Goal: Information Seeking & Learning: Learn about a topic

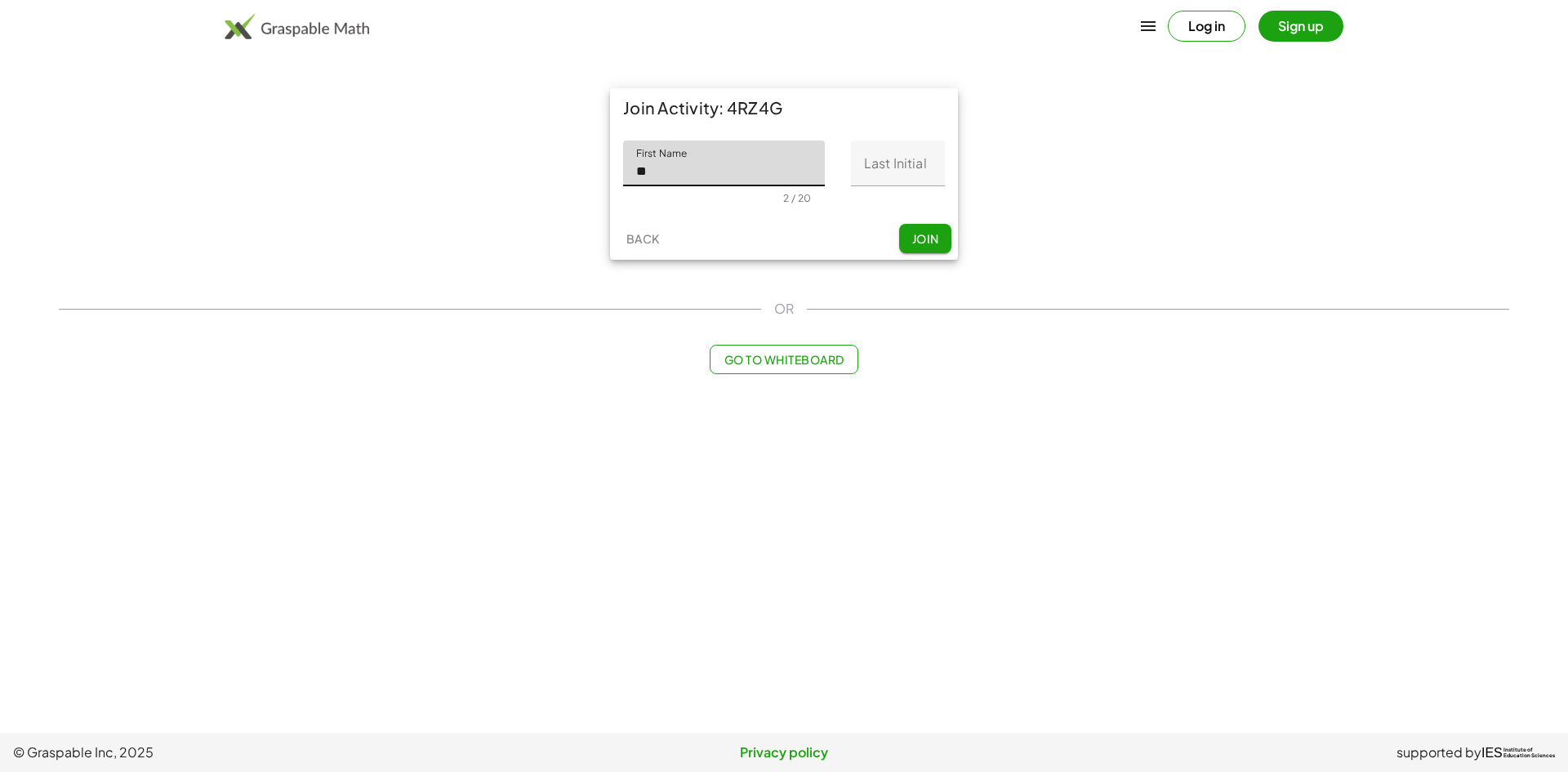
type input "*"
type input "******"
click at [733, 168] on input "First Name" at bounding box center [724, 163] width 201 height 46
type input "******"
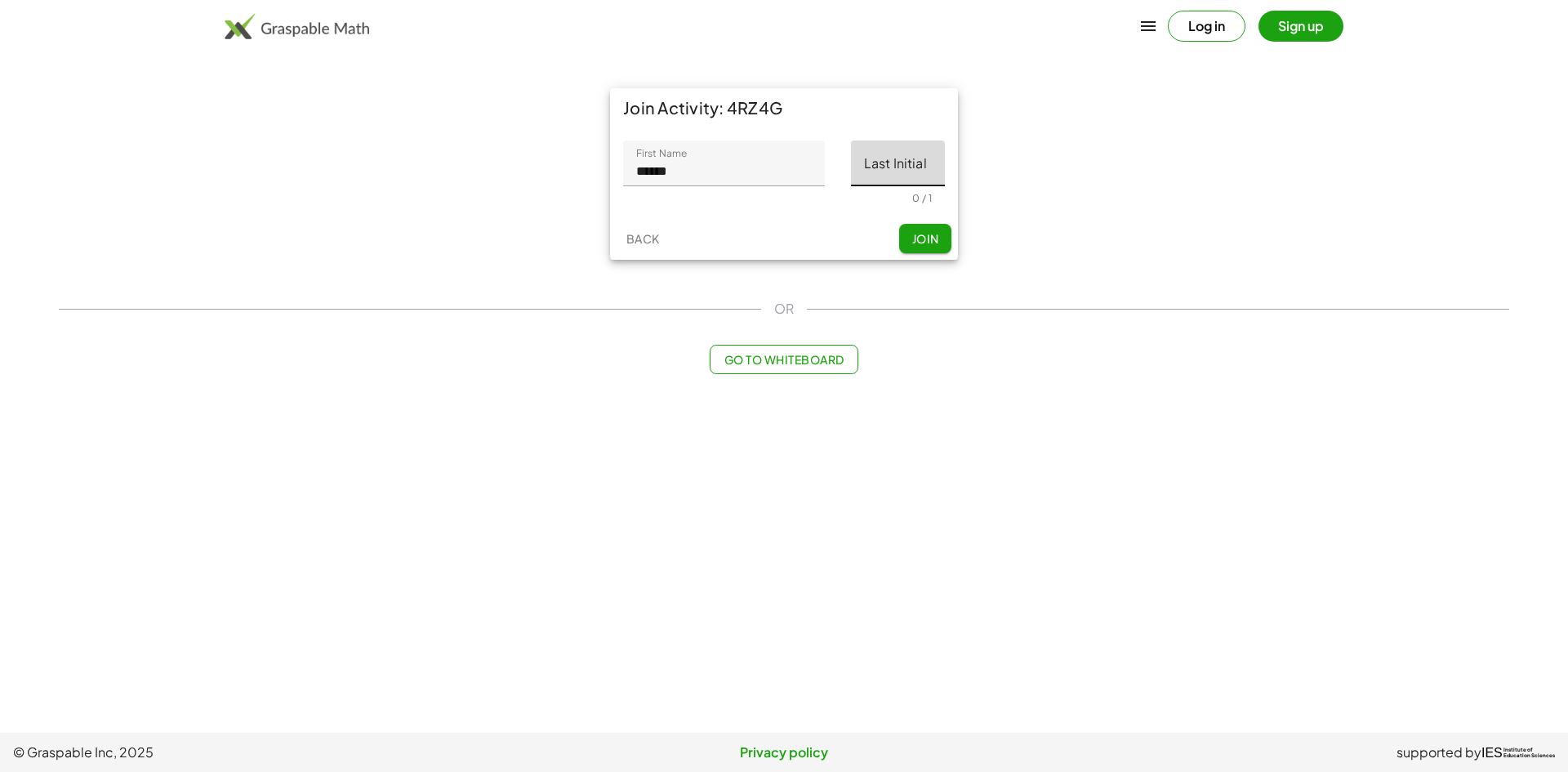
click at [894, 167] on input "Last Initial" at bounding box center [897, 163] width 94 height 46
type input "*"
click at [916, 228] on button "Join" at bounding box center [925, 238] width 52 height 30
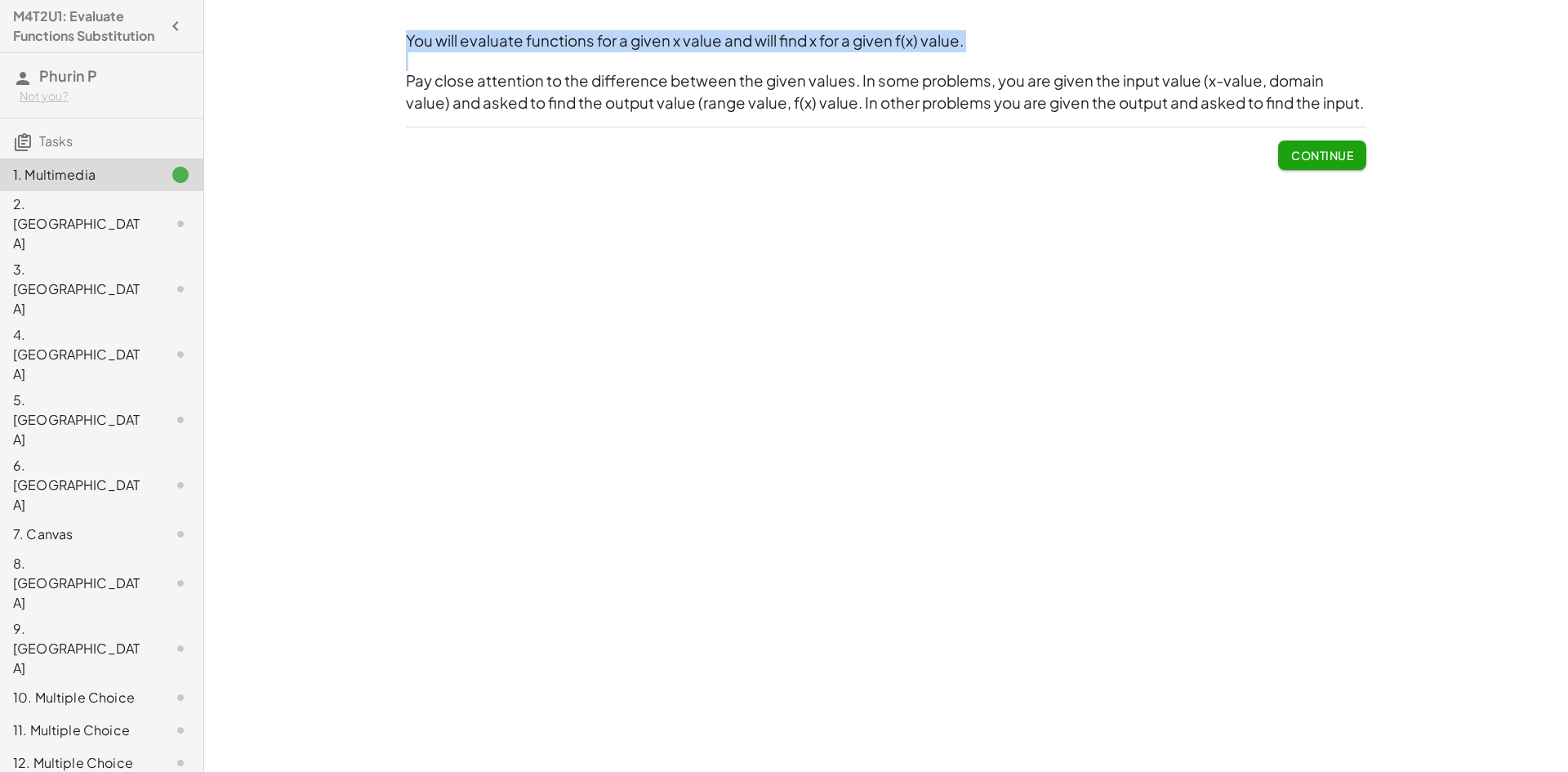
drag, startPoint x: 408, startPoint y: 75, endPoint x: 270, endPoint y: 26, distance: 146.4
click at [191, 0] on html "M4T2U1: Evaluate Functions Substitution Phurin P Not you? Tasks 1. Multimedia 2…" at bounding box center [784, 386] width 1568 height 772
click at [335, 41] on div "You will evaluate functions for a given x value and will find x for a given f(x…" at bounding box center [886, 386] width 1364 height 772
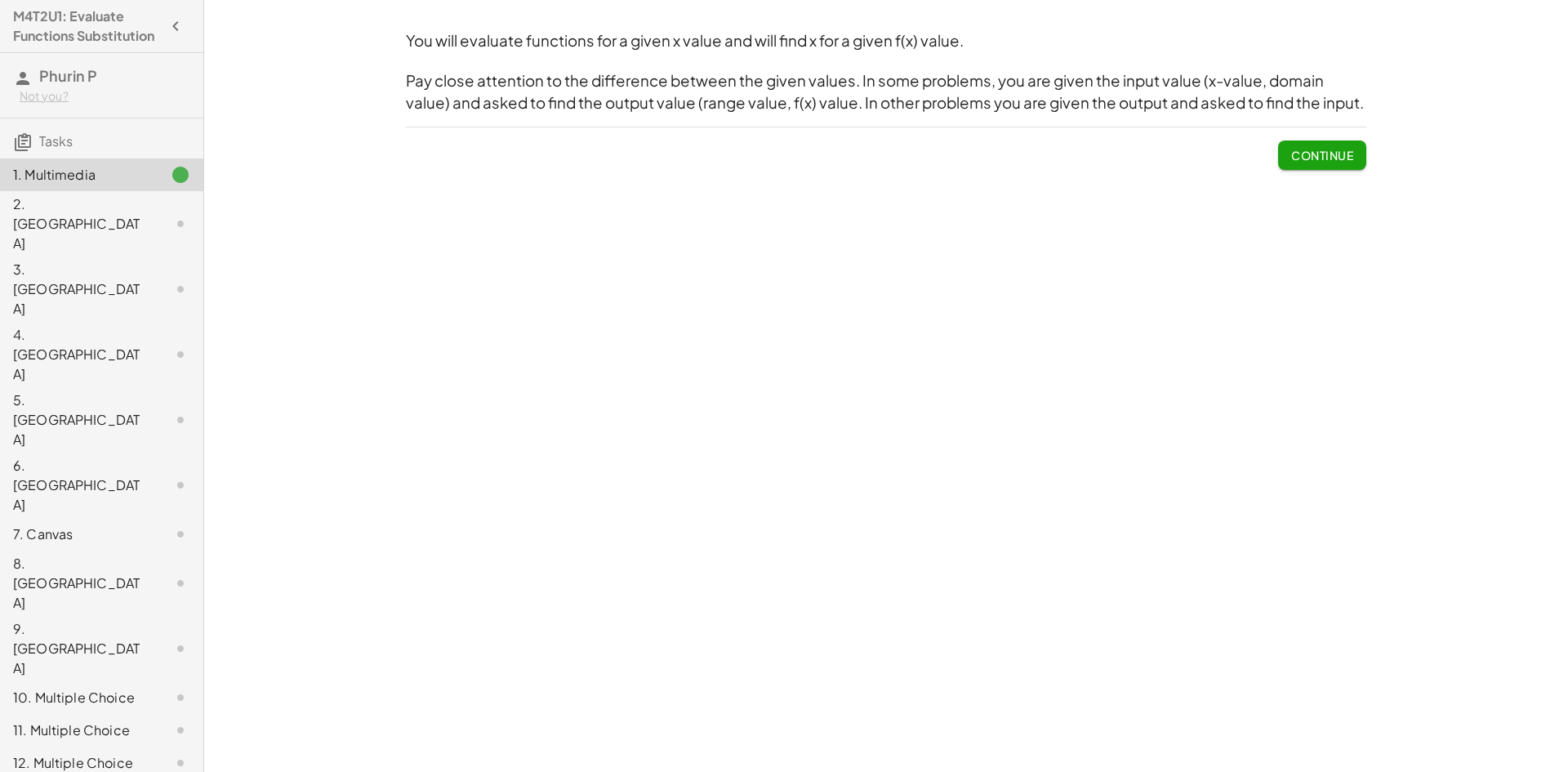
click at [1299, 148] on span "Continue" at bounding box center [1321, 155] width 62 height 14
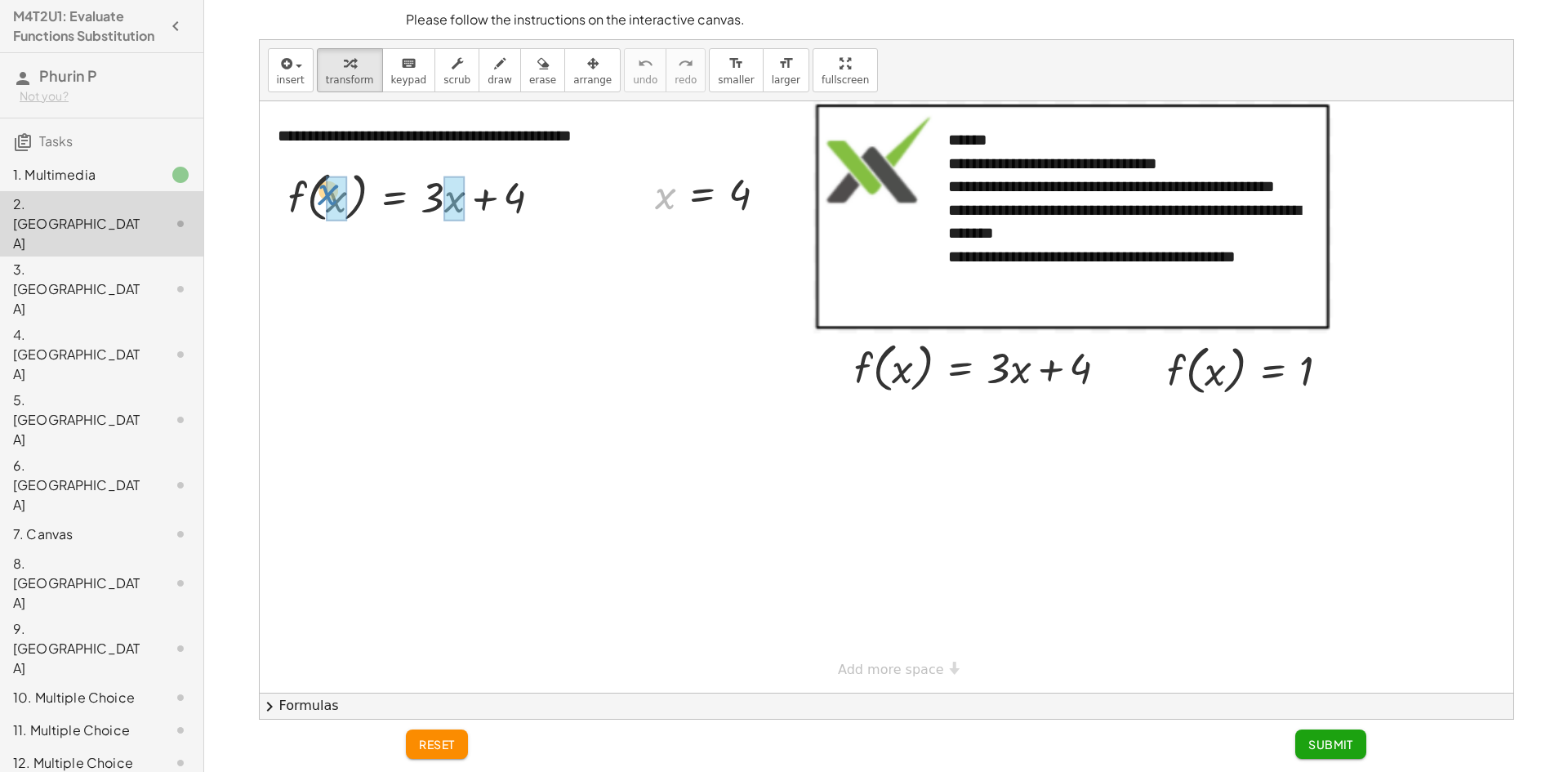
drag, startPoint x: 667, startPoint y: 198, endPoint x: 333, endPoint y: 199, distance: 334.0
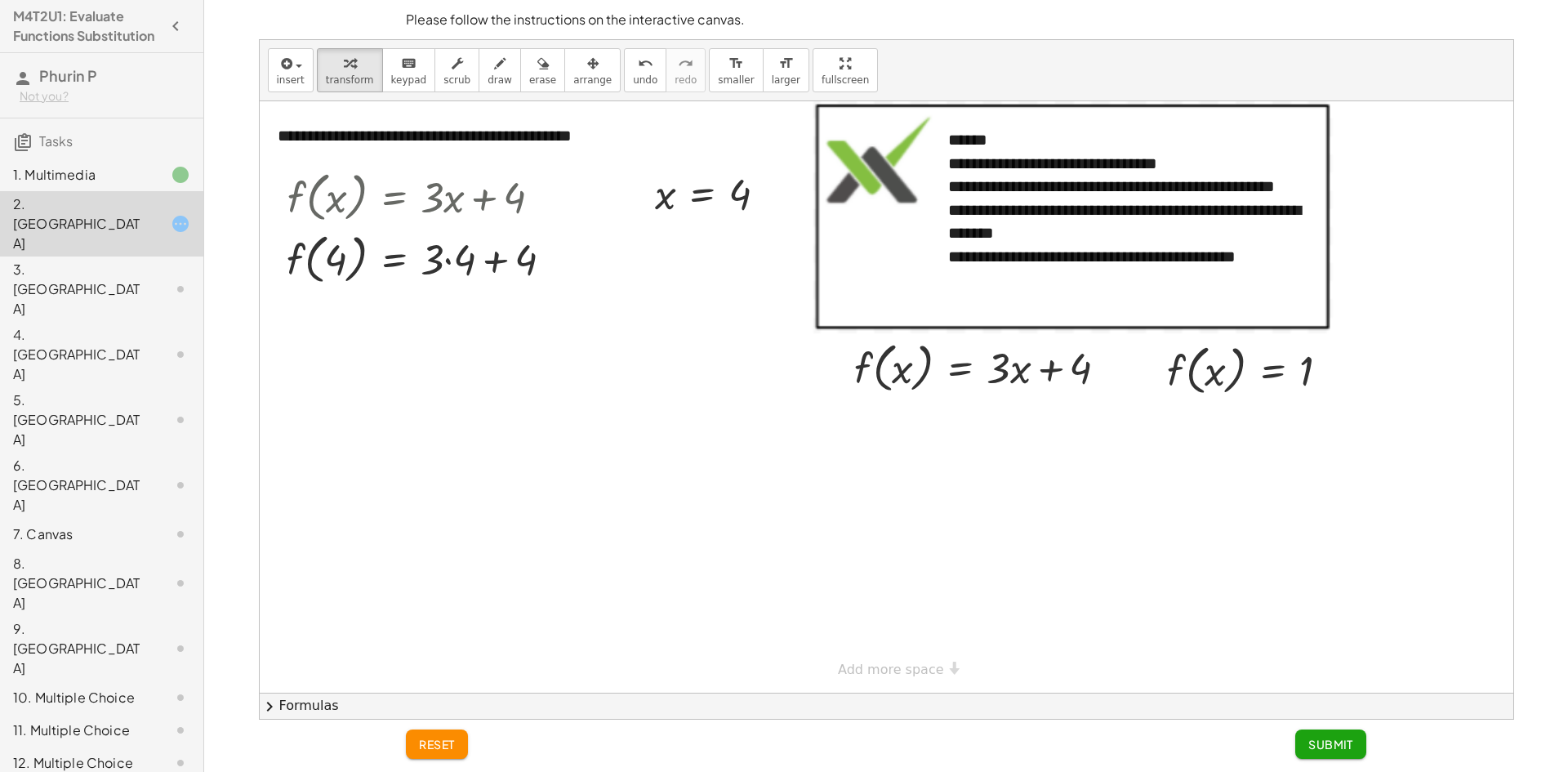
click at [436, 749] on span "reset" at bounding box center [436, 743] width 36 height 14
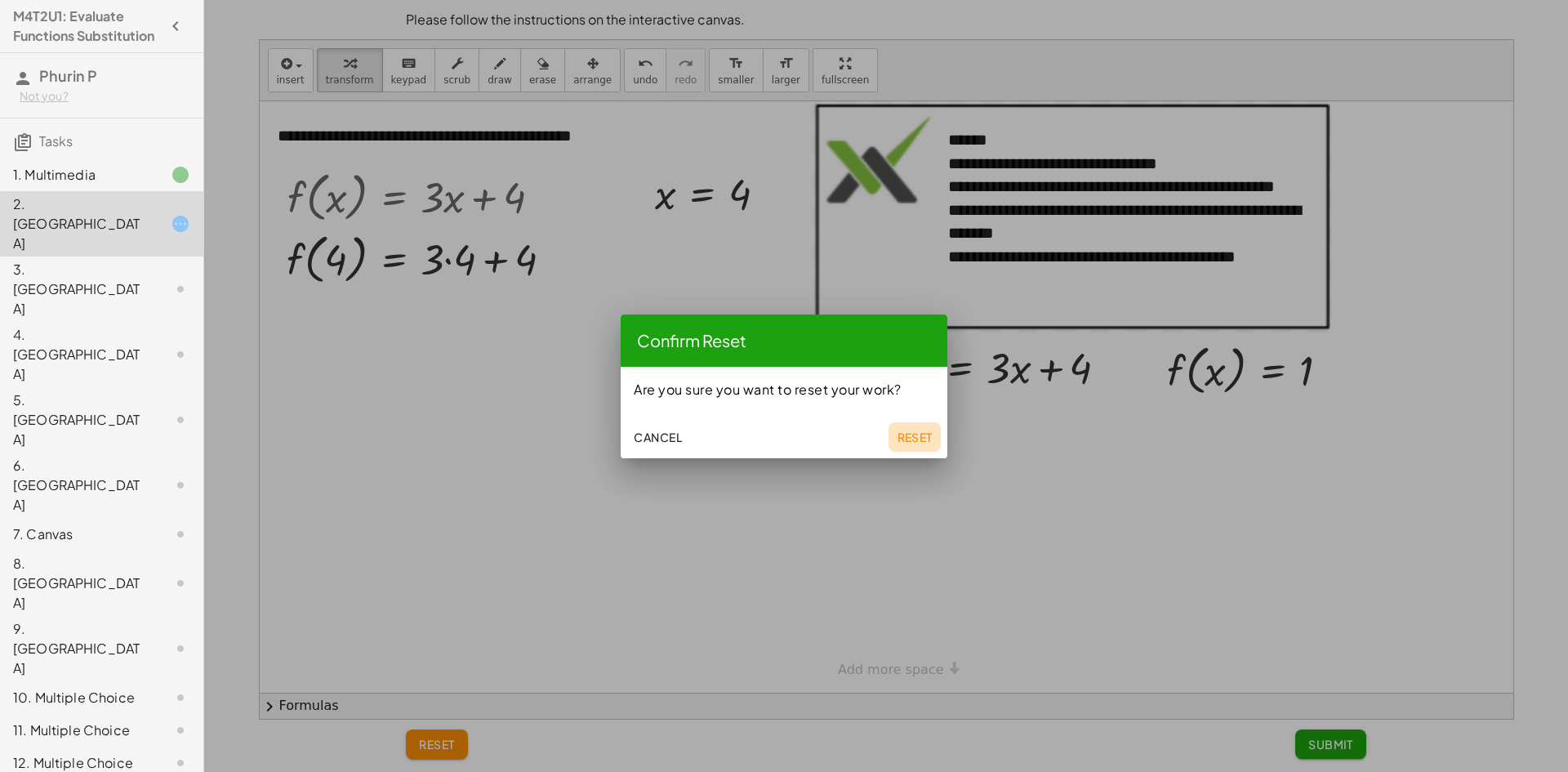
click at [908, 439] on span "Reset" at bounding box center [914, 437] width 36 height 14
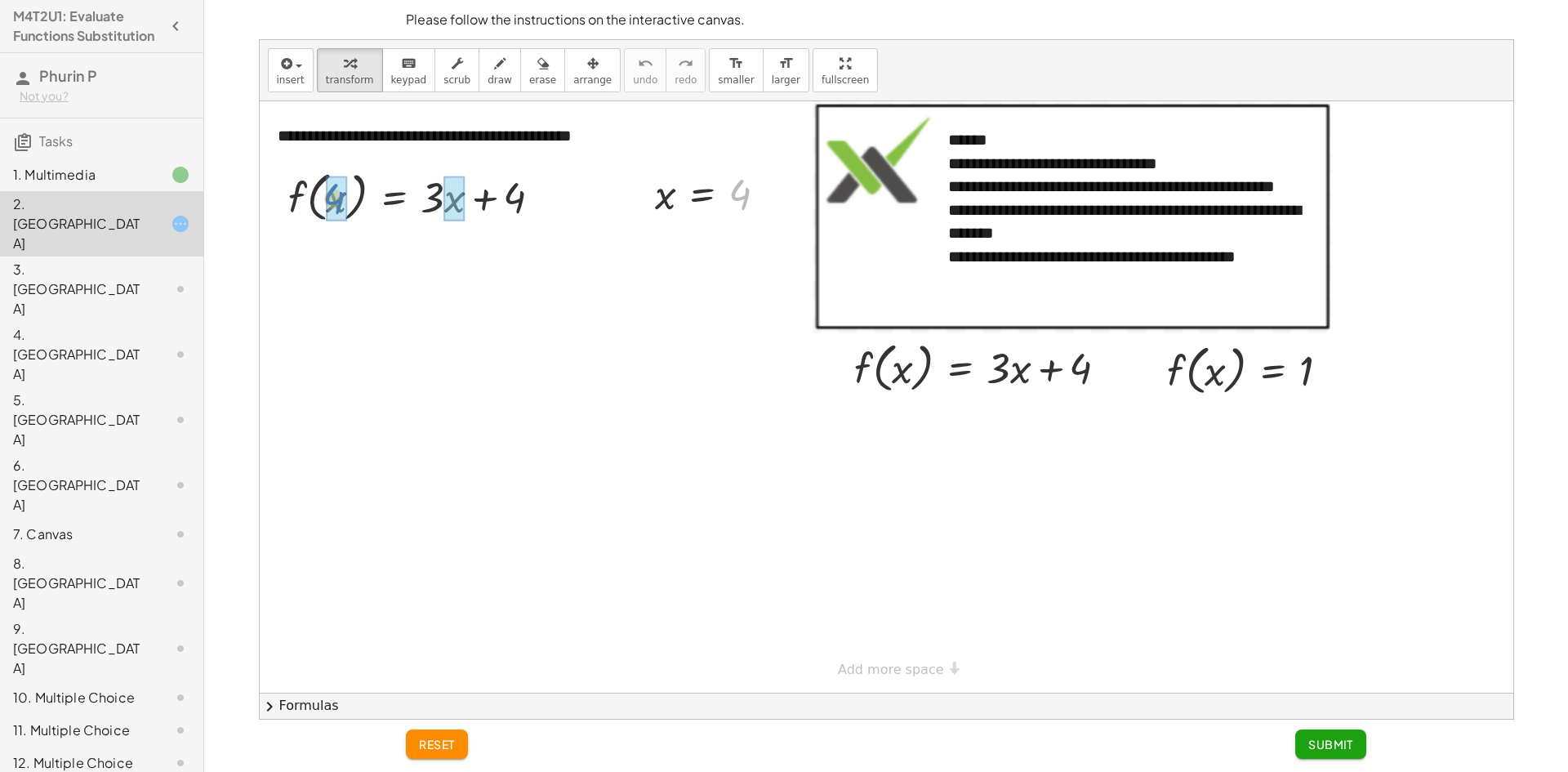
drag, startPoint x: 740, startPoint y: 200, endPoint x: 335, endPoint y: 204, distance: 405.0
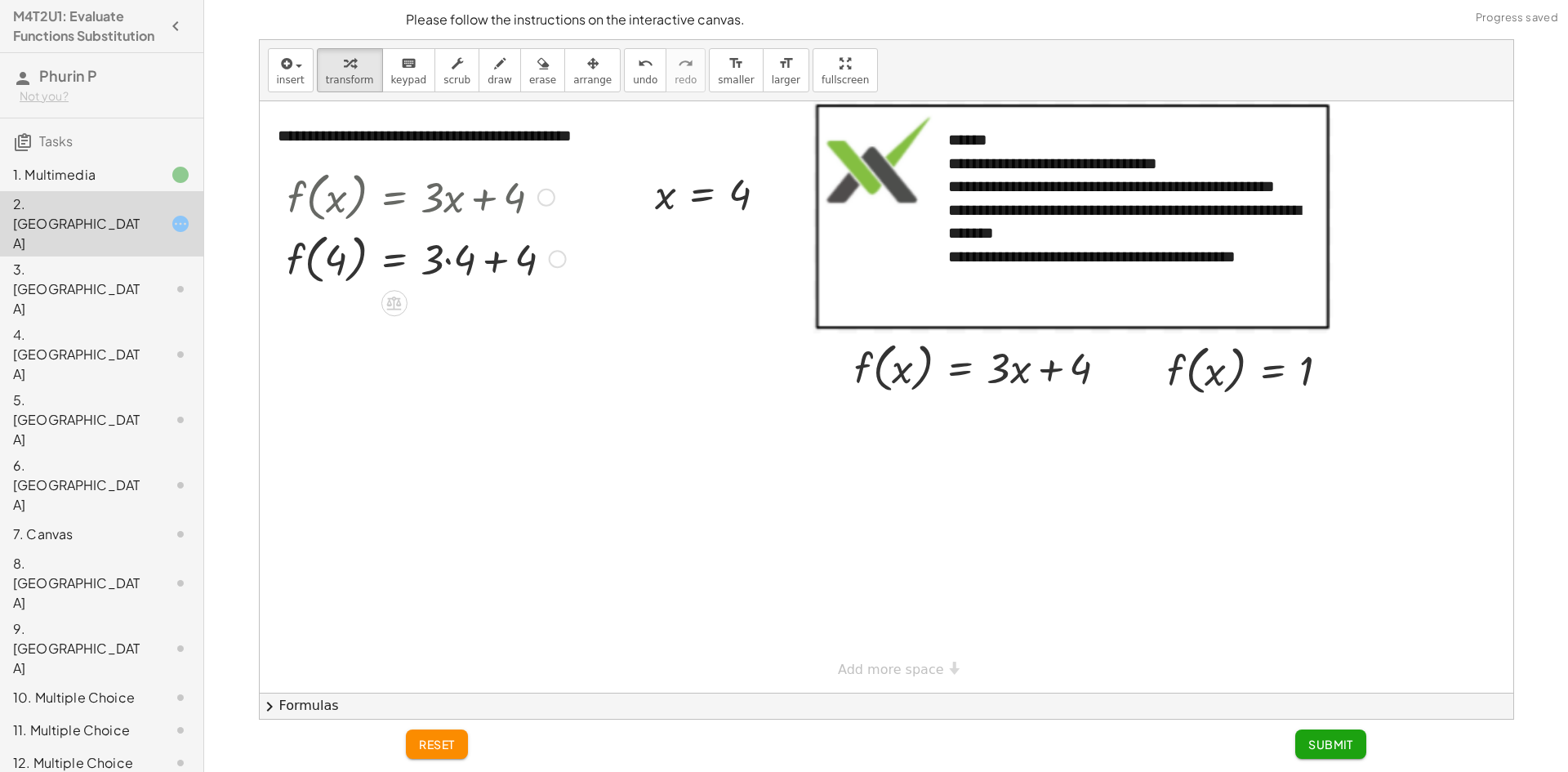
click at [438, 249] on div at bounding box center [426, 258] width 295 height 62
click at [452, 263] on div at bounding box center [426, 258] width 295 height 62
click at [462, 263] on div at bounding box center [426, 258] width 295 height 62
click at [479, 322] on div at bounding box center [426, 318] width 295 height 62
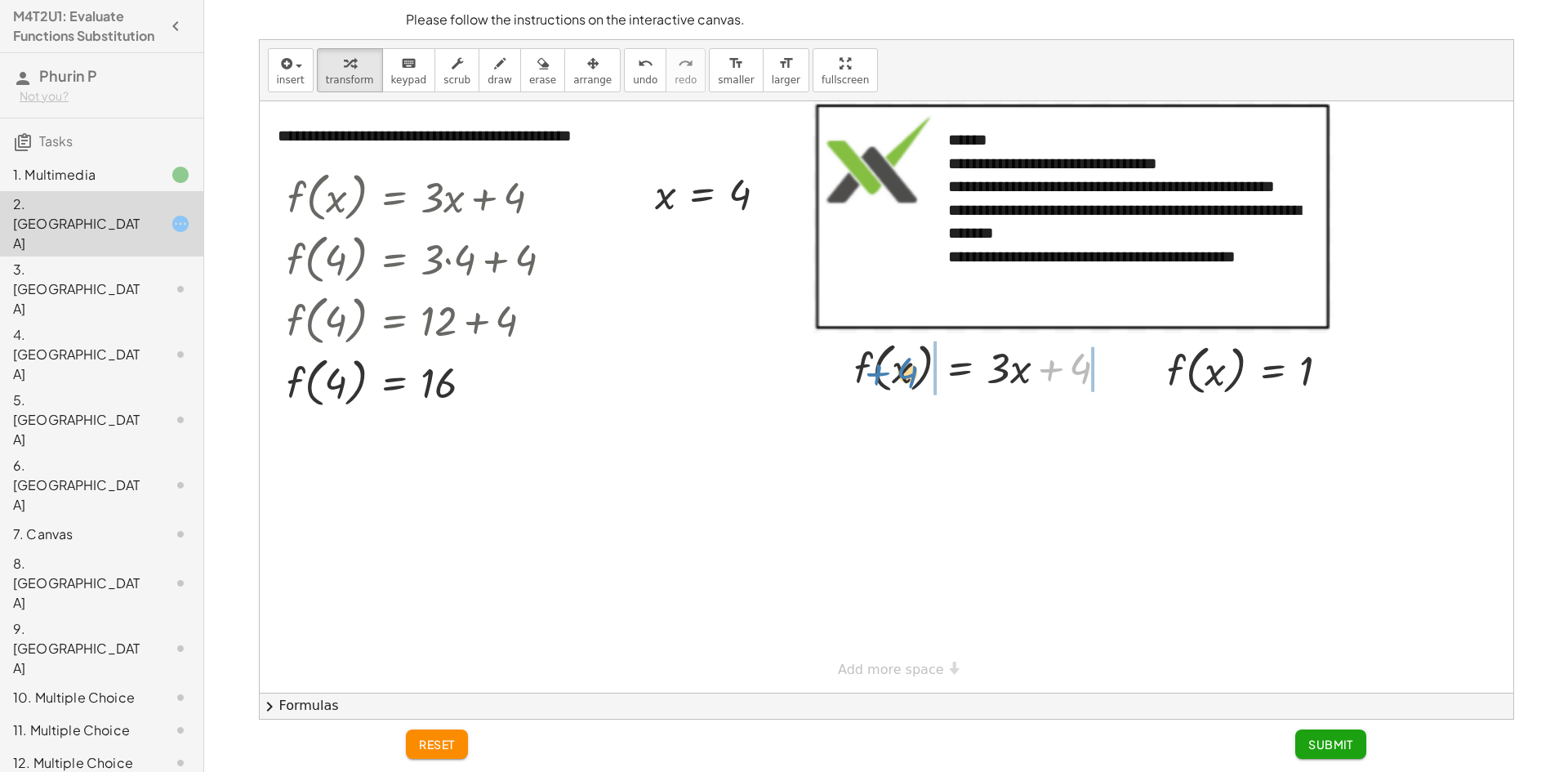
drag, startPoint x: 1079, startPoint y: 370, endPoint x: 904, endPoint y: 374, distance: 175.0
click at [904, 374] on div at bounding box center [987, 366] width 283 height 62
click at [889, 375] on div at bounding box center [987, 366] width 403 height 62
click at [638, 66] on icon "undo" at bounding box center [645, 64] width 15 height 20
drag, startPoint x: 1175, startPoint y: 368, endPoint x: 852, endPoint y: 361, distance: 323.1
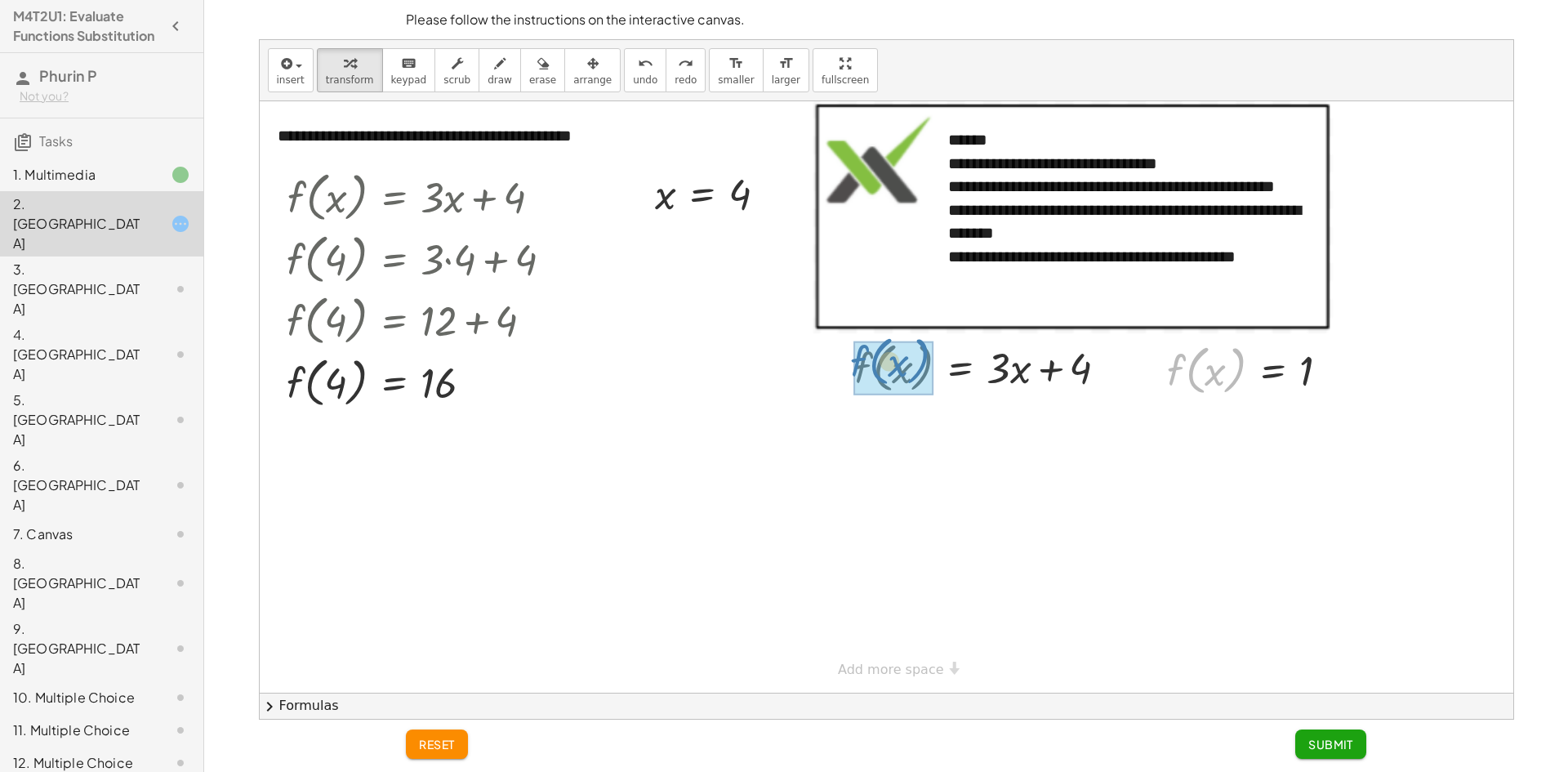
click at [852, 361] on div "**********" at bounding box center [886, 396] width 1253 height 591
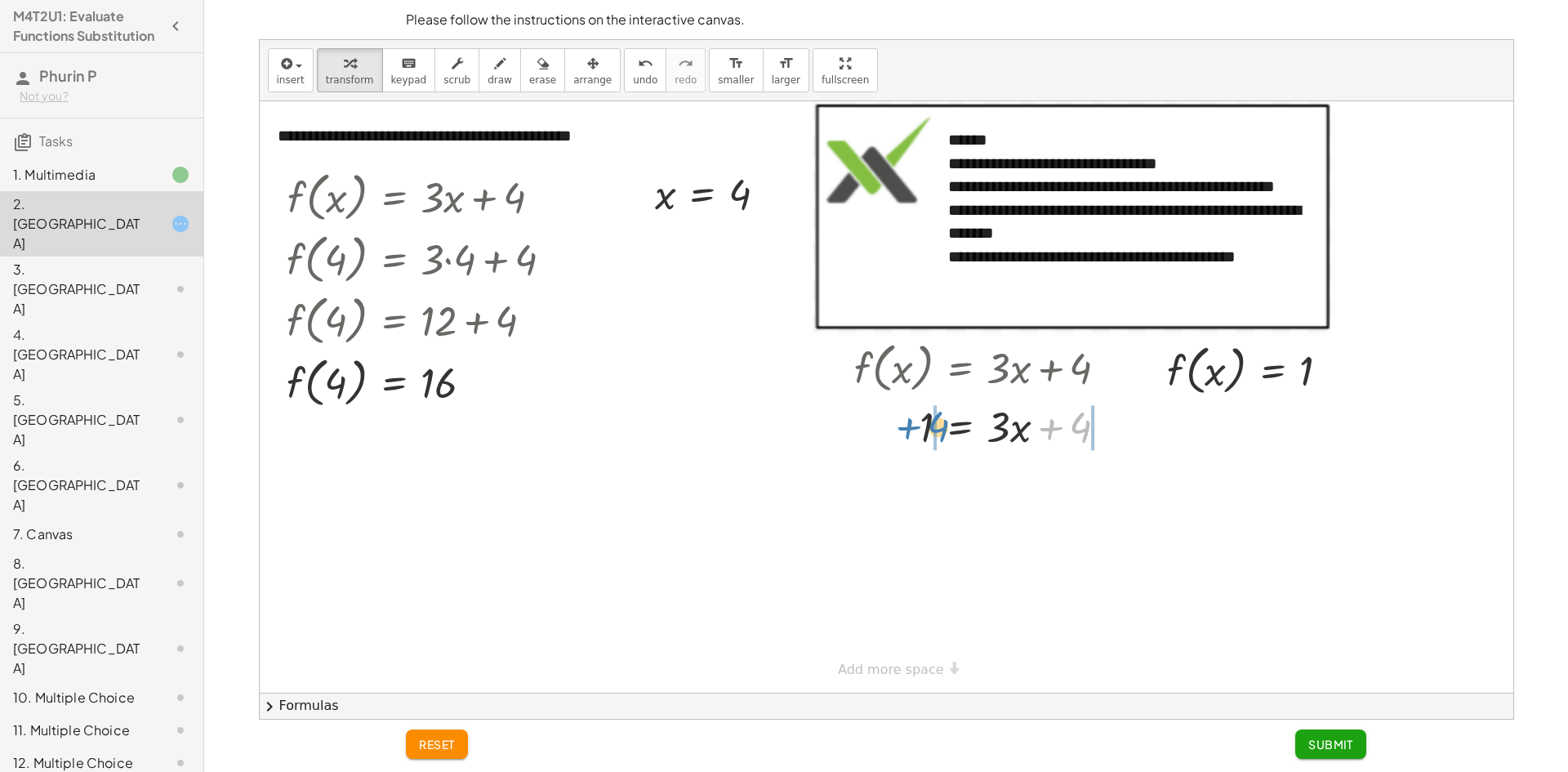
drag, startPoint x: 1080, startPoint y: 426, endPoint x: 936, endPoint y: 425, distance: 144.0
click at [900, 430] on div at bounding box center [1017, 426] width 343 height 55
click at [1103, 487] on div at bounding box center [1017, 481] width 343 height 55
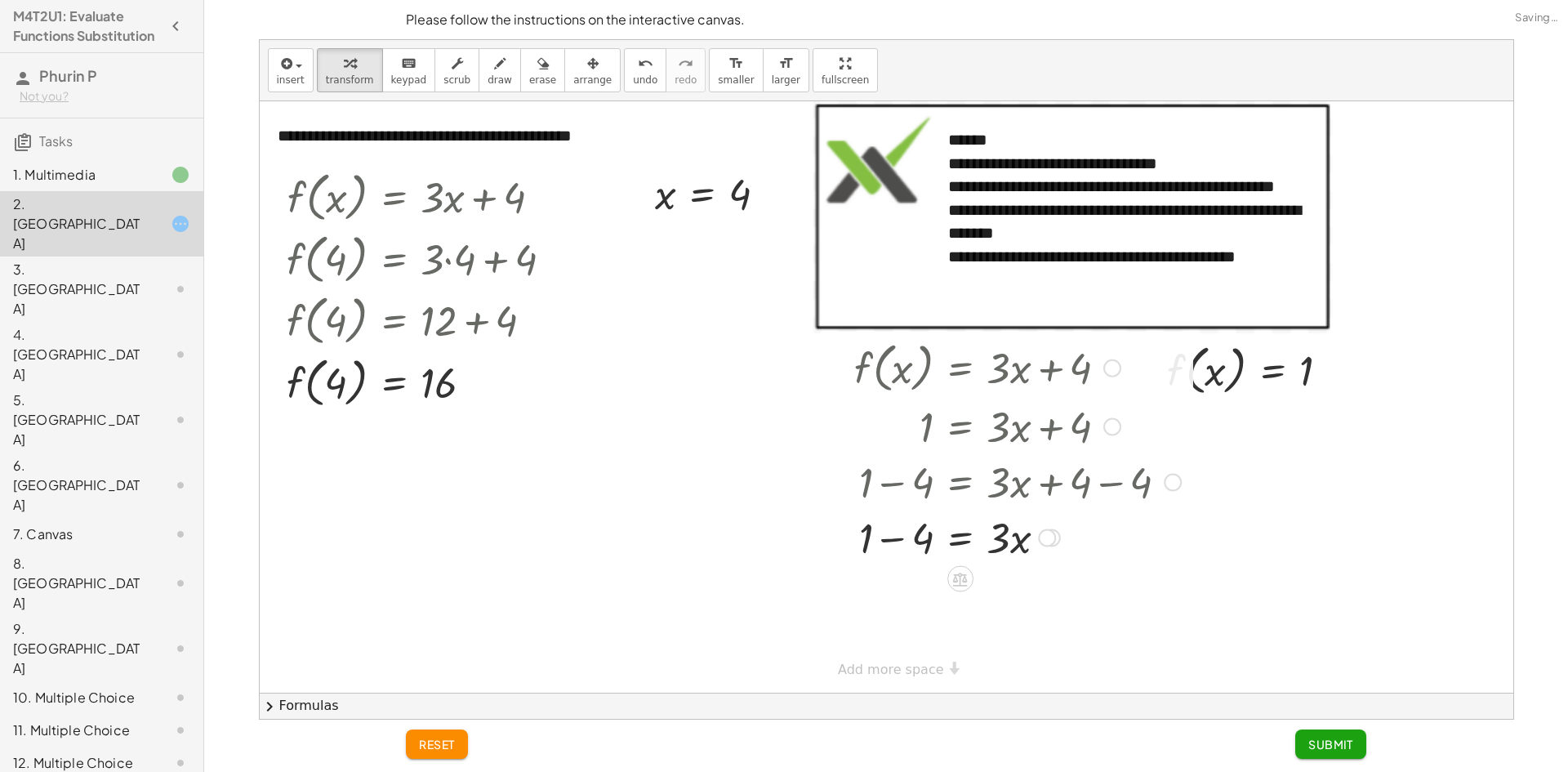
click at [885, 538] on div at bounding box center [1017, 537] width 343 height 55
drag, startPoint x: 1015, startPoint y: 594, endPoint x: 1020, endPoint y: 601, distance: 8.6
click at [1019, 602] on div at bounding box center [1017, 592] width 343 height 55
drag, startPoint x: 1001, startPoint y: 595, endPoint x: 897, endPoint y: 603, distance: 104.3
click at [897, 603] on div at bounding box center [1017, 592] width 343 height 55
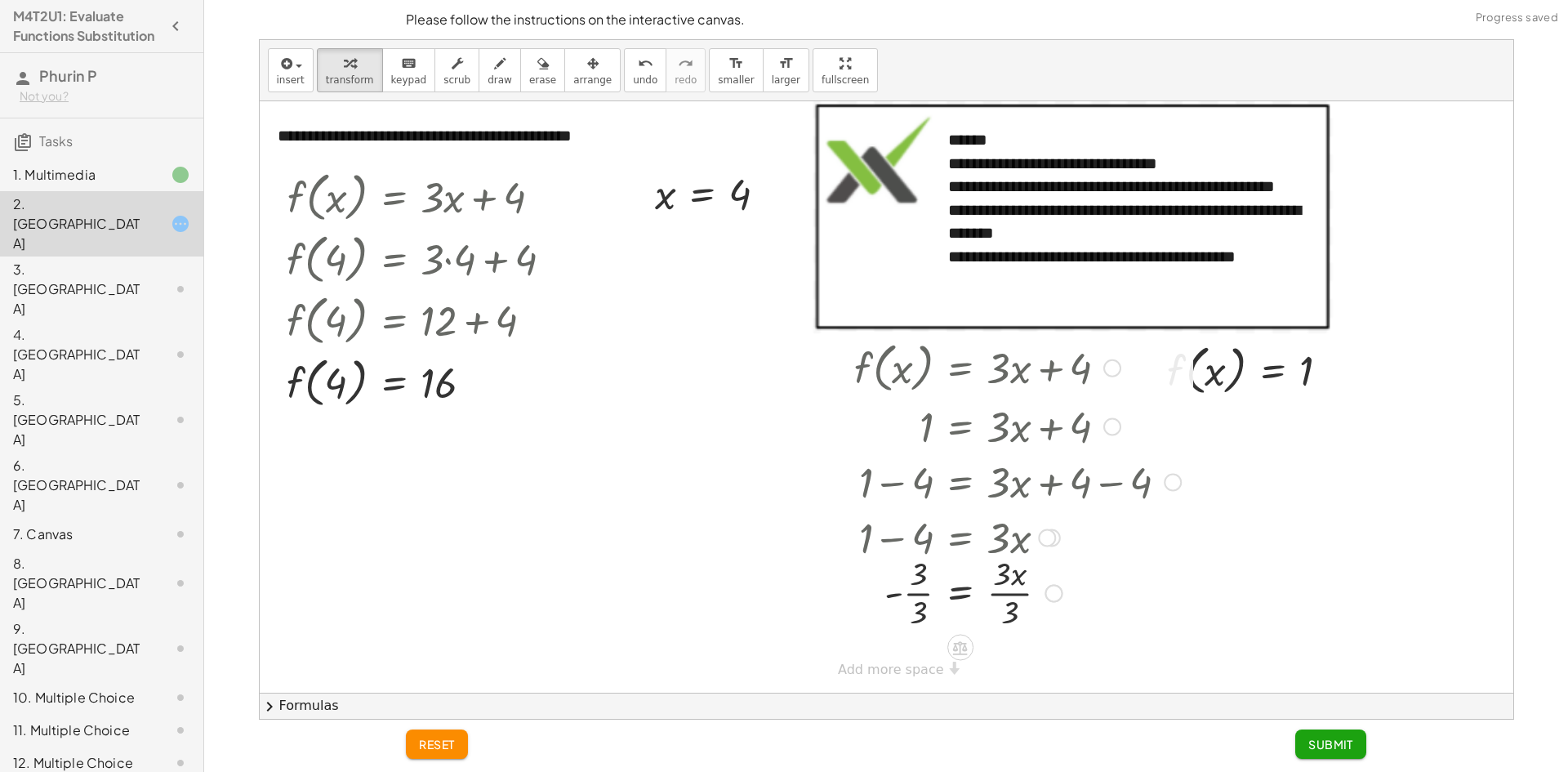
click at [915, 597] on div at bounding box center [1017, 590] width 343 height 81
click at [1004, 597] on div at bounding box center [1017, 590] width 343 height 81
drag, startPoint x: 1333, startPoint y: 738, endPoint x: 1309, endPoint y: 745, distance: 25.0
click at [1336, 732] on button "Submit" at bounding box center [1330, 743] width 71 height 30
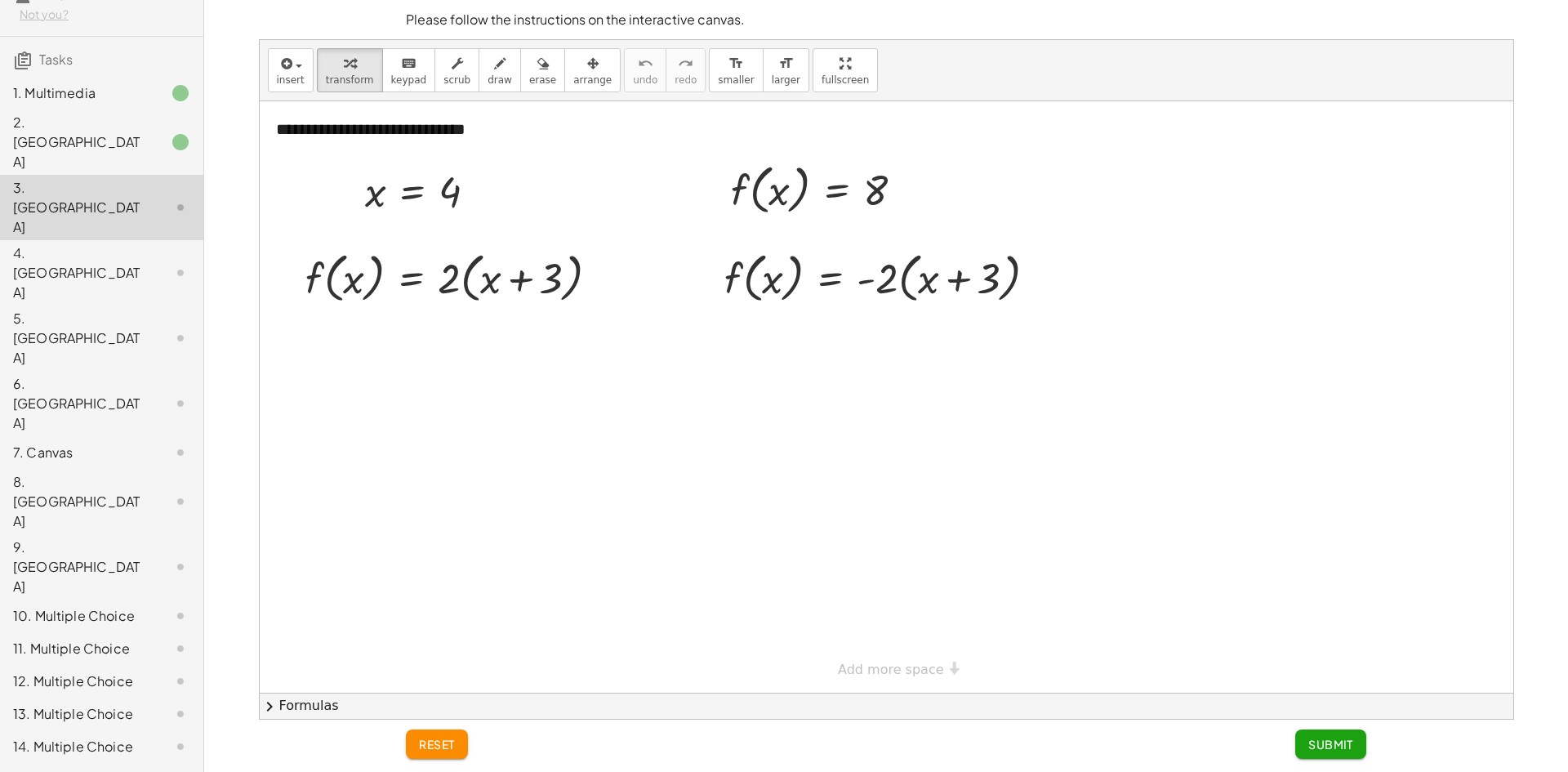
scroll to position [245, 0]
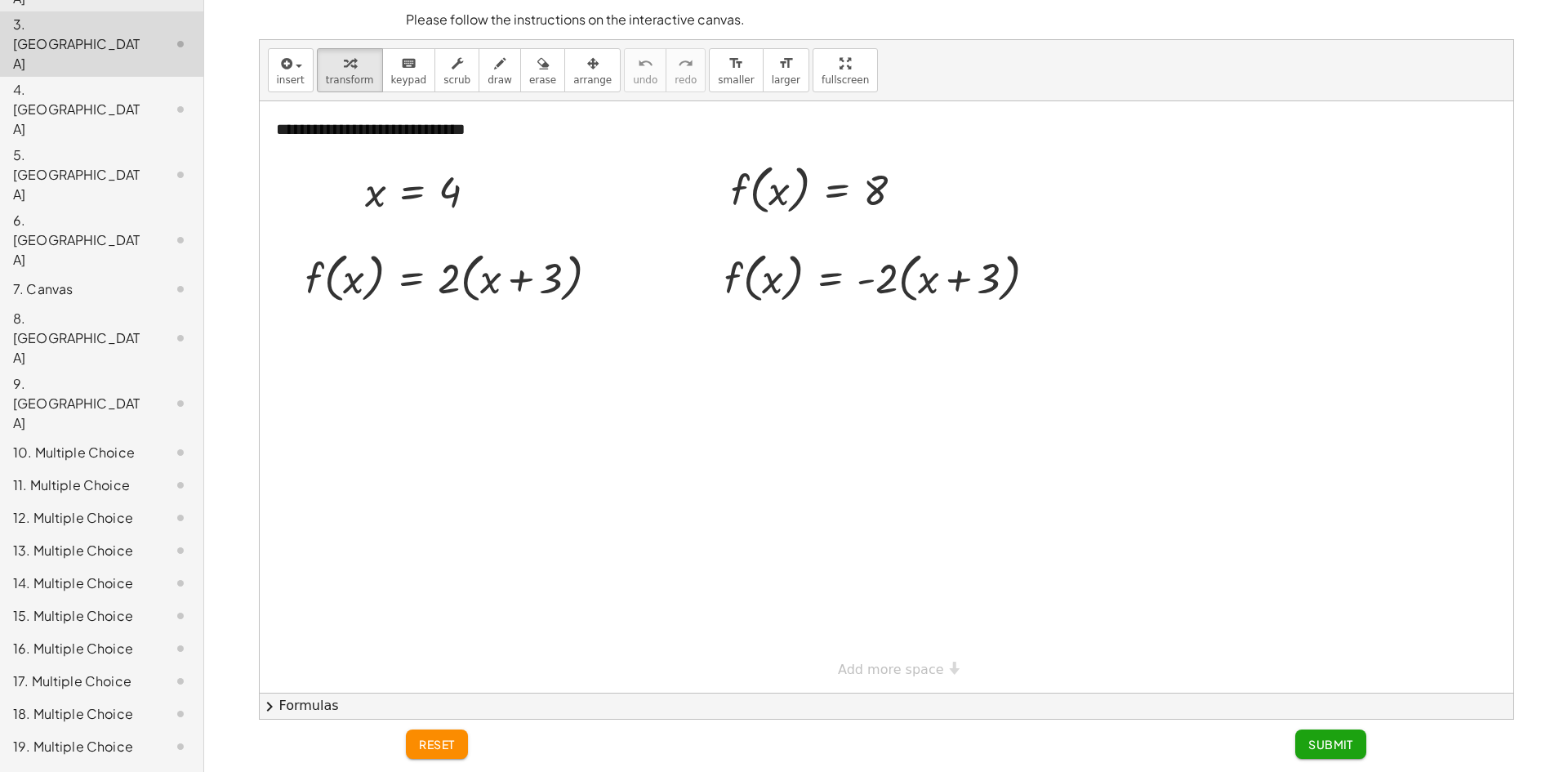
click at [130, 475] on div "11. Multiple Choice" at bounding box center [79, 485] width 131 height 20
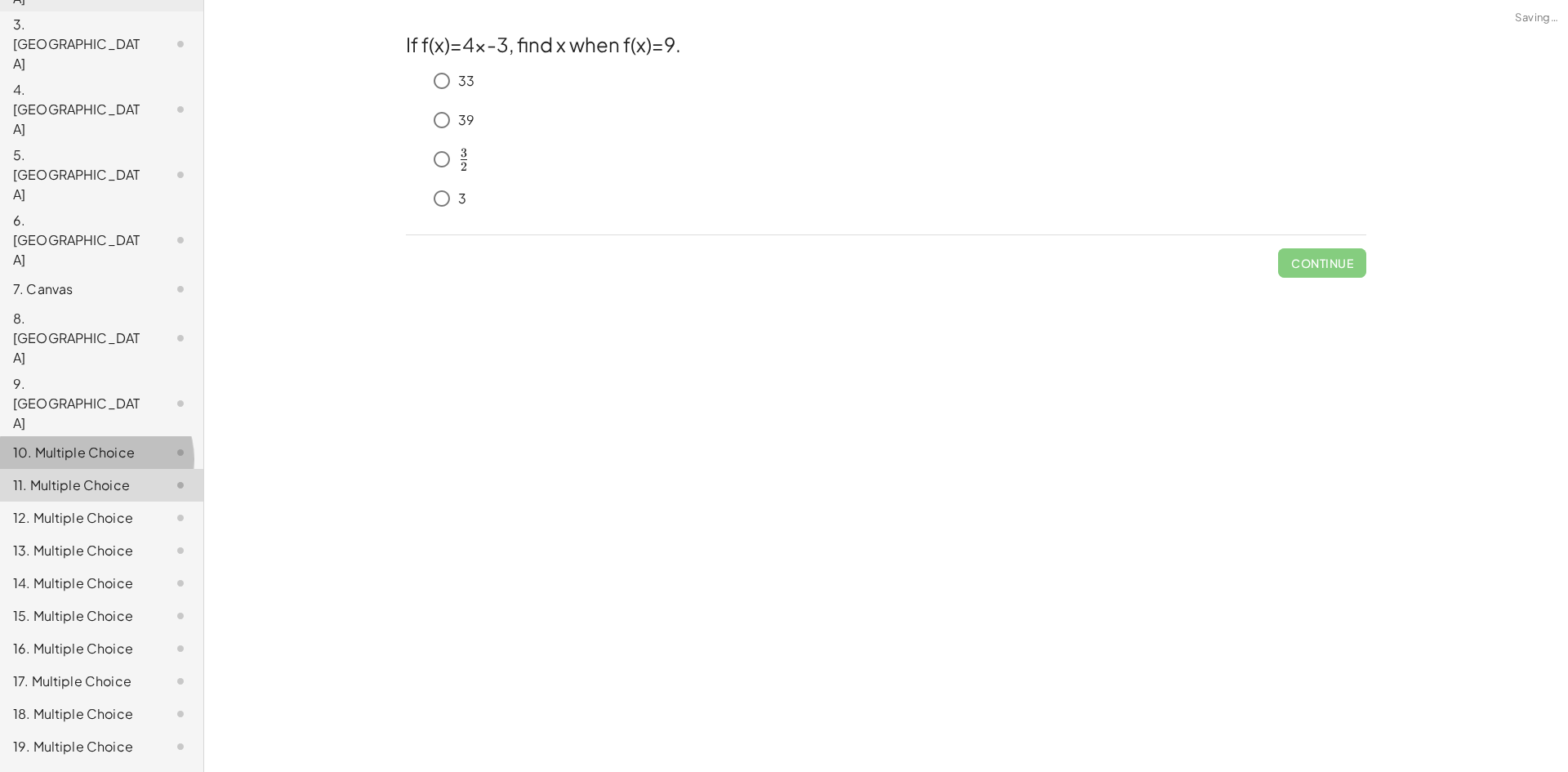
click at [128, 443] on div "10. Multiple Choice" at bounding box center [79, 453] width 131 height 20
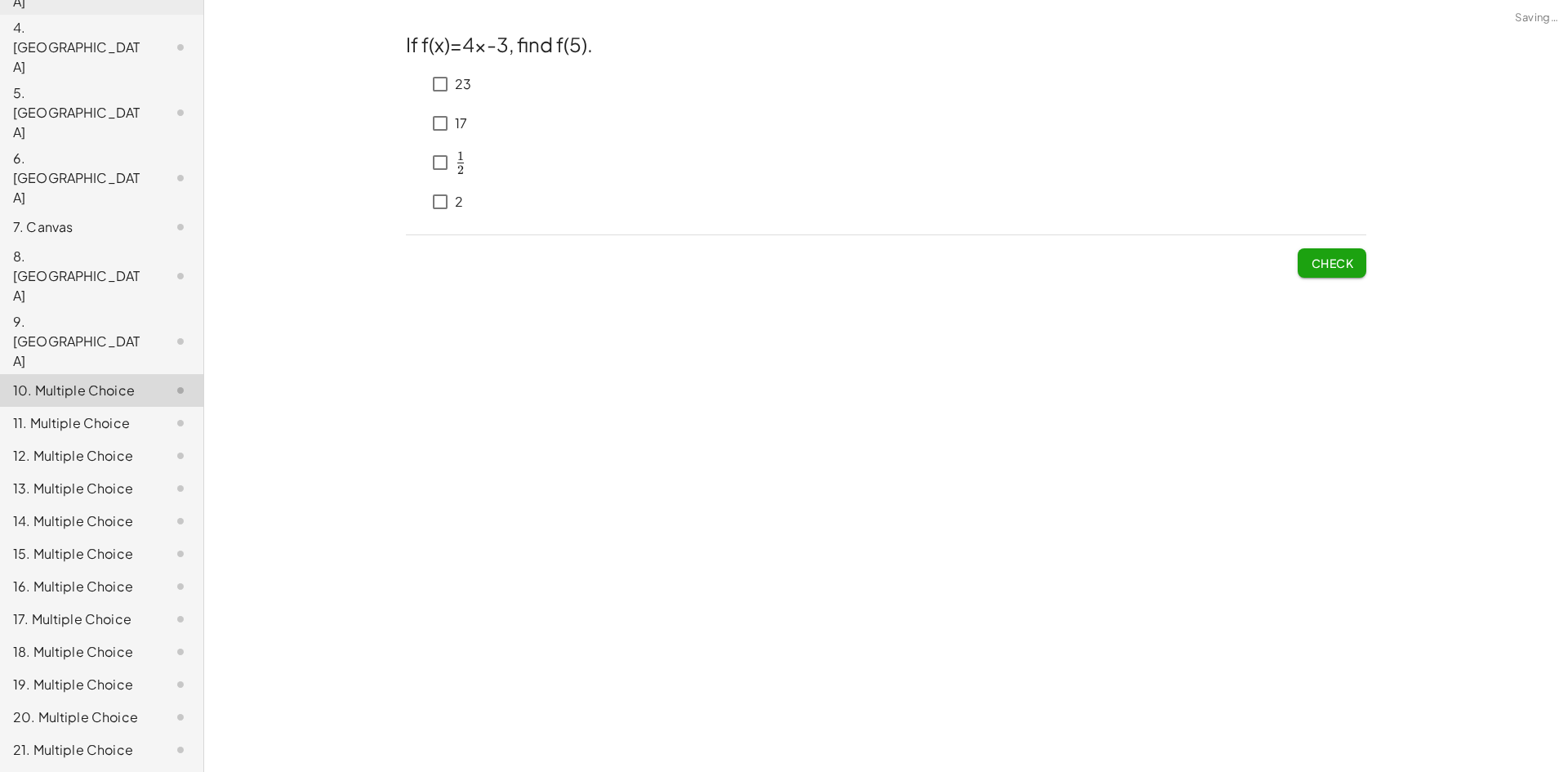
scroll to position [308, 0]
click at [123, 82] on div "5. [GEOGRAPHIC_DATA]" at bounding box center [79, 112] width 131 height 59
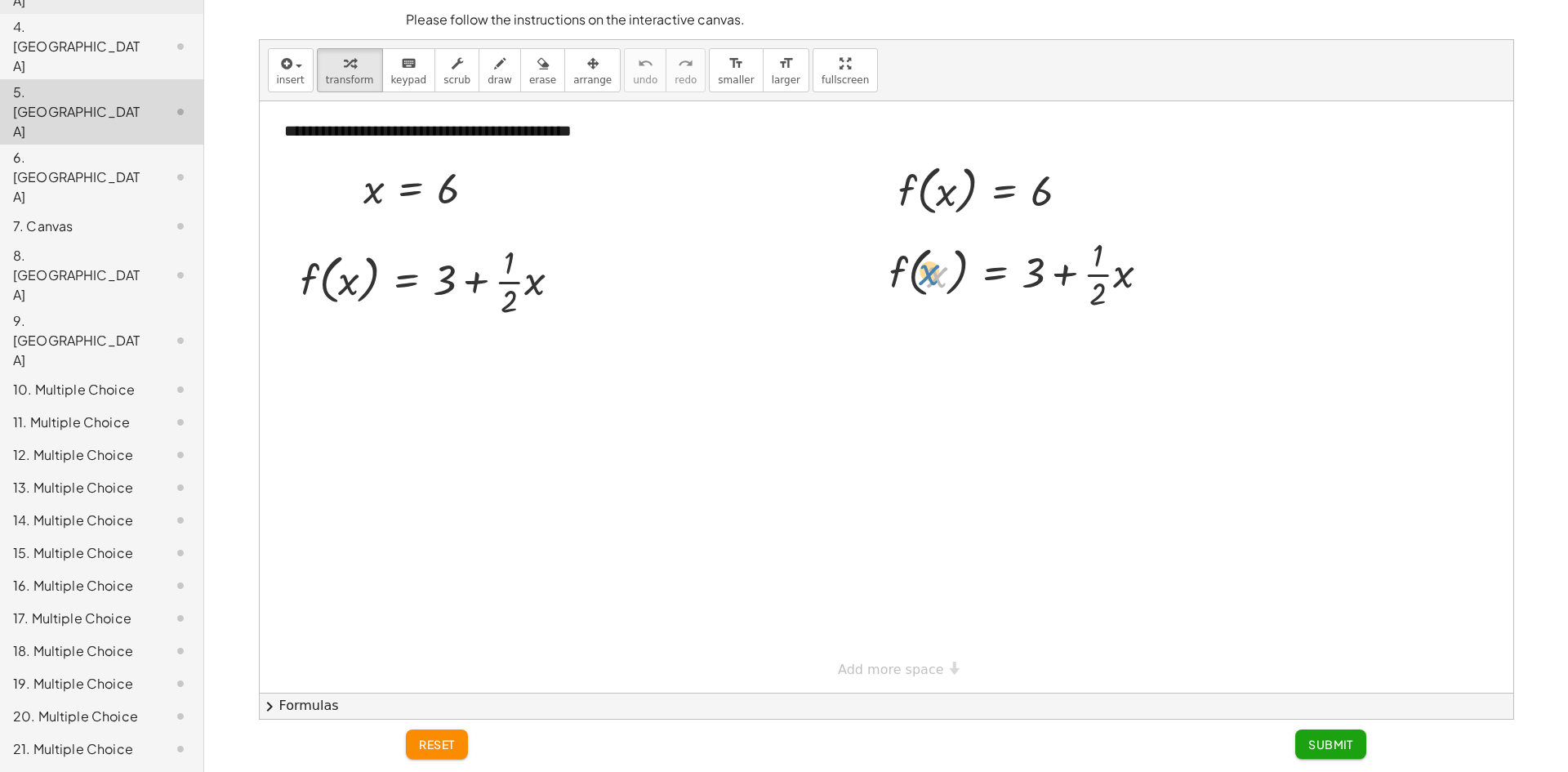
drag, startPoint x: 935, startPoint y: 276, endPoint x: 911, endPoint y: 281, distance: 24.5
click at [931, 275] on div at bounding box center [1026, 272] width 290 height 81
drag, startPoint x: 901, startPoint y: 277, endPoint x: 318, endPoint y: 296, distance: 583.3
click at [343, 286] on div at bounding box center [437, 279] width 323 height 81
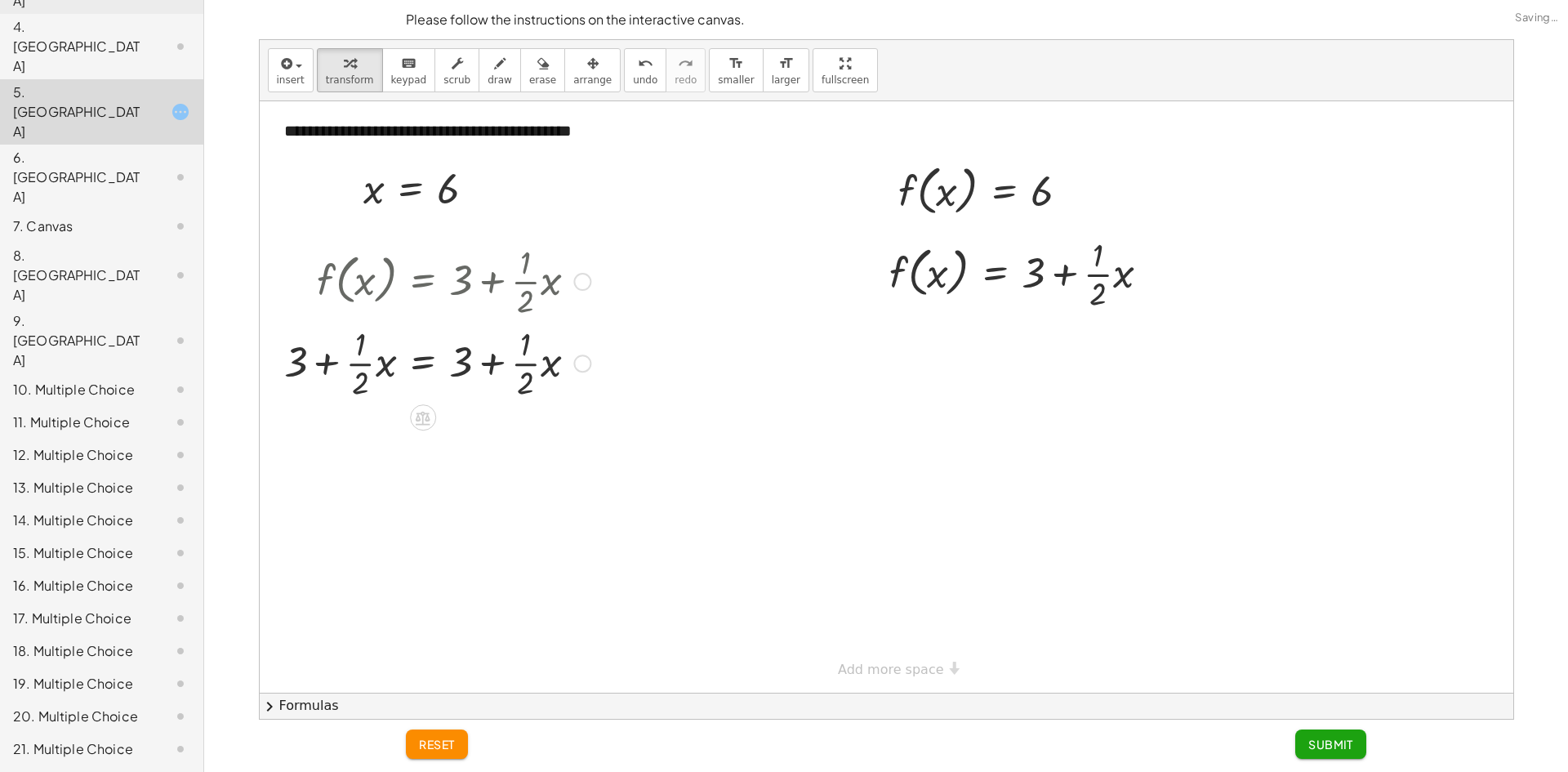
click at [334, 344] on div at bounding box center [437, 361] width 323 height 81
click at [331, 357] on div at bounding box center [437, 361] width 323 height 81
click at [355, 356] on div at bounding box center [437, 361] width 323 height 81
click at [357, 357] on div at bounding box center [437, 361] width 323 height 81
drag, startPoint x: 360, startPoint y: 359, endPoint x: 375, endPoint y: 383, distance: 28.3
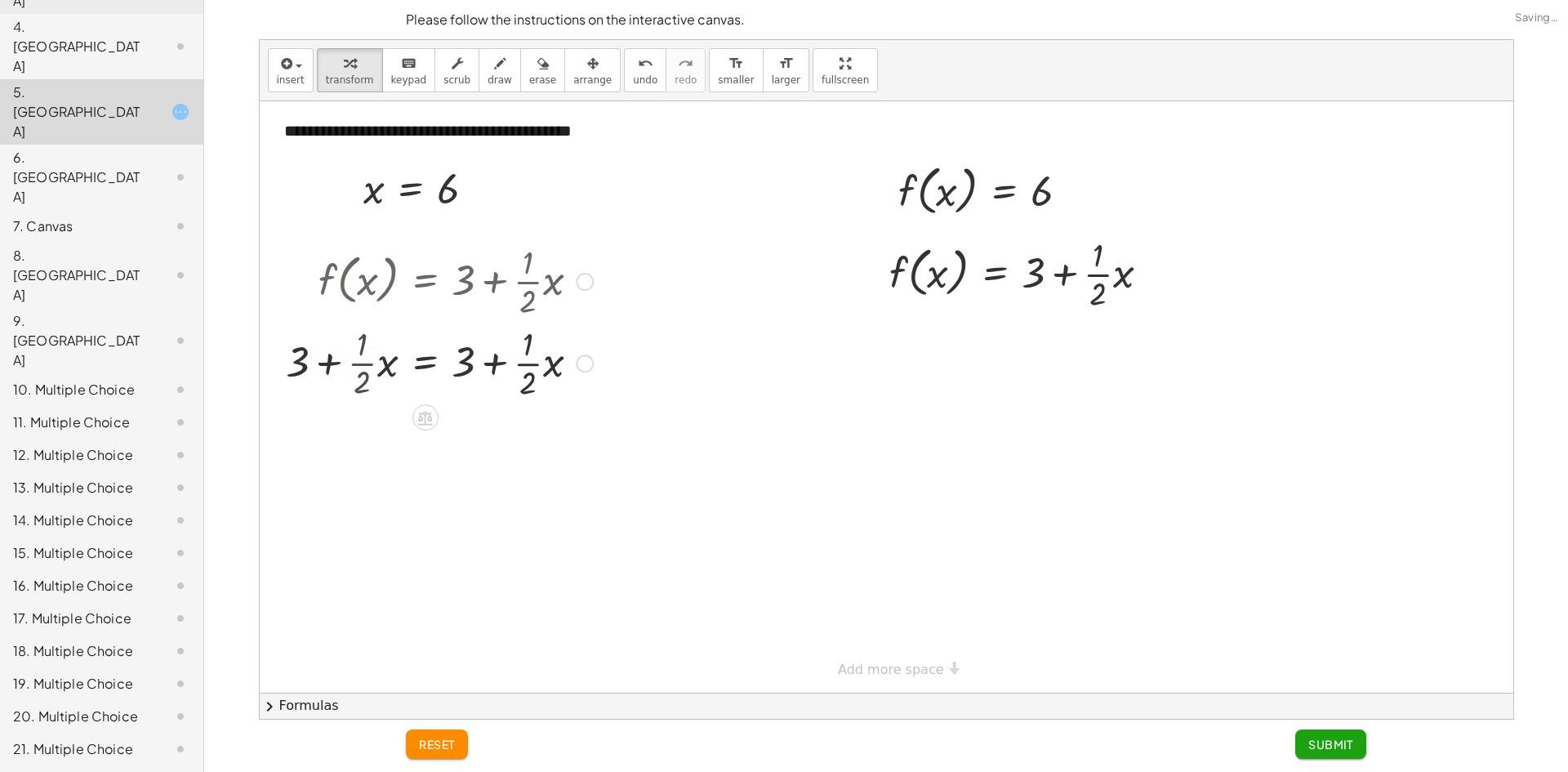
click at [364, 364] on div at bounding box center [428, 361] width 344 height 81
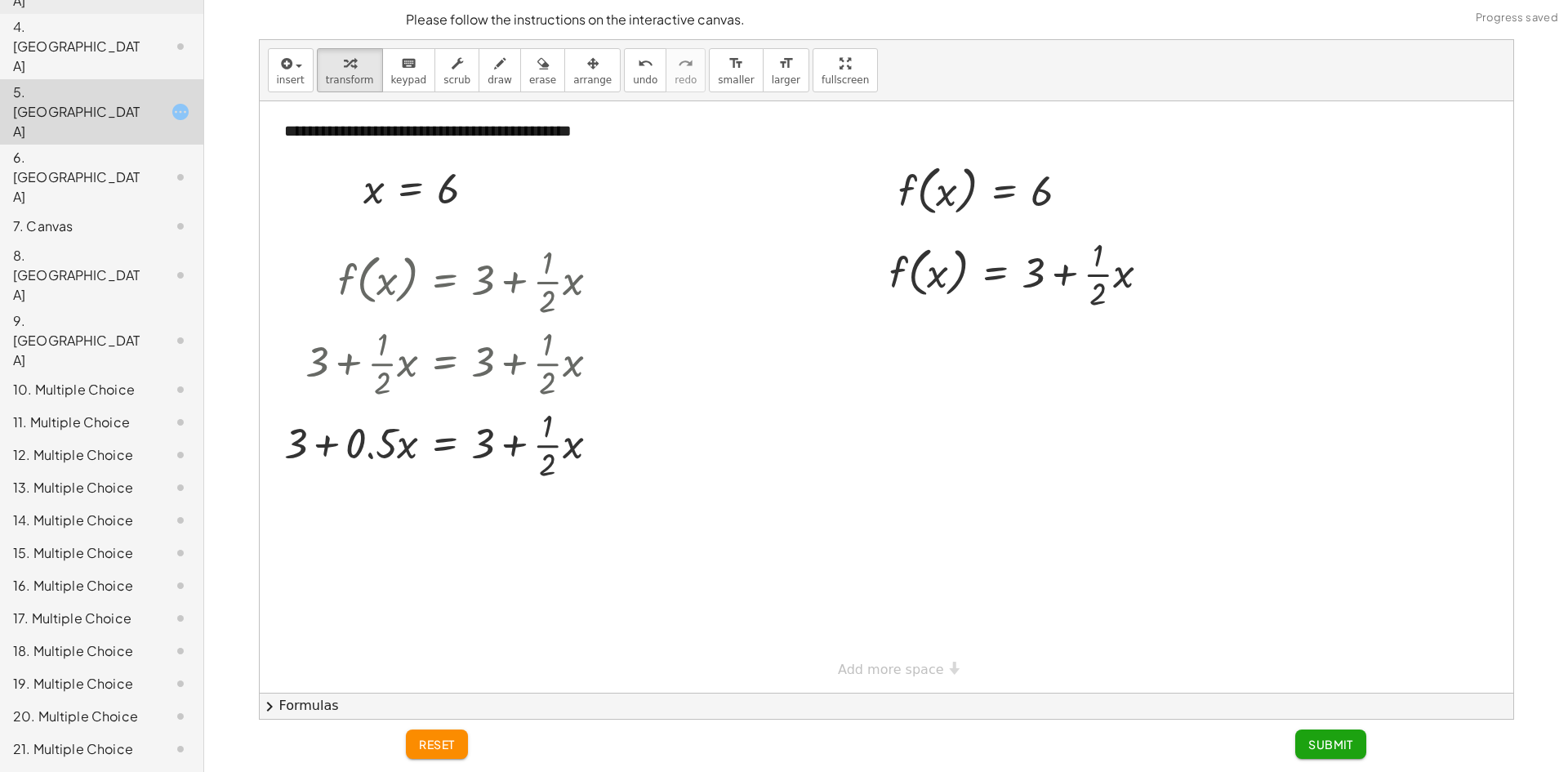
click at [431, 763] on div "reset Submit" at bounding box center [886, 745] width 980 height 52
click at [436, 742] on span "reset" at bounding box center [436, 743] width 36 height 14
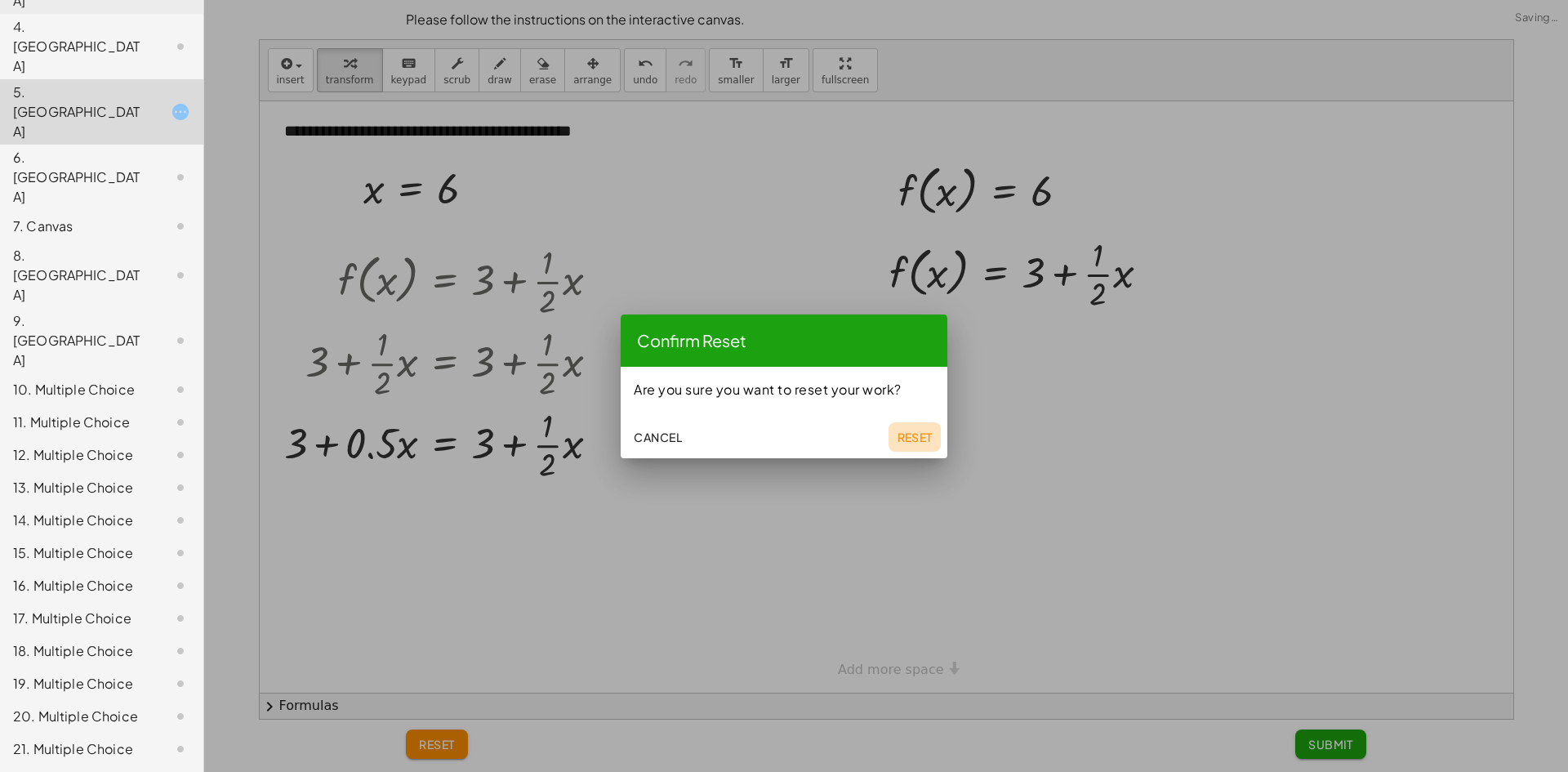
click at [924, 432] on span "Reset" at bounding box center [914, 437] width 36 height 14
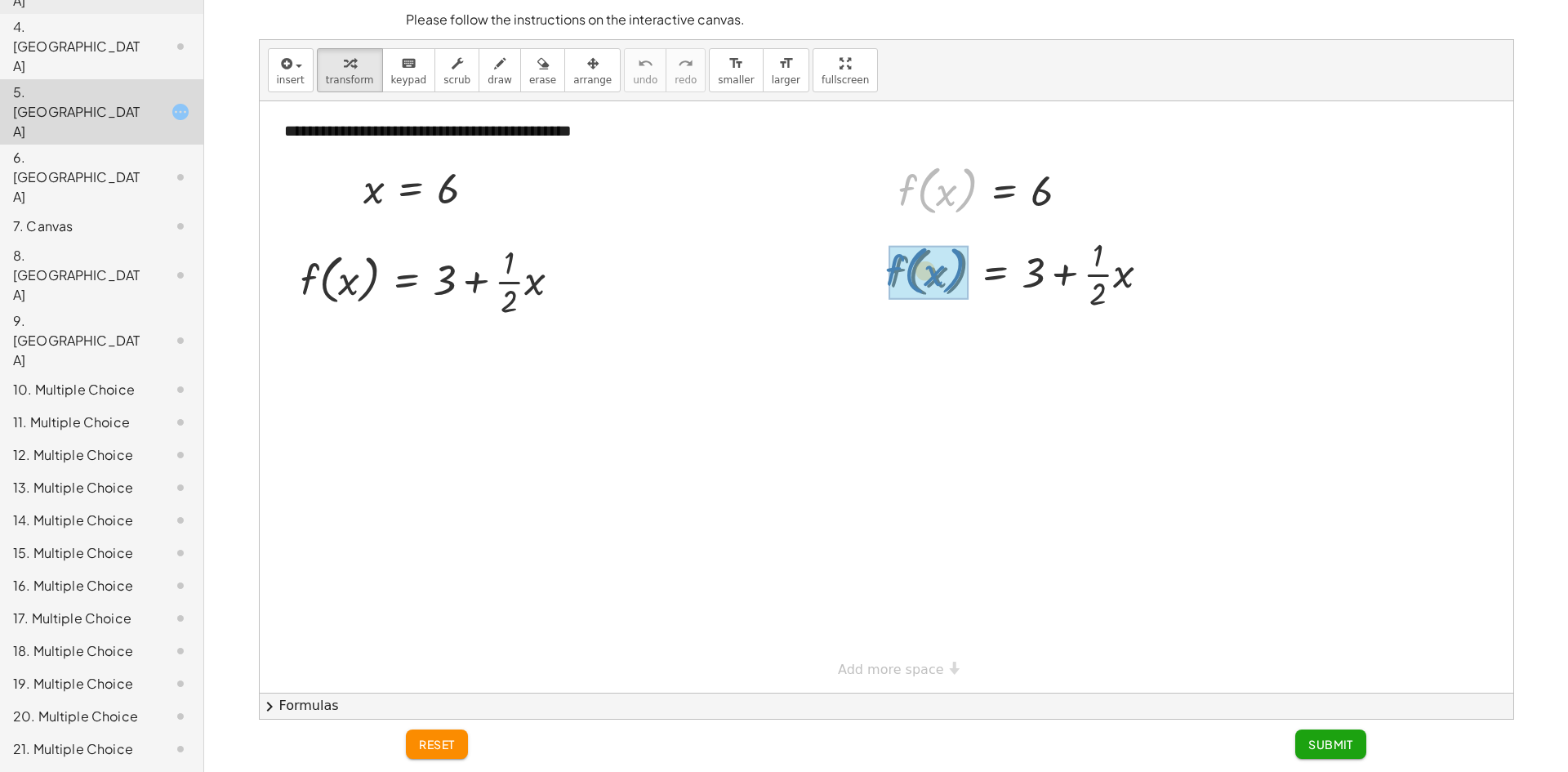
drag, startPoint x: 924, startPoint y: 186, endPoint x: 911, endPoint y: 267, distance: 82.0
click at [996, 275] on div "f ( , x ) = + 3 + · · 1 · 2 · x = + 3 + · · 1 · 2 · x 6" at bounding box center [996, 275] width 0 height 0
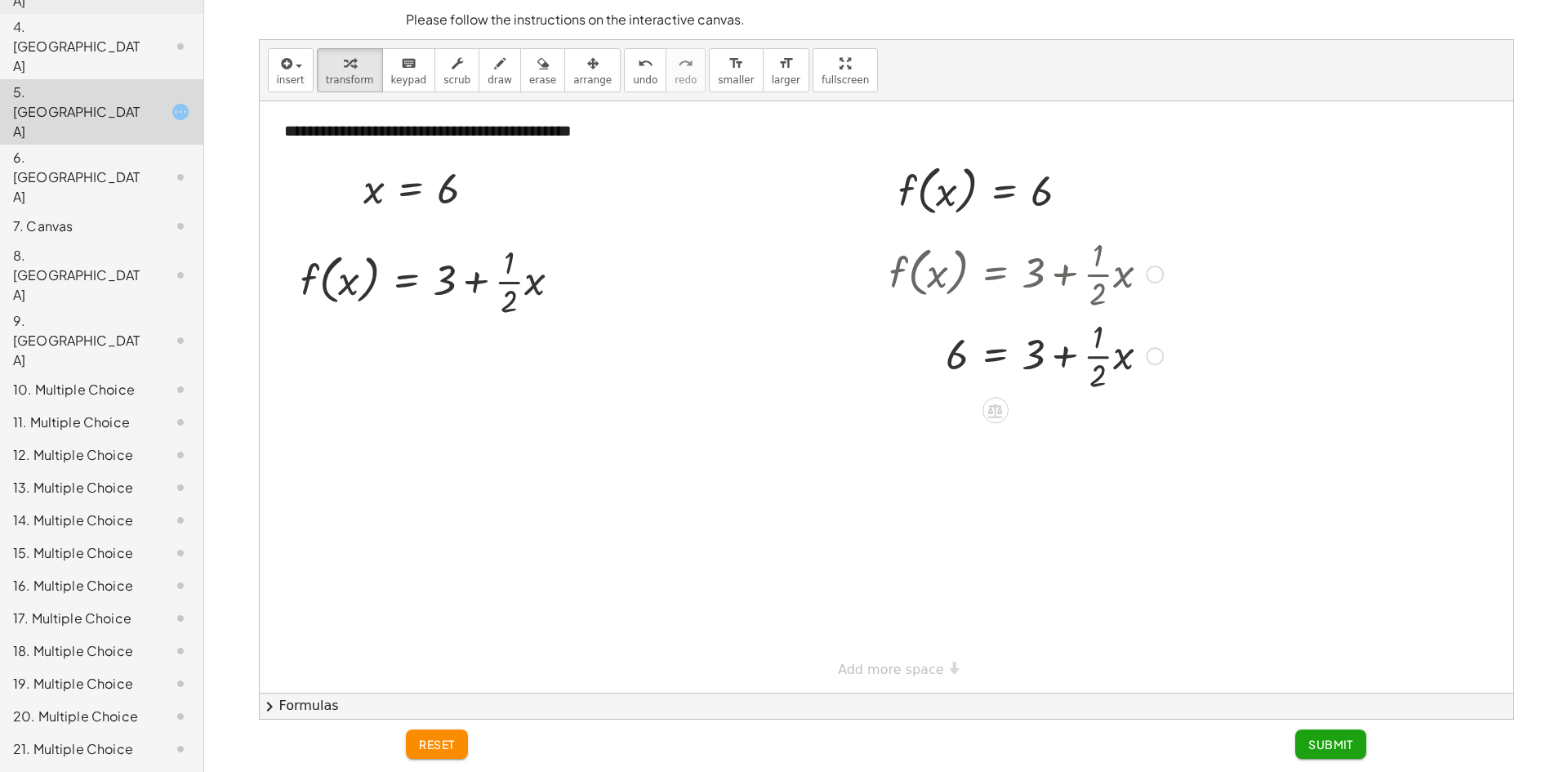
drag, startPoint x: 999, startPoint y: 327, endPoint x: 1005, endPoint y: 349, distance: 22.8
click at [999, 331] on div at bounding box center [1026, 354] width 290 height 81
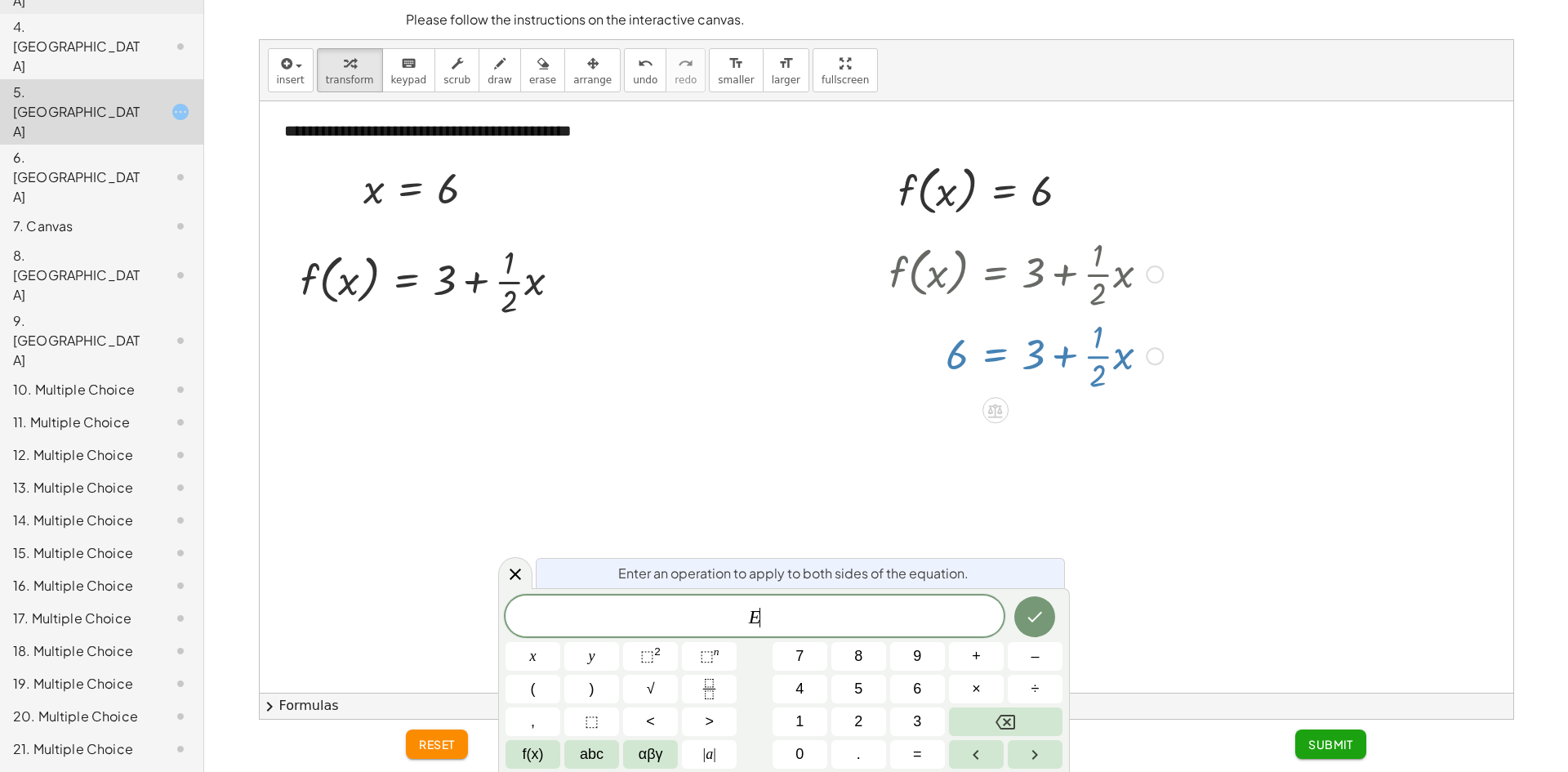
drag, startPoint x: 1005, startPoint y: 349, endPoint x: 1032, endPoint y: 350, distance: 27.0
click at [1005, 350] on div at bounding box center [1026, 354] width 290 height 81
click at [1054, 352] on div at bounding box center [1026, 354] width 290 height 81
click at [513, 571] on icon at bounding box center [515, 574] width 20 height 20
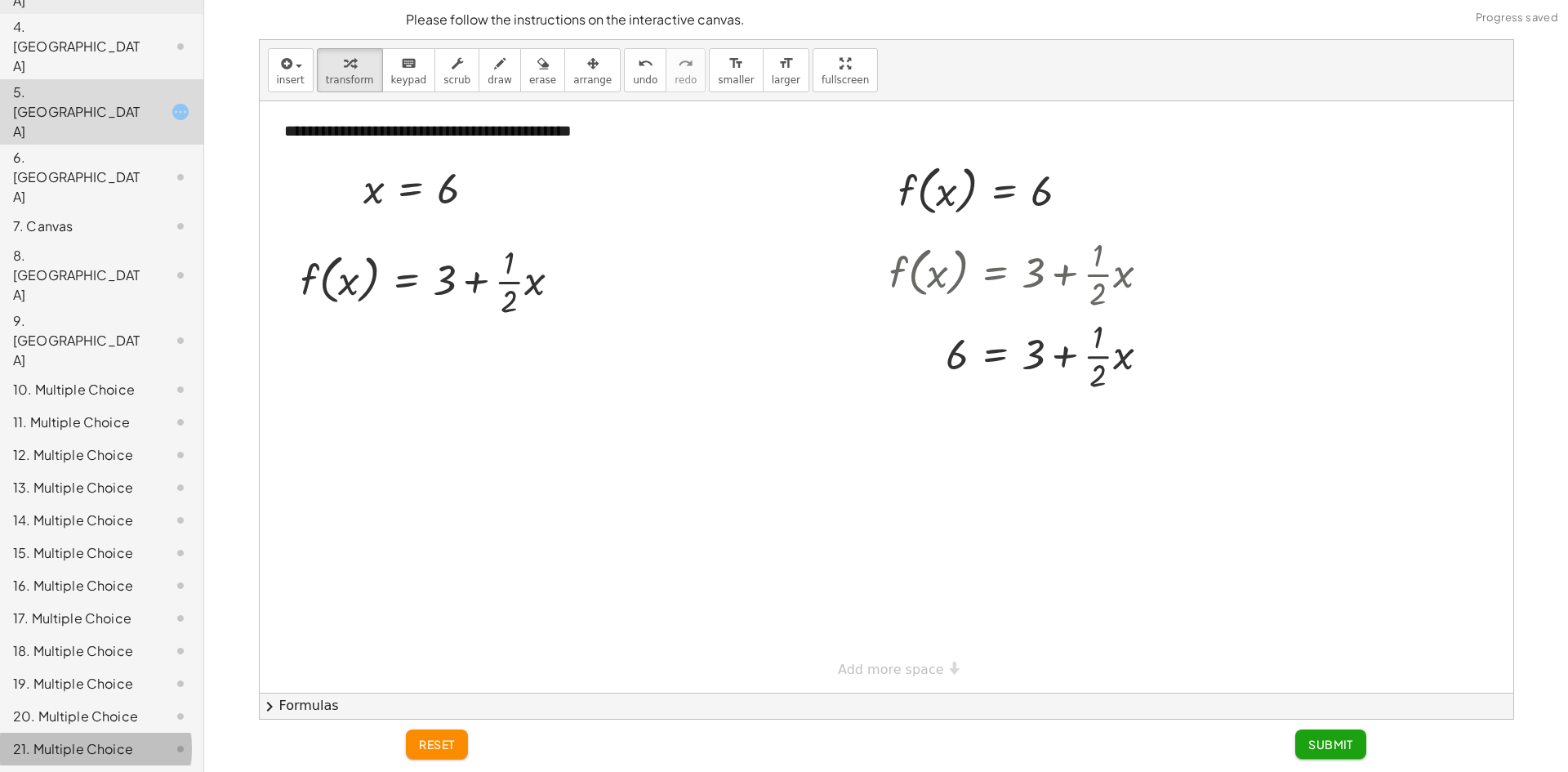
click at [110, 739] on div "21. Multiple Choice" at bounding box center [79, 749] width 131 height 20
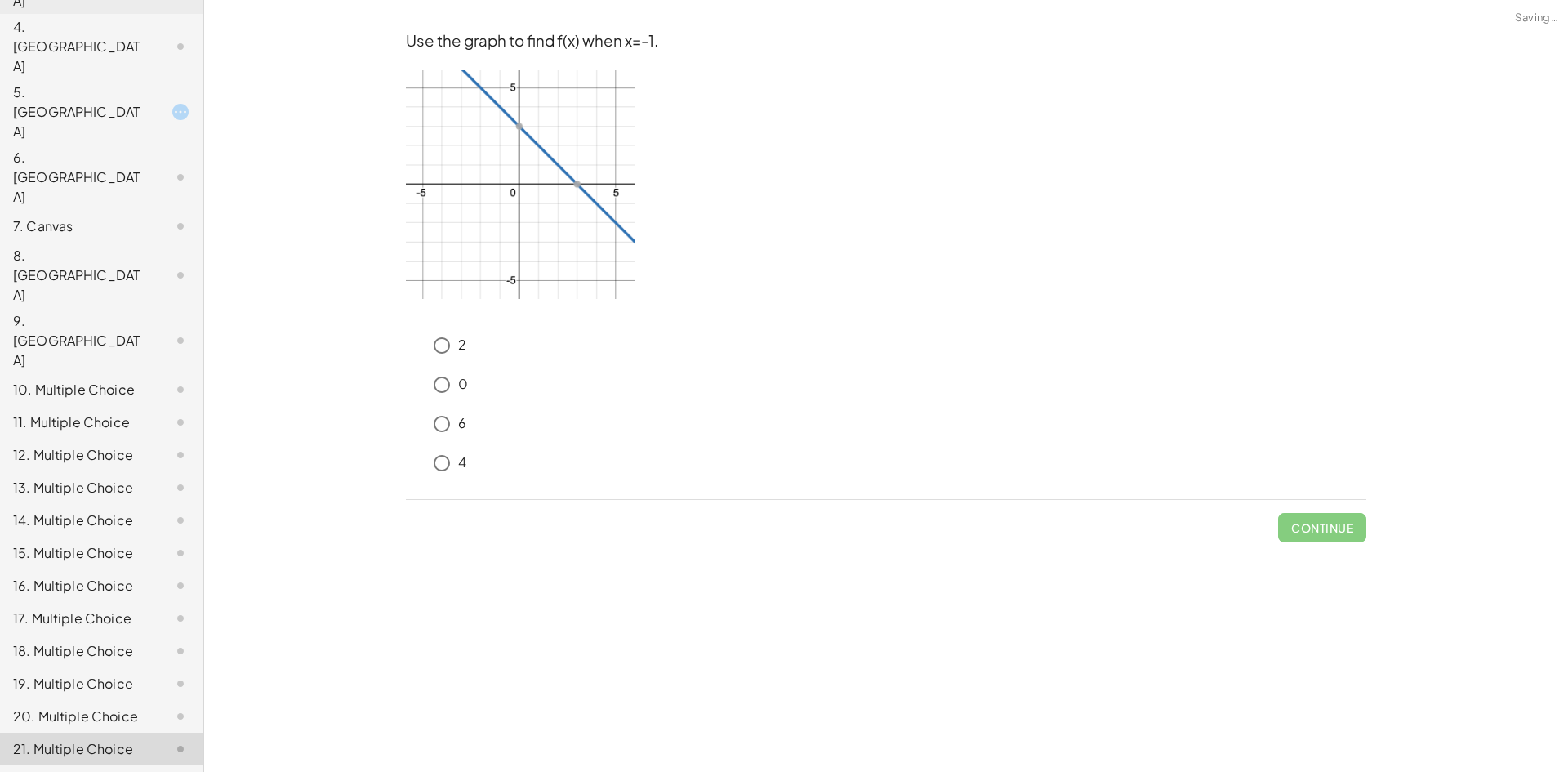
click at [464, 466] on p "4" at bounding box center [462, 462] width 8 height 19
click at [1322, 539] on button "Check" at bounding box center [1332, 527] width 69 height 30
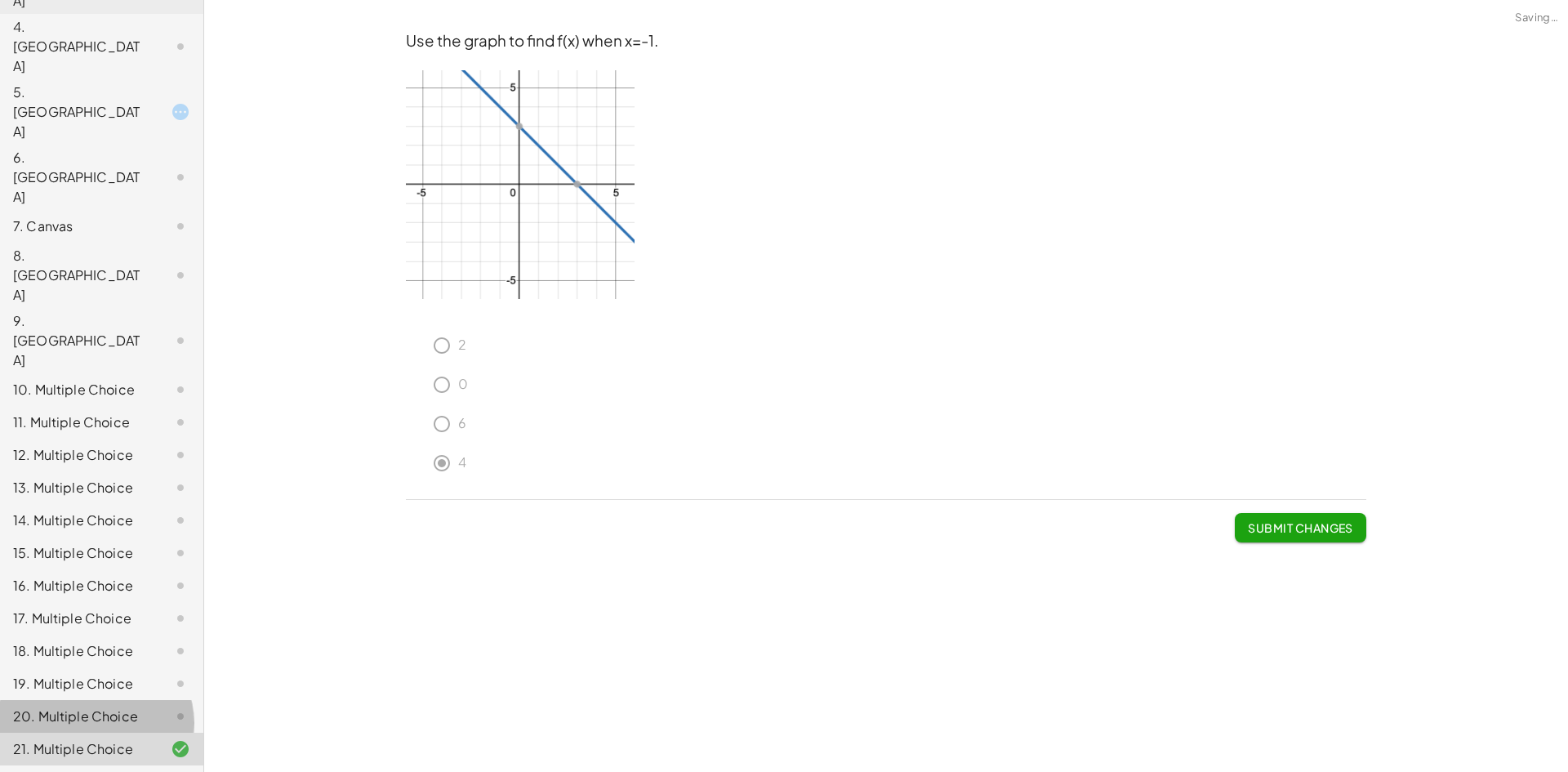
click at [155, 707] on div at bounding box center [167, 717] width 46 height 20
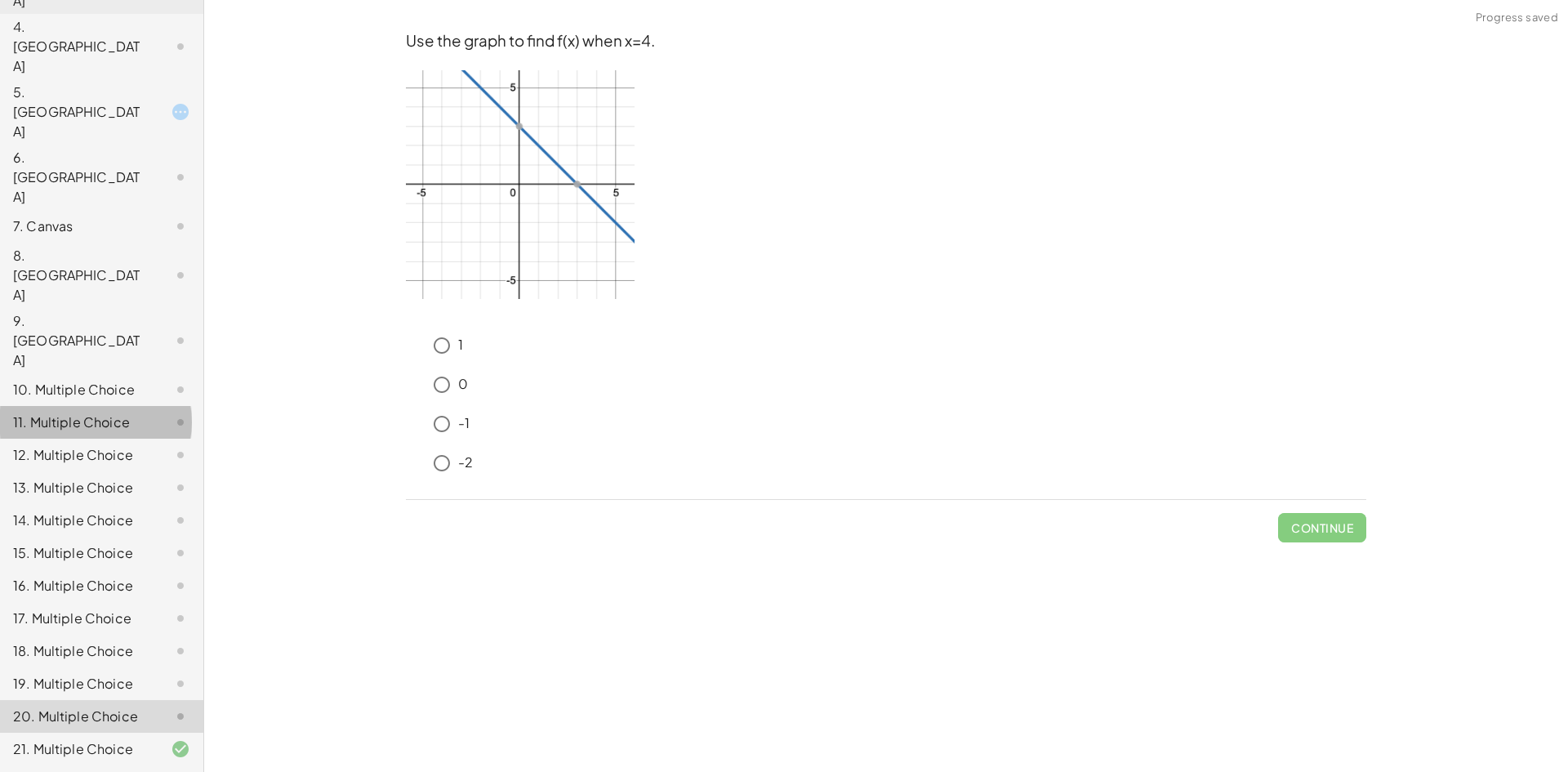
drag, startPoint x: 161, startPoint y: 228, endPoint x: 417, endPoint y: 345, distance: 281.5
click at [171, 412] on icon at bounding box center [181, 422] width 20 height 20
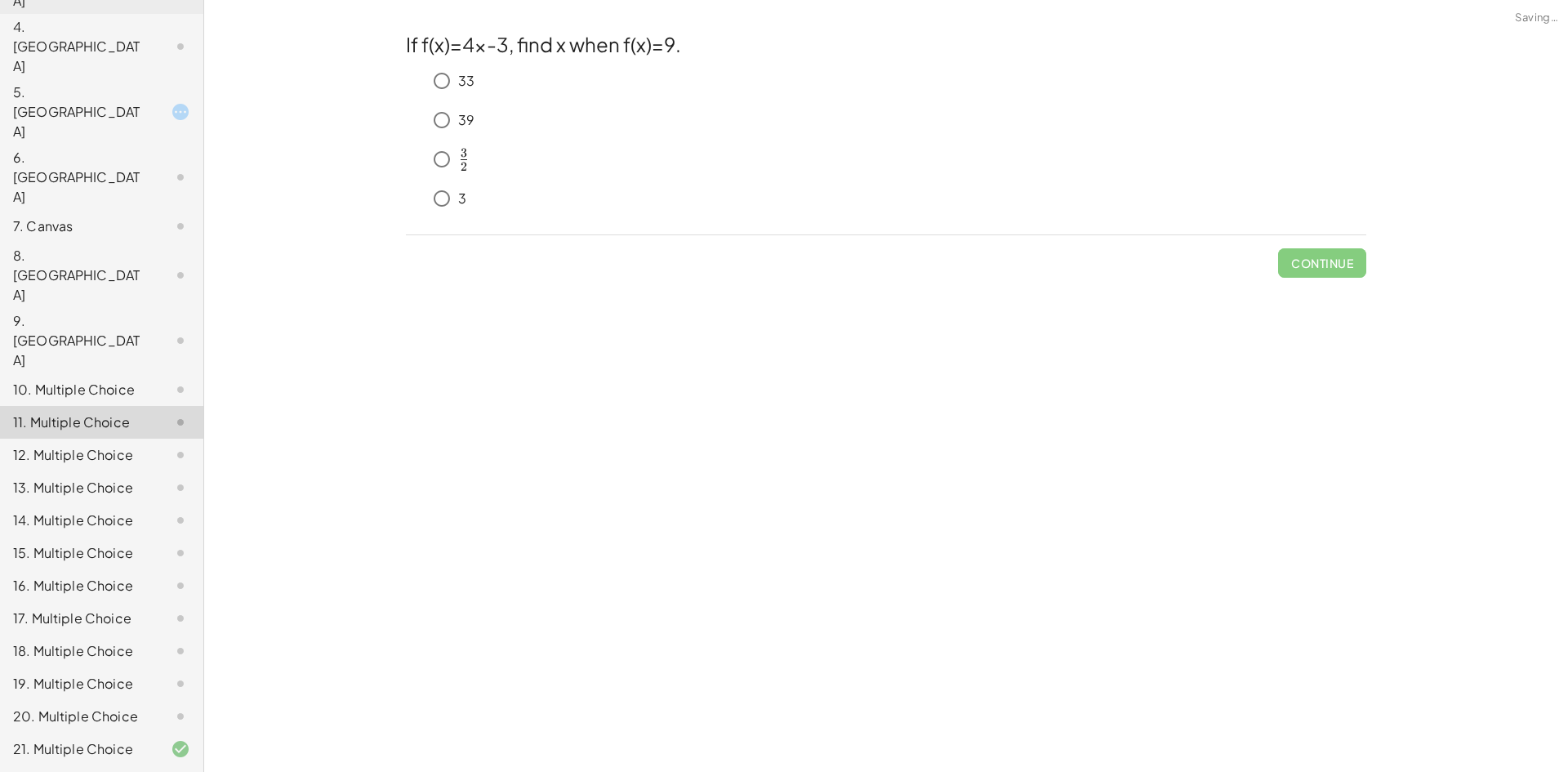
click at [459, 192] on p "3" at bounding box center [462, 199] width 8 height 19
click at [0, 0] on div "If f(x)=4x-3, find x when f(x)=9. 33 39 ﻿ 3 2 \frac{3}{2} 2 3 ​ ﻿ 3 Check" at bounding box center [0, 0] width 0 height 0
click at [1338, 256] on button "Check" at bounding box center [1332, 263] width 69 height 30
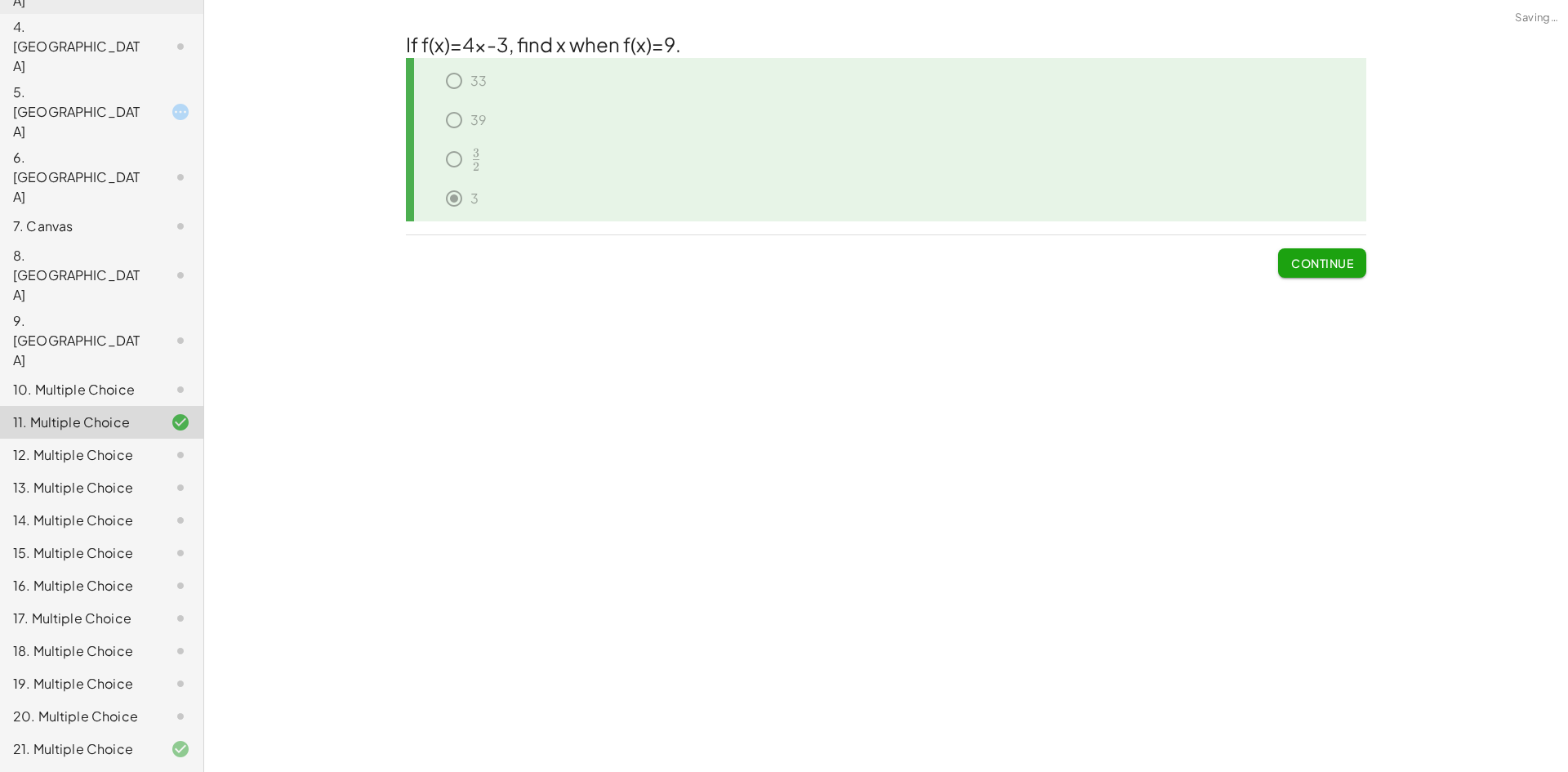
click at [117, 569] on div "14. Multiple Choice" at bounding box center [101, 585] width 203 height 33
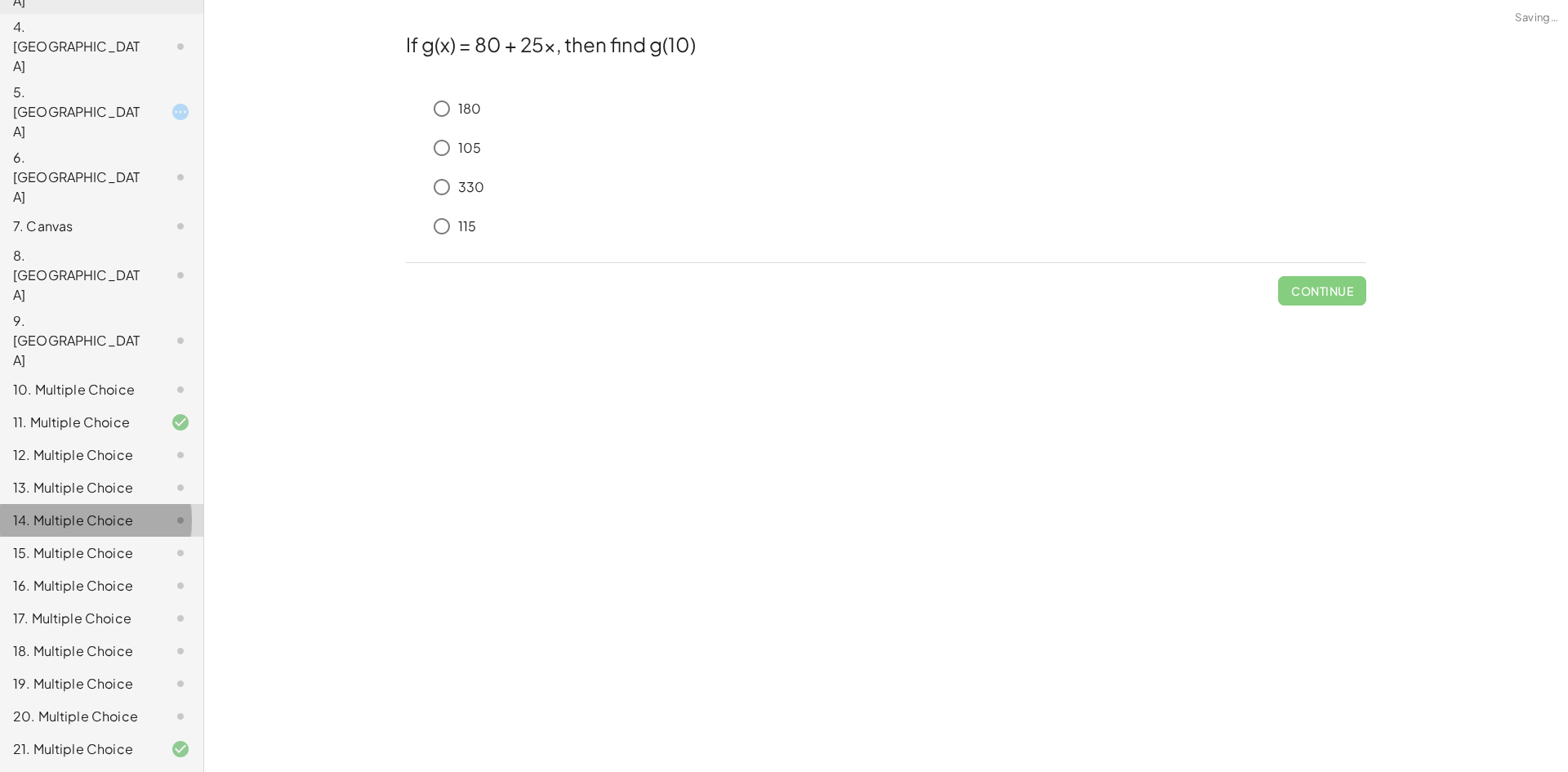
click at [145, 478] on div at bounding box center [167, 488] width 46 height 20
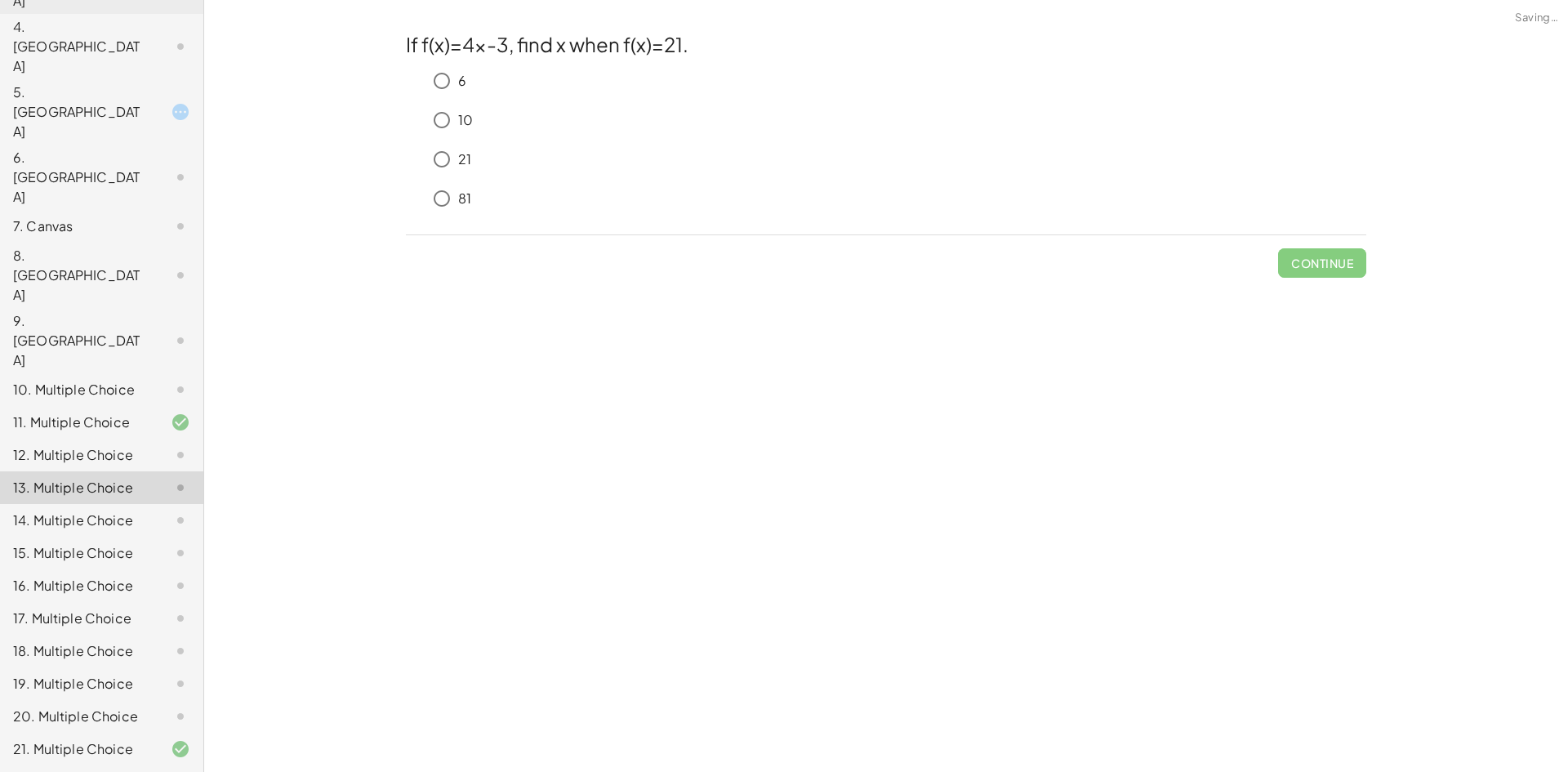
click at [537, 89] on div "6" at bounding box center [896, 81] width 941 height 33
click at [1352, 262] on button "Check" at bounding box center [1332, 263] width 69 height 30
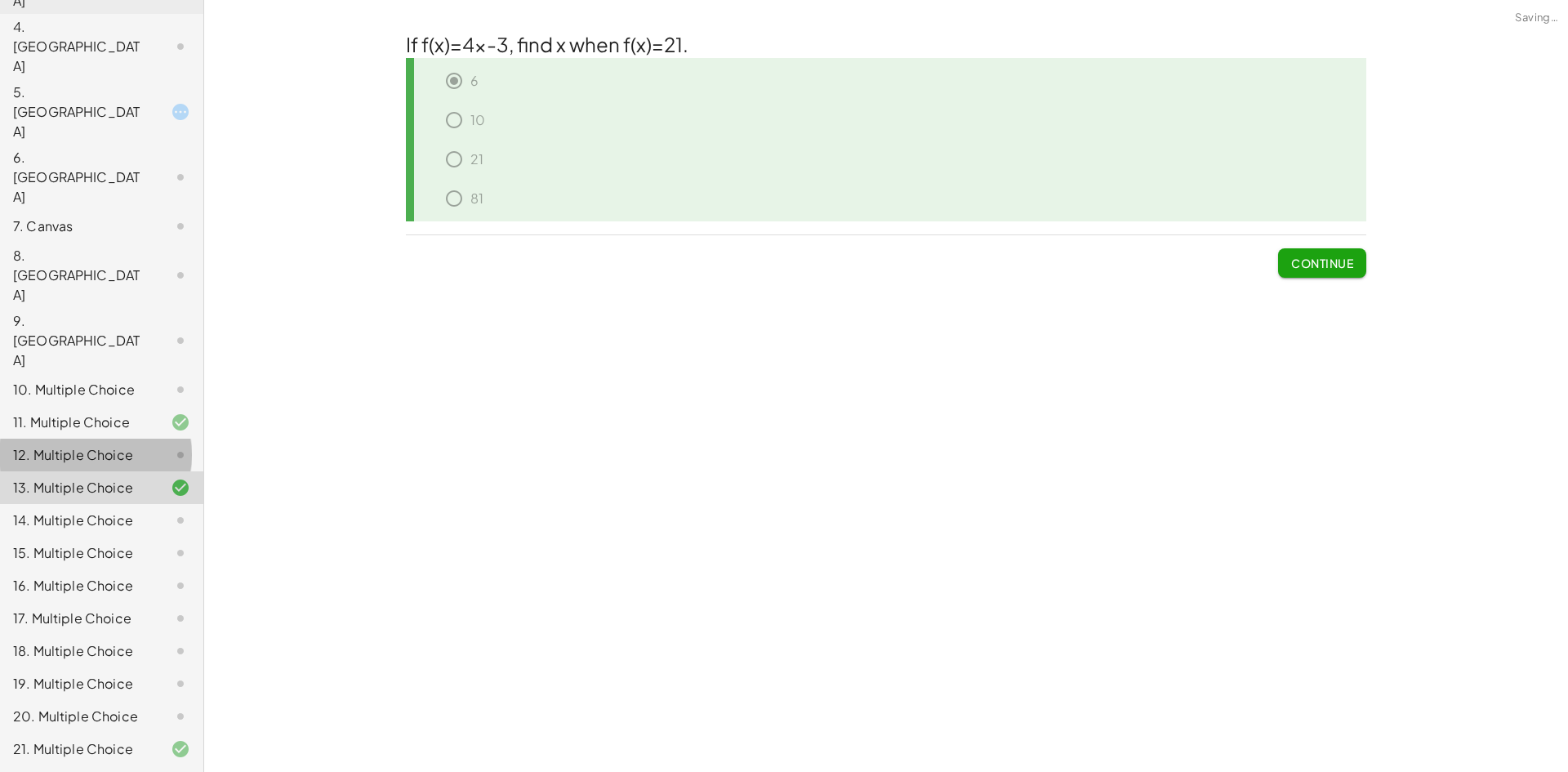
click at [145, 445] on div at bounding box center [167, 455] width 46 height 20
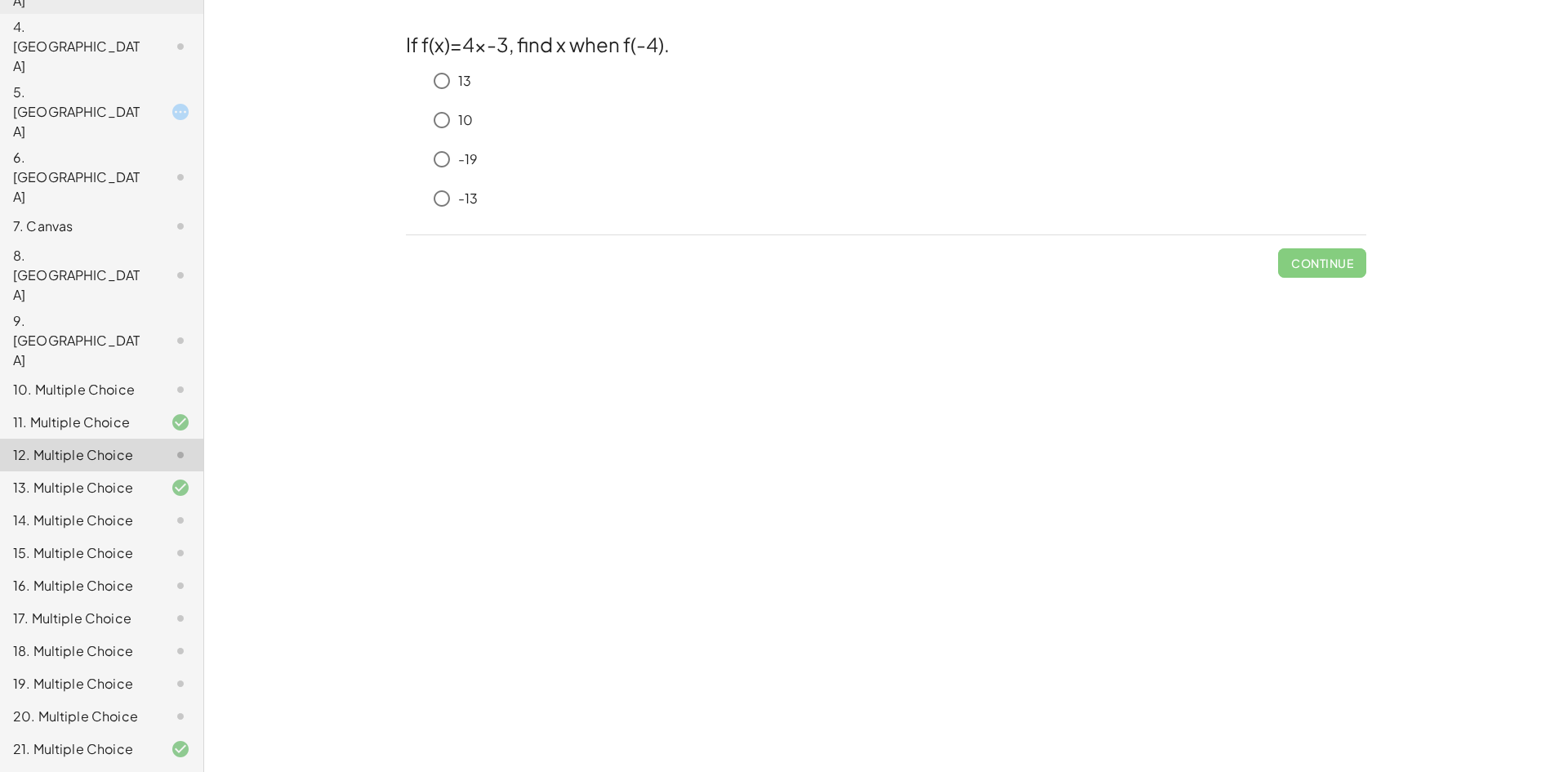
click at [484, 156] on div "-19" at bounding box center [896, 159] width 941 height 33
click at [481, 157] on div "-19" at bounding box center [896, 159] width 941 height 33
click at [479, 157] on div "-19" at bounding box center [896, 159] width 941 height 33
click at [475, 161] on p "-19" at bounding box center [468, 159] width 20 height 19
click at [1300, 258] on button "Check" at bounding box center [1332, 263] width 69 height 30
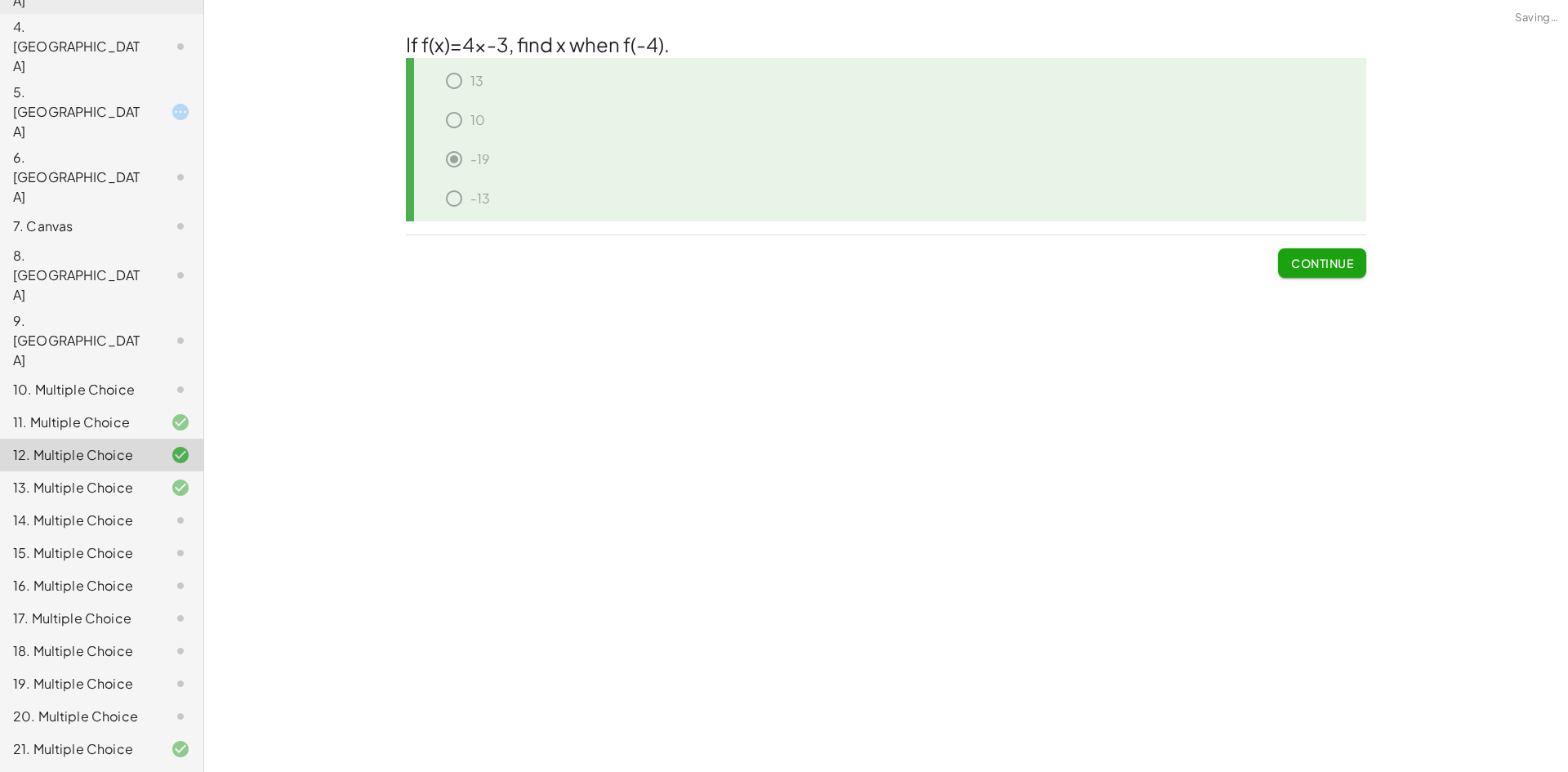
click at [145, 511] on div at bounding box center [167, 521] width 46 height 20
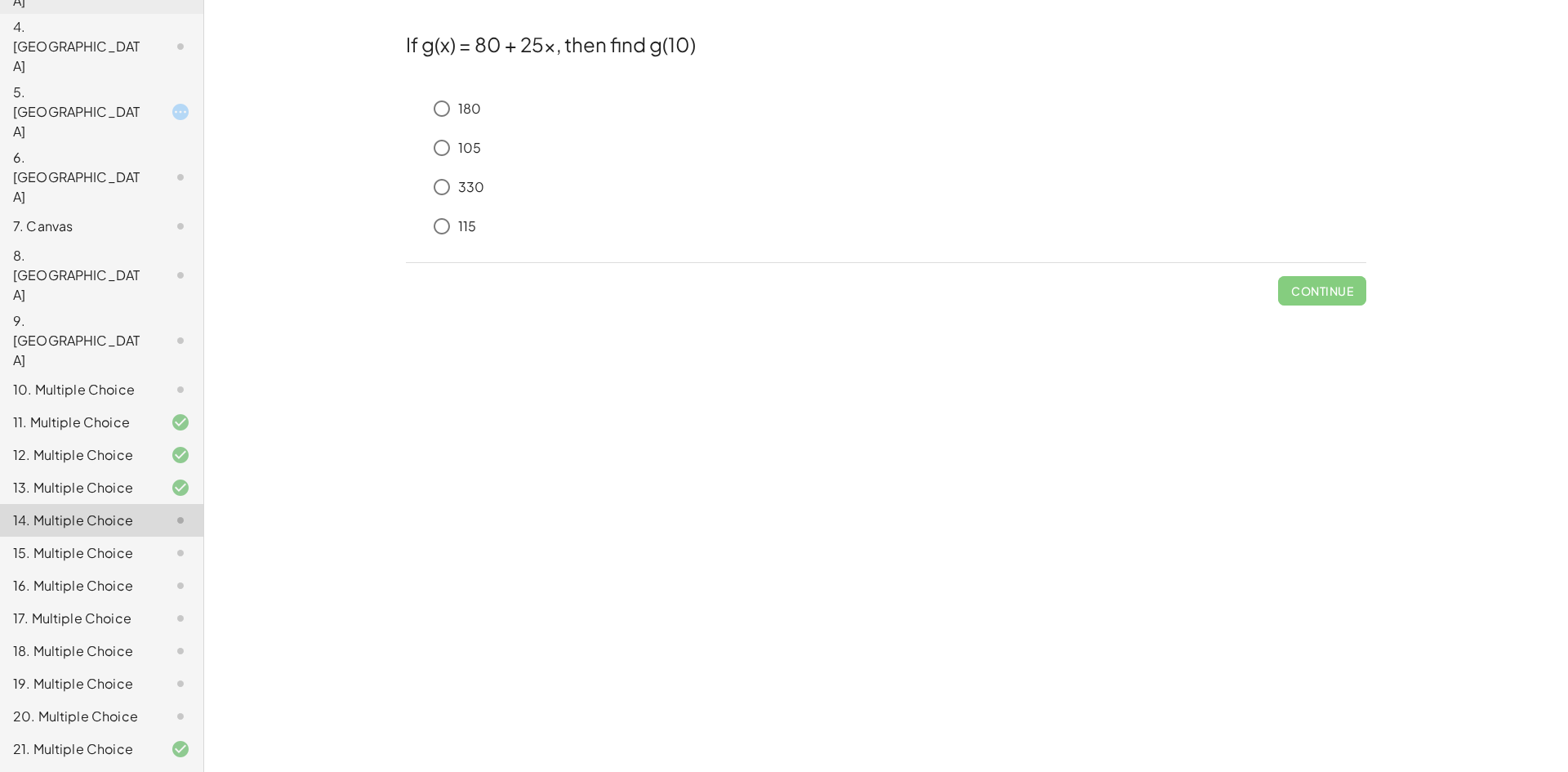
click at [132, 471] on div "11. Multiple Choice" at bounding box center [101, 488] width 203 height 33
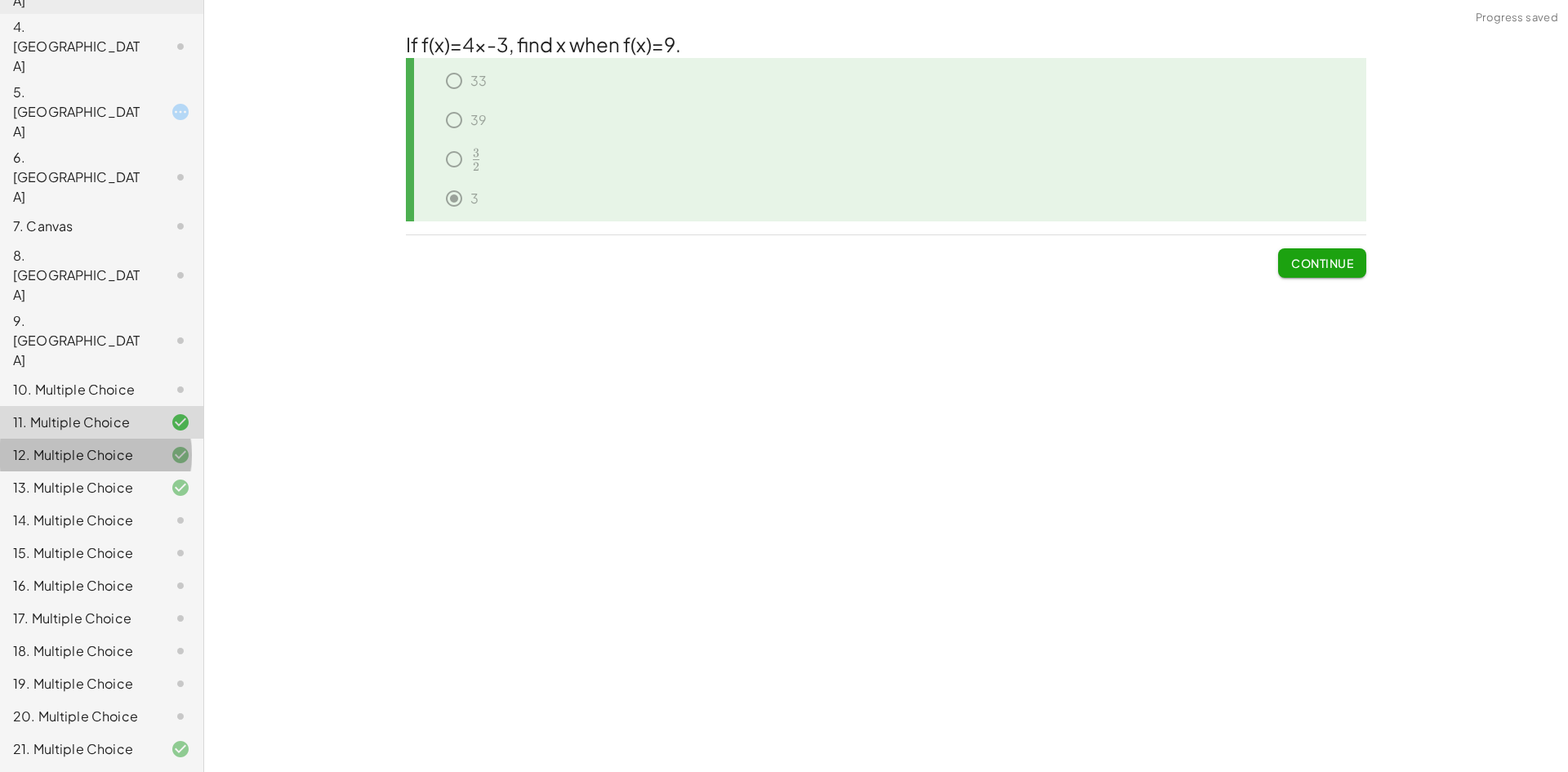
click at [137, 504] on div "12. Multiple Choice" at bounding box center [101, 520] width 203 height 33
click at [148, 478] on div at bounding box center [167, 488] width 46 height 20
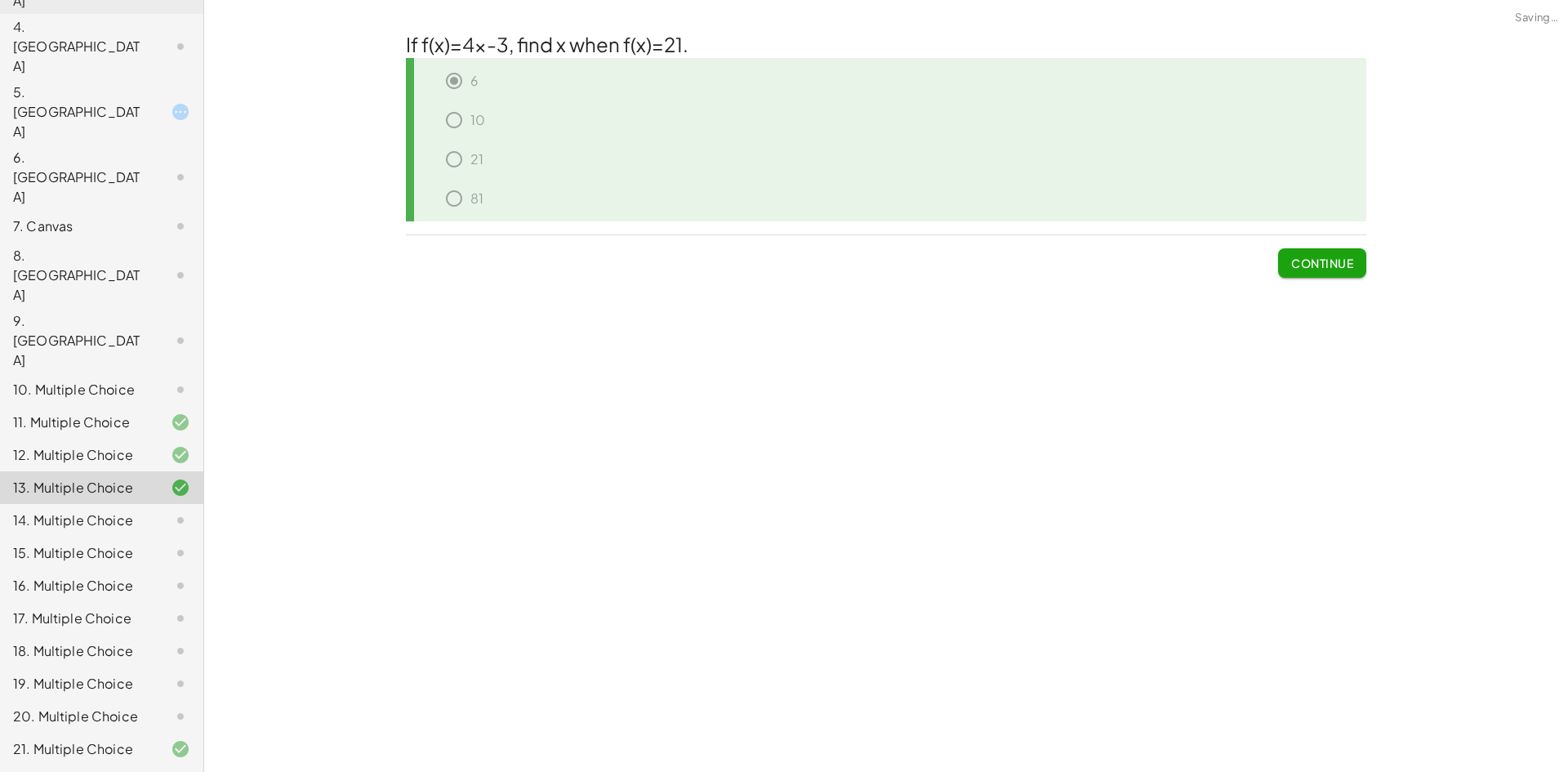
click at [127, 739] on div "21. Multiple Choice" at bounding box center [79, 749] width 131 height 20
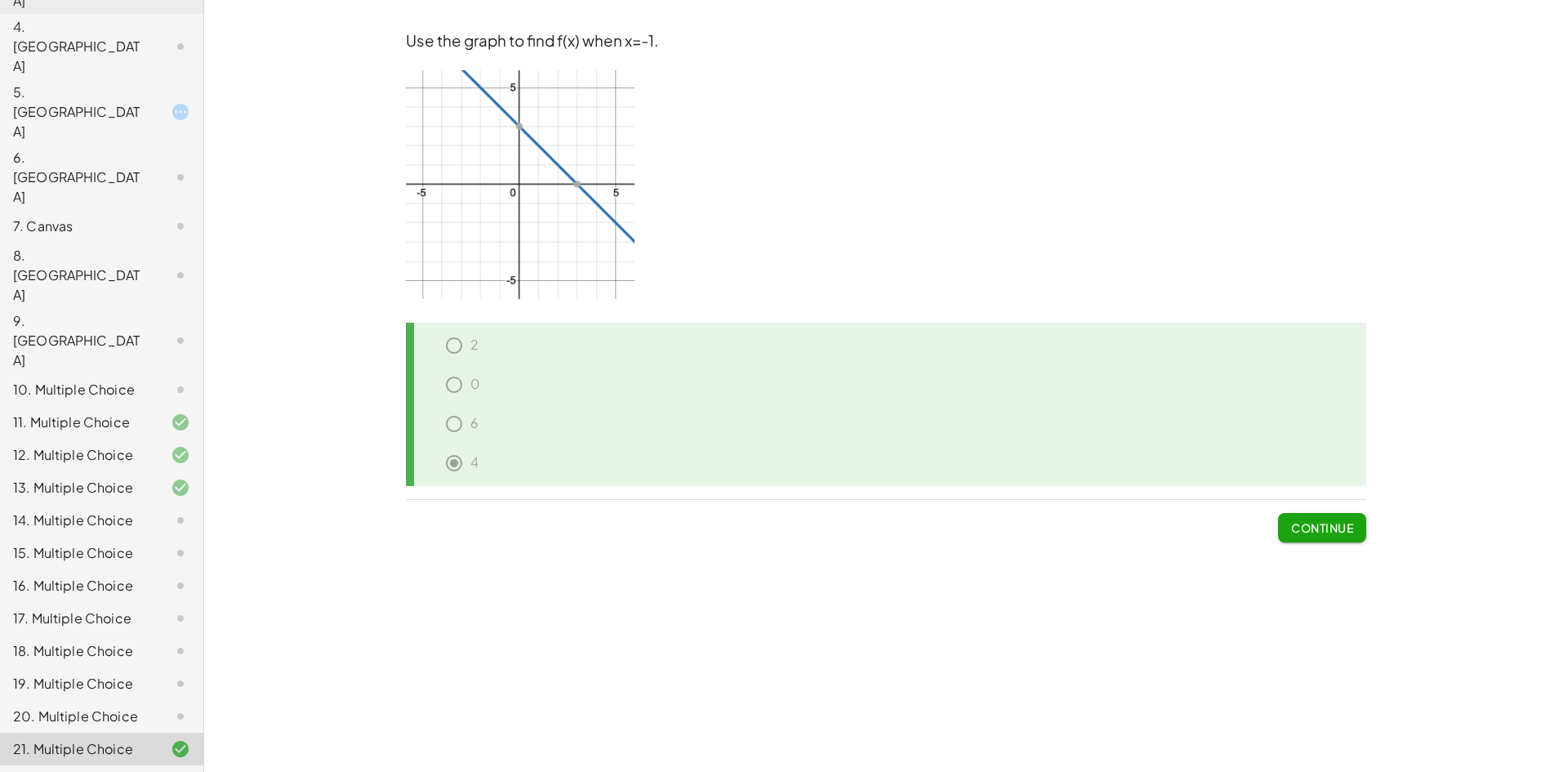
click at [171, 445] on icon at bounding box center [181, 455] width 20 height 20
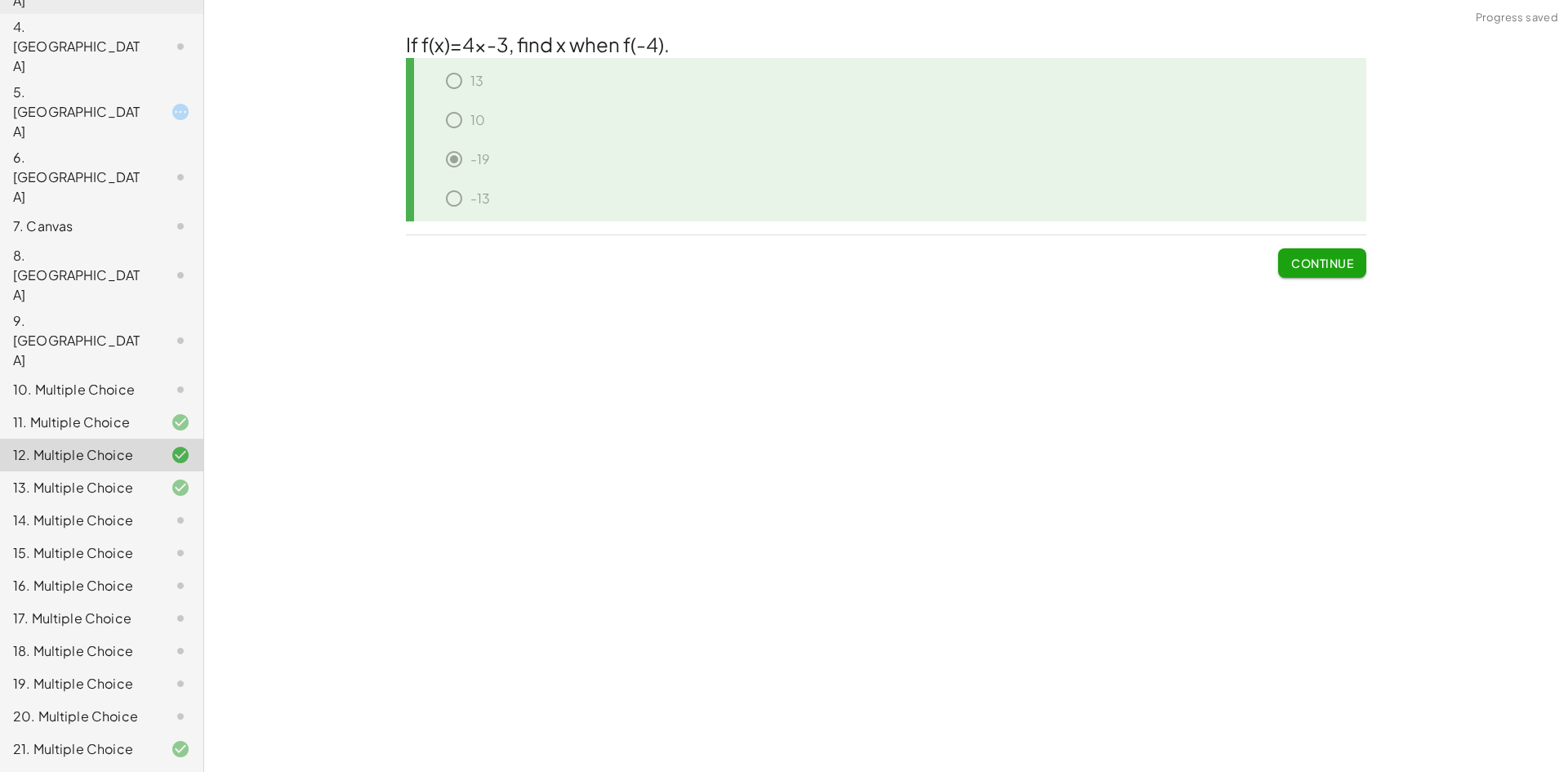
click at [153, 478] on div at bounding box center [167, 488] width 46 height 20
click at [146, 511] on div at bounding box center [167, 521] width 46 height 20
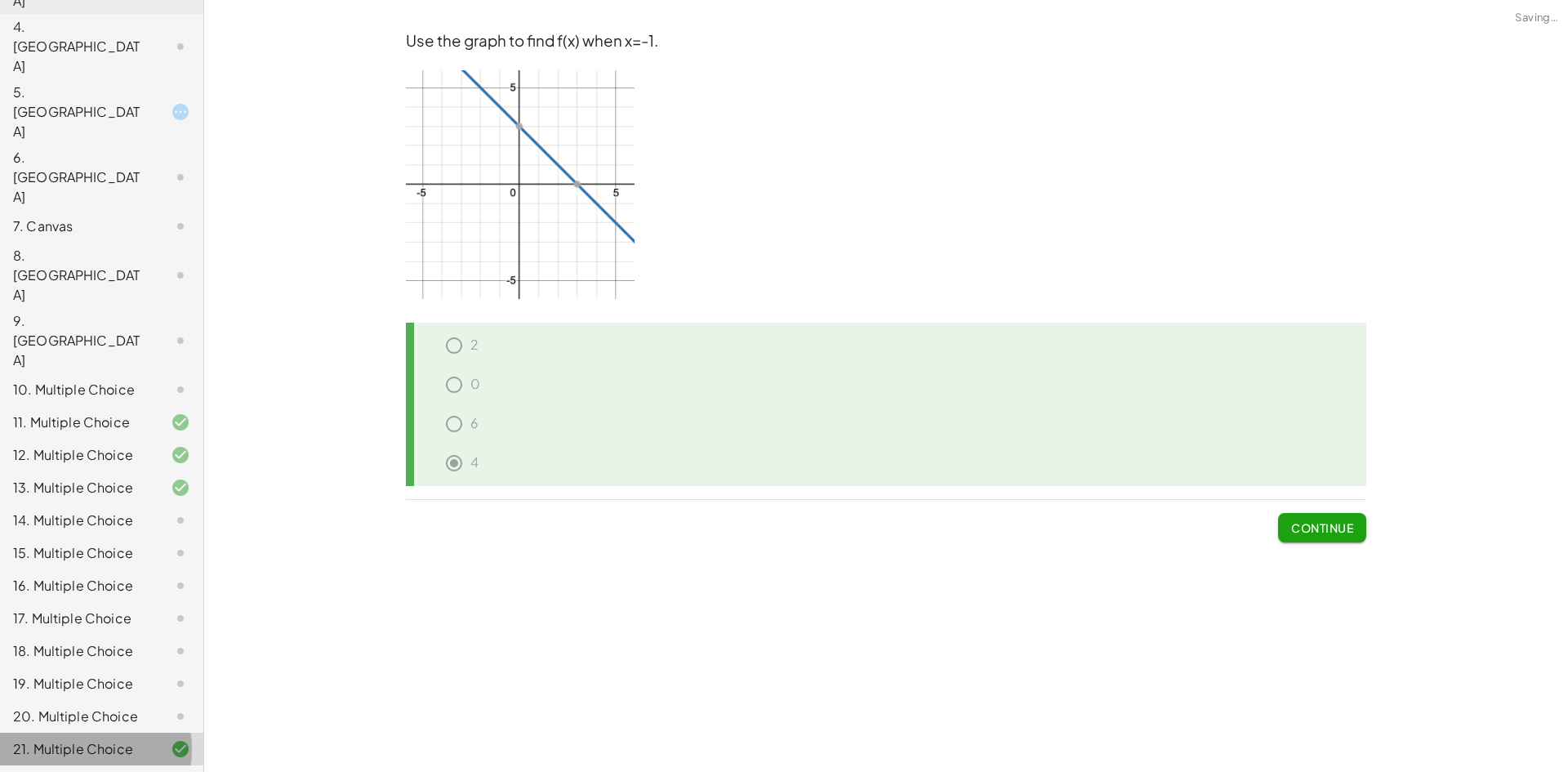
click at [129, 707] on div "20. Multiple Choice" at bounding box center [79, 717] width 131 height 20
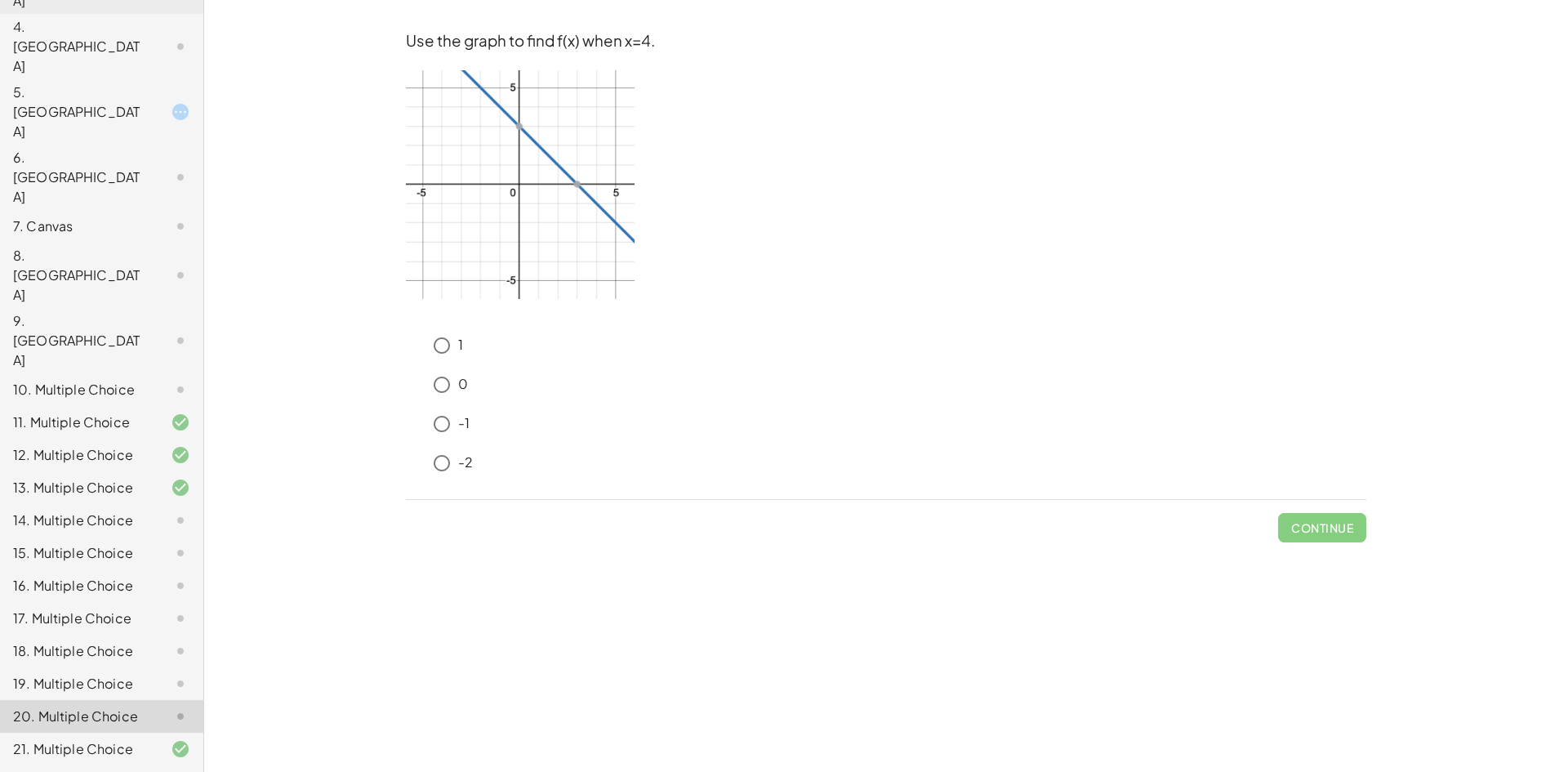
click at [154, 739] on div at bounding box center [167, 749] width 46 height 20
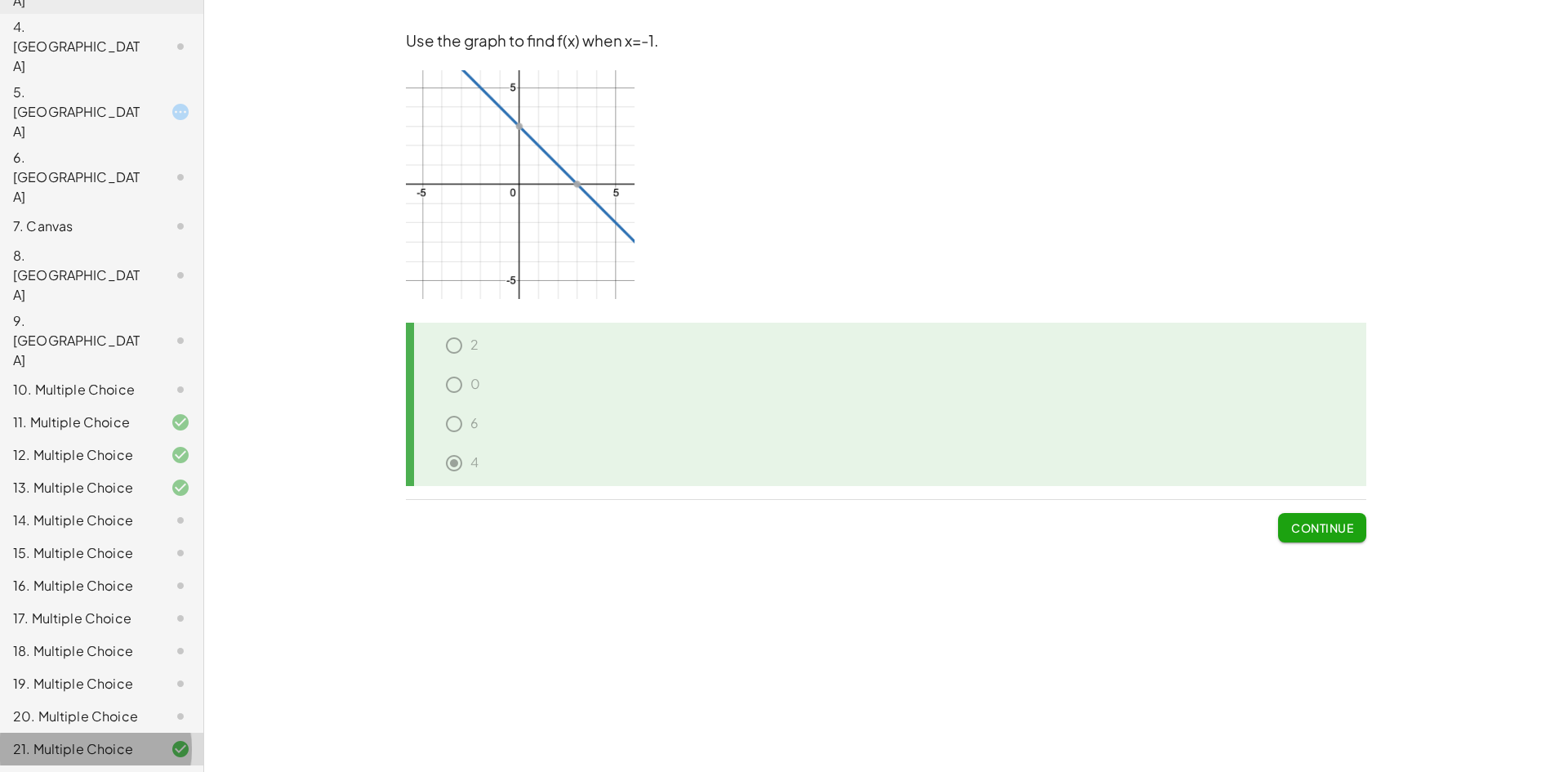
click at [131, 733] on div "21. Multiple Choice" at bounding box center [101, 749] width 203 height 33
click at [128, 771] on div "22. Multiple Choice" at bounding box center [79, 782] width 131 height 20
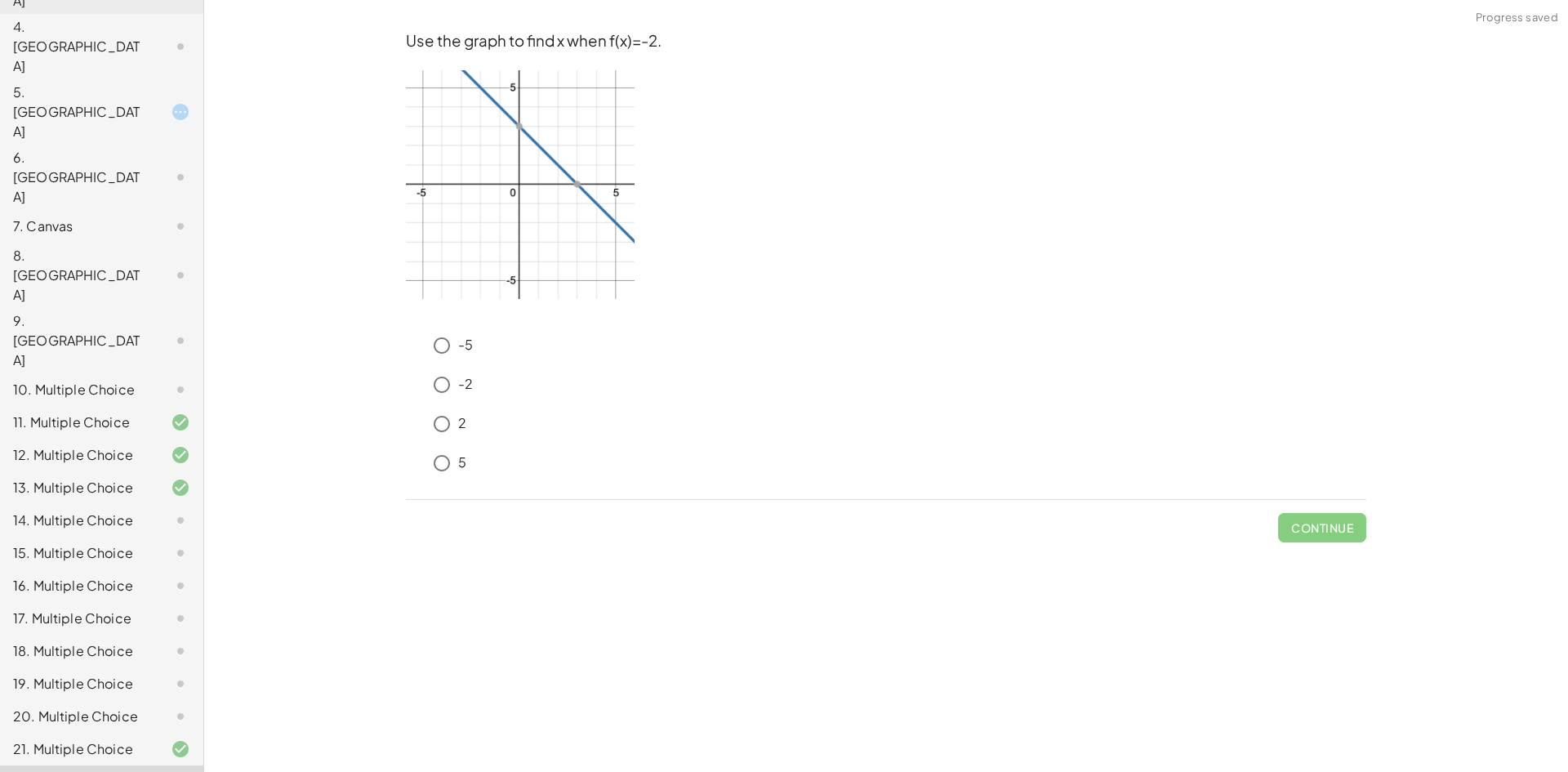
click at [145, 739] on div at bounding box center [167, 749] width 46 height 20
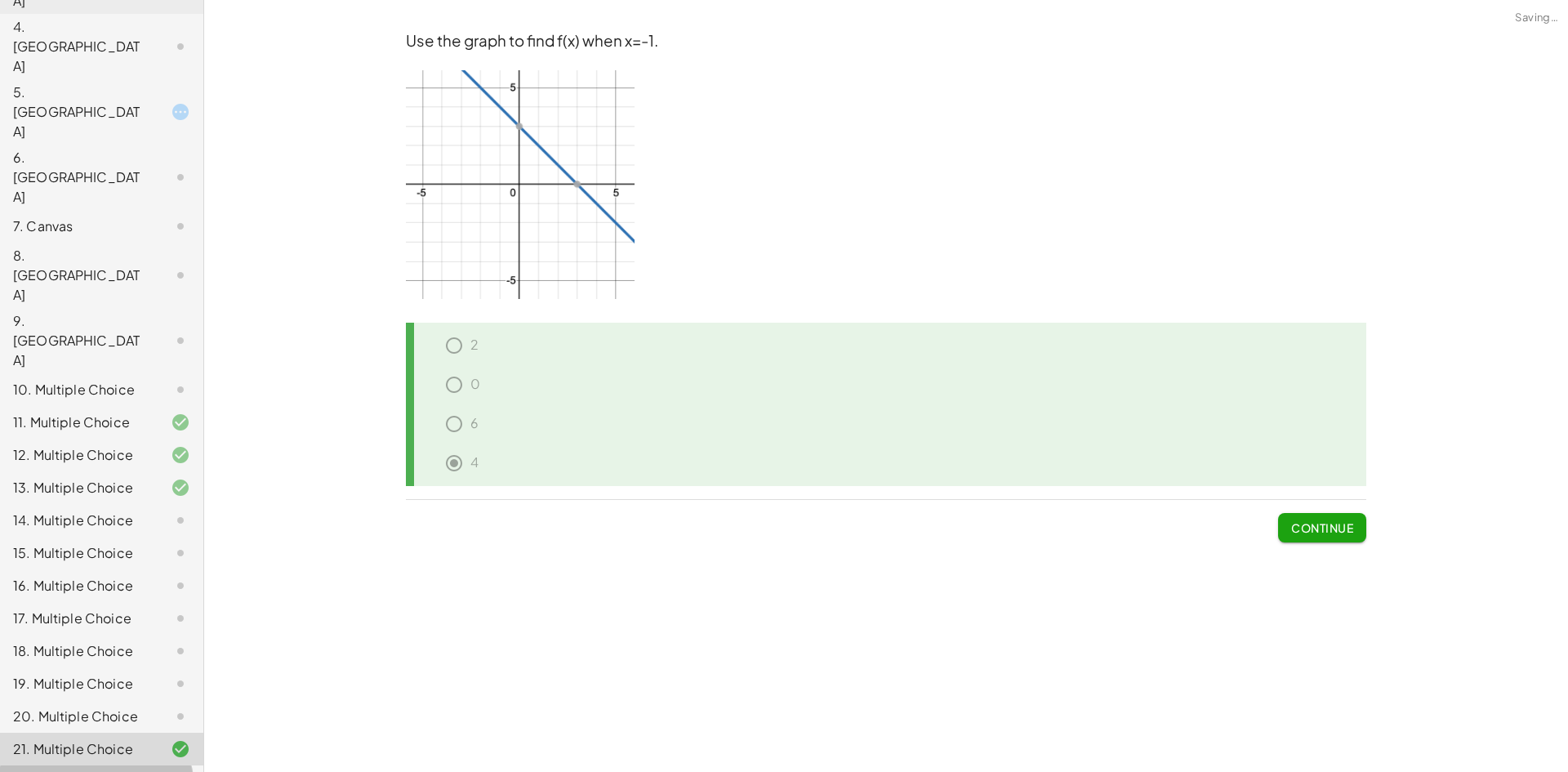
click at [145, 771] on div at bounding box center [167, 782] width 46 height 20
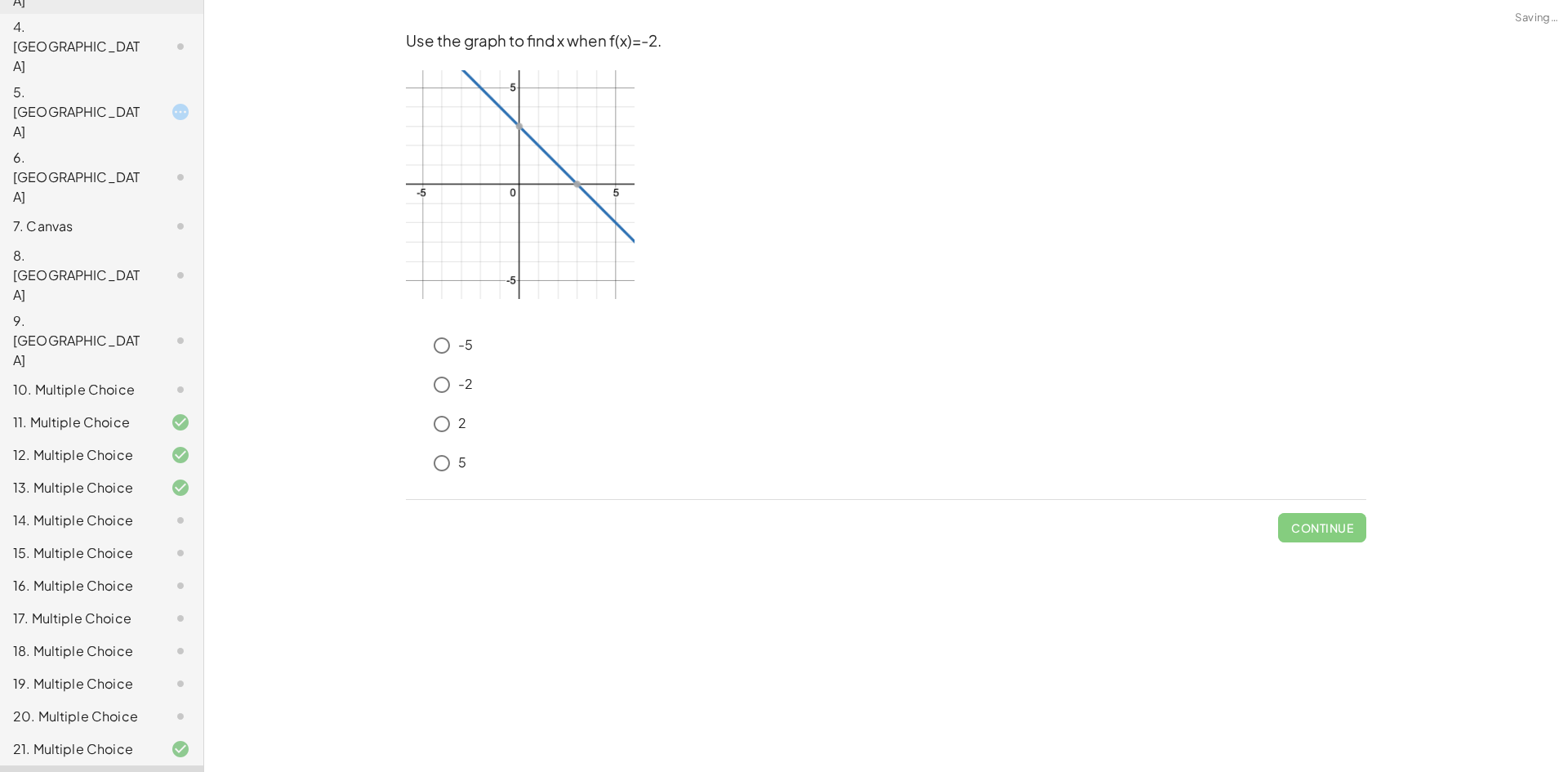
click at [145, 739] on div at bounding box center [167, 749] width 46 height 20
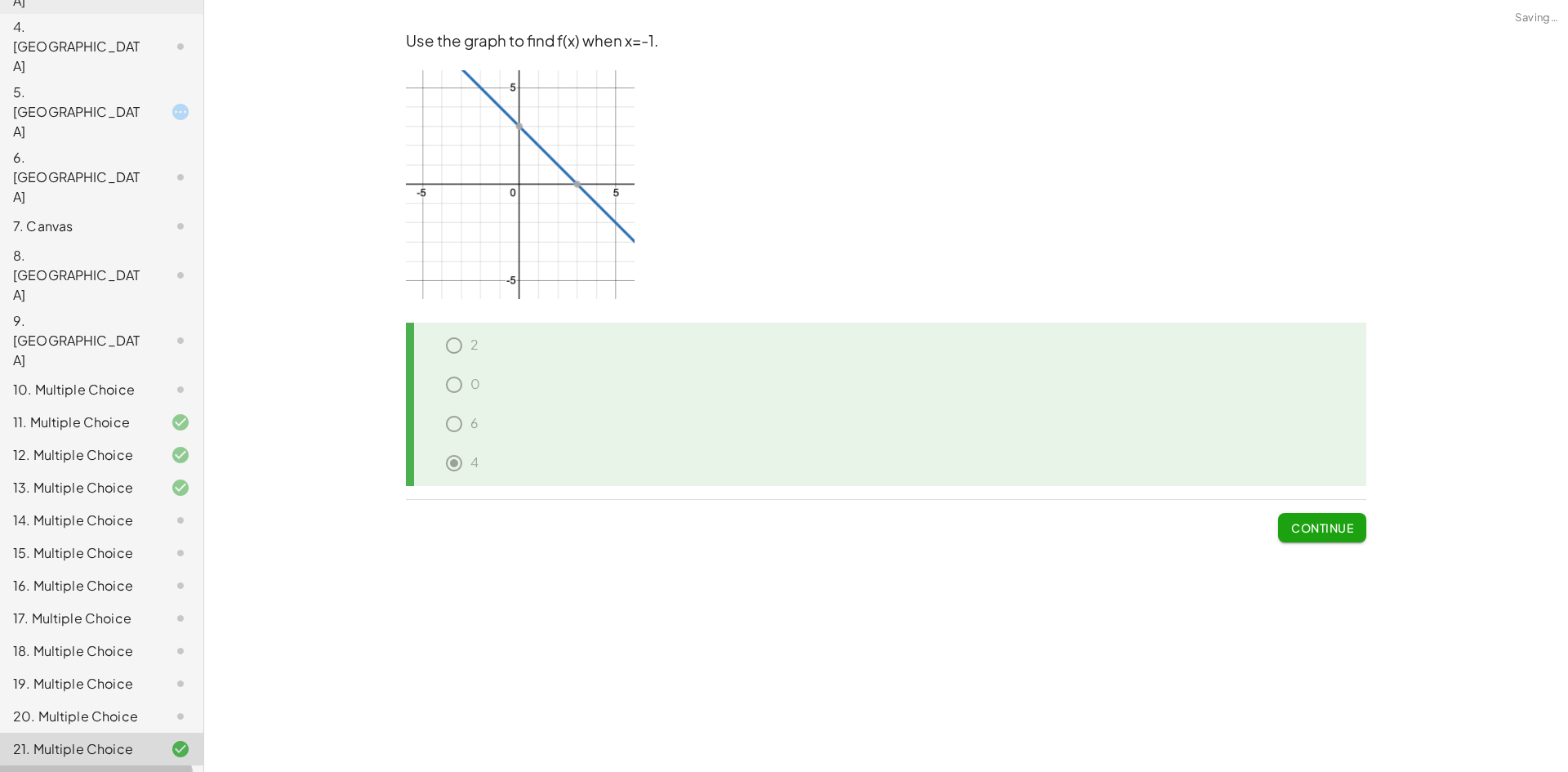
click at [145, 771] on div at bounding box center [167, 782] width 46 height 20
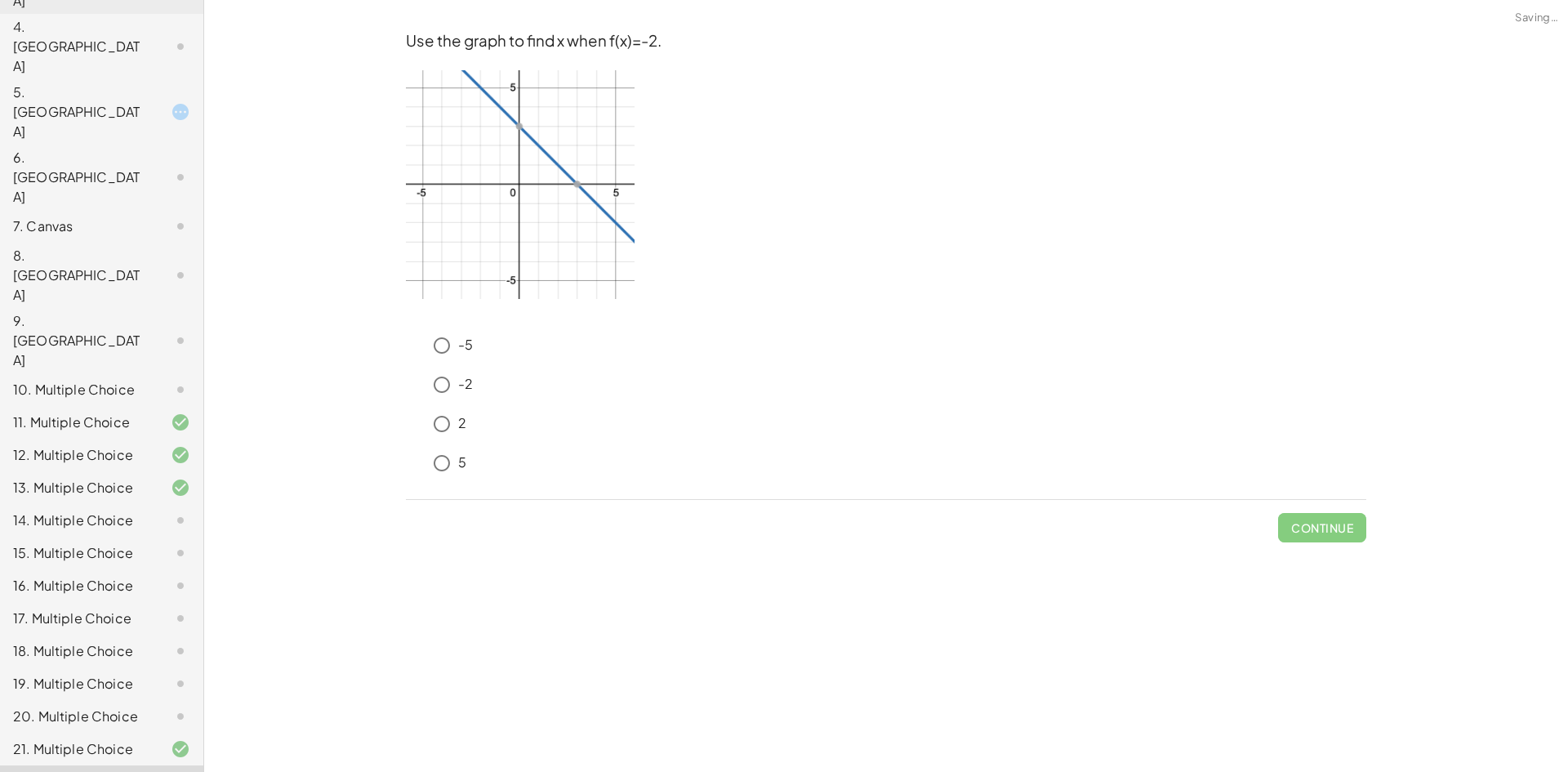
click at [145, 739] on div at bounding box center [167, 749] width 46 height 20
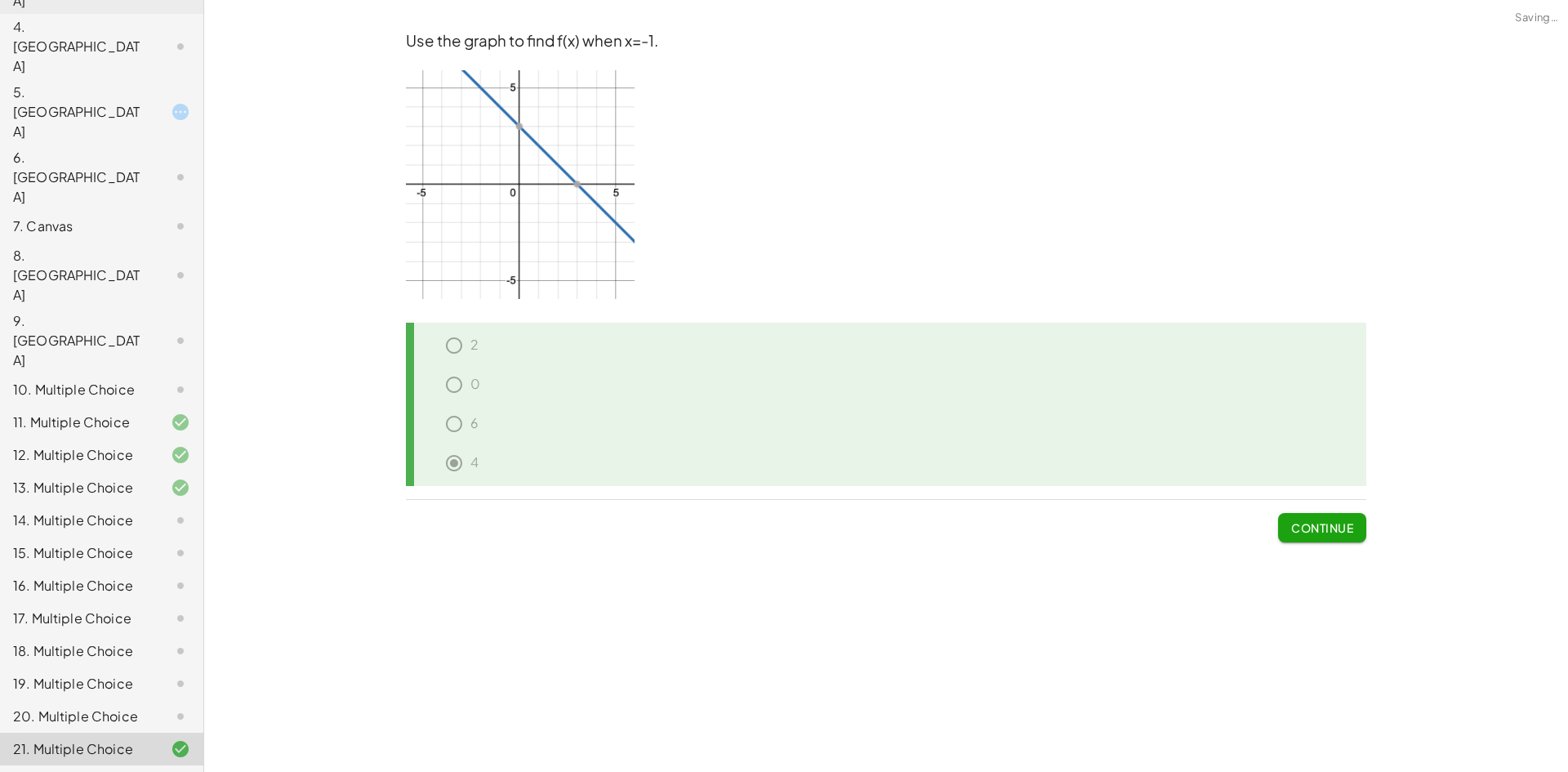
click at [127, 771] on div "22. Multiple Choice" at bounding box center [79, 782] width 131 height 20
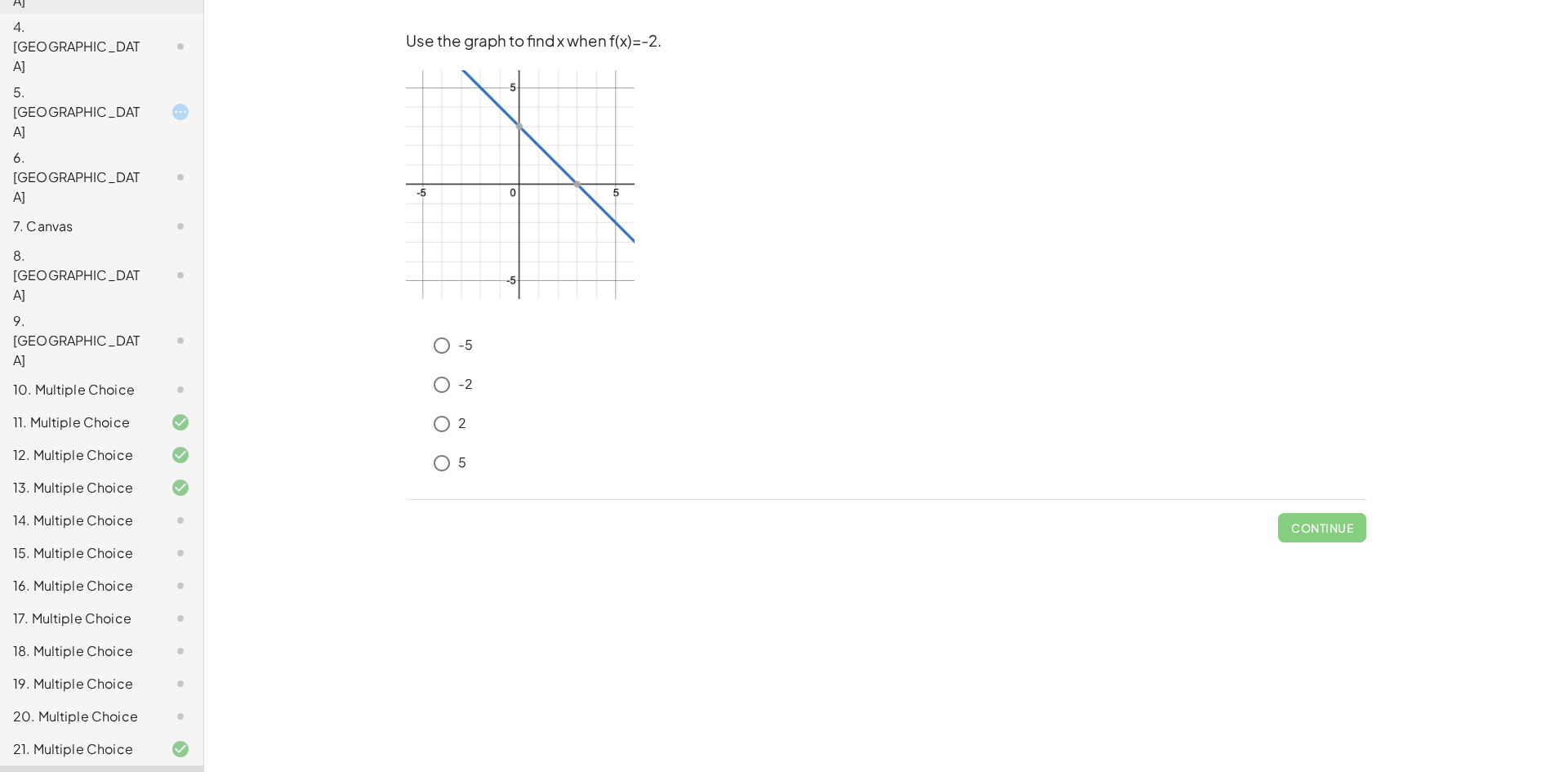
click at [145, 102] on div at bounding box center [167, 112] width 46 height 20
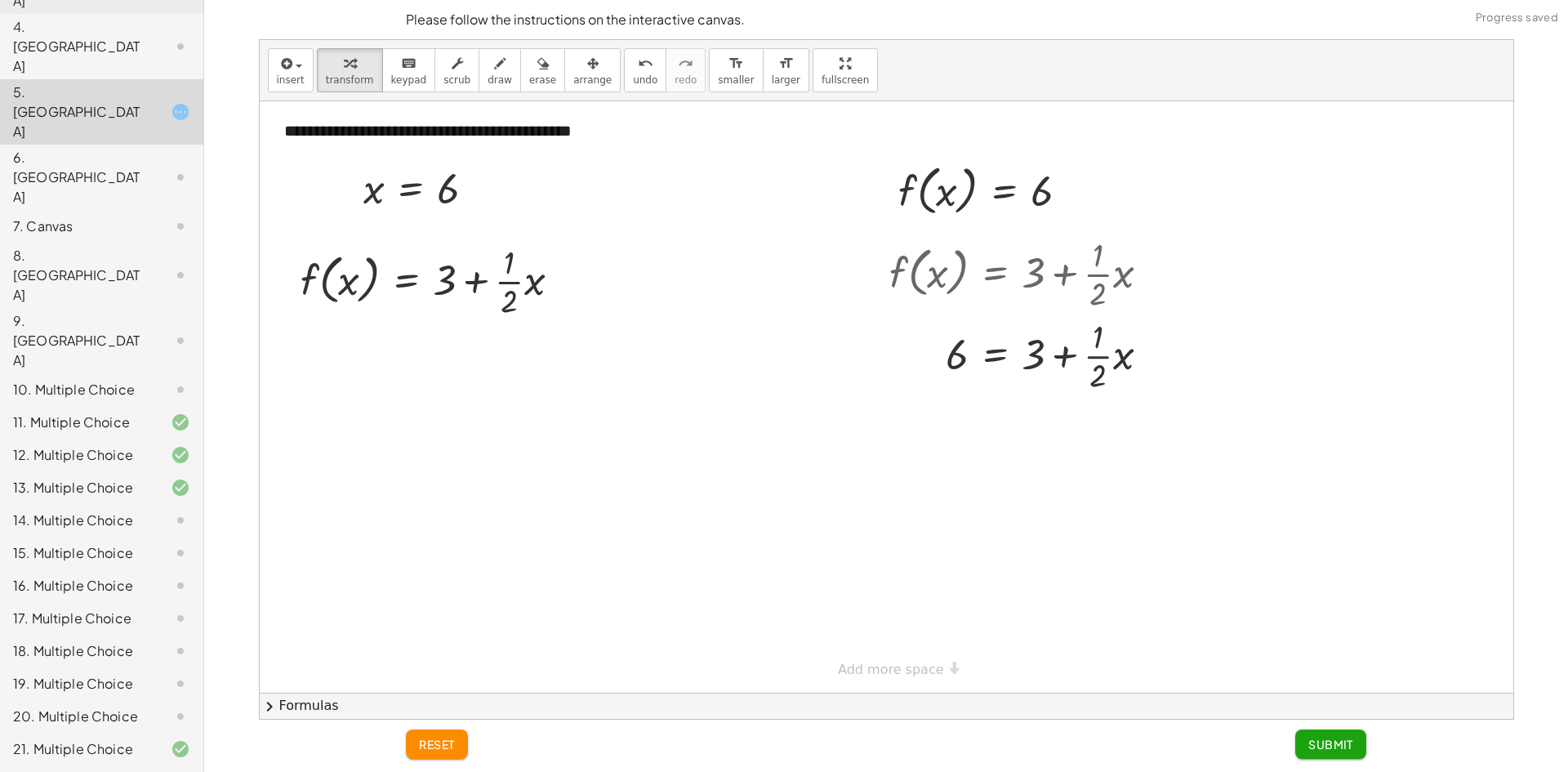
click at [145, 80] on div "5. [GEOGRAPHIC_DATA]" at bounding box center [101, 112] width 203 height 65
click at [145, 167] on div at bounding box center [167, 177] width 46 height 20
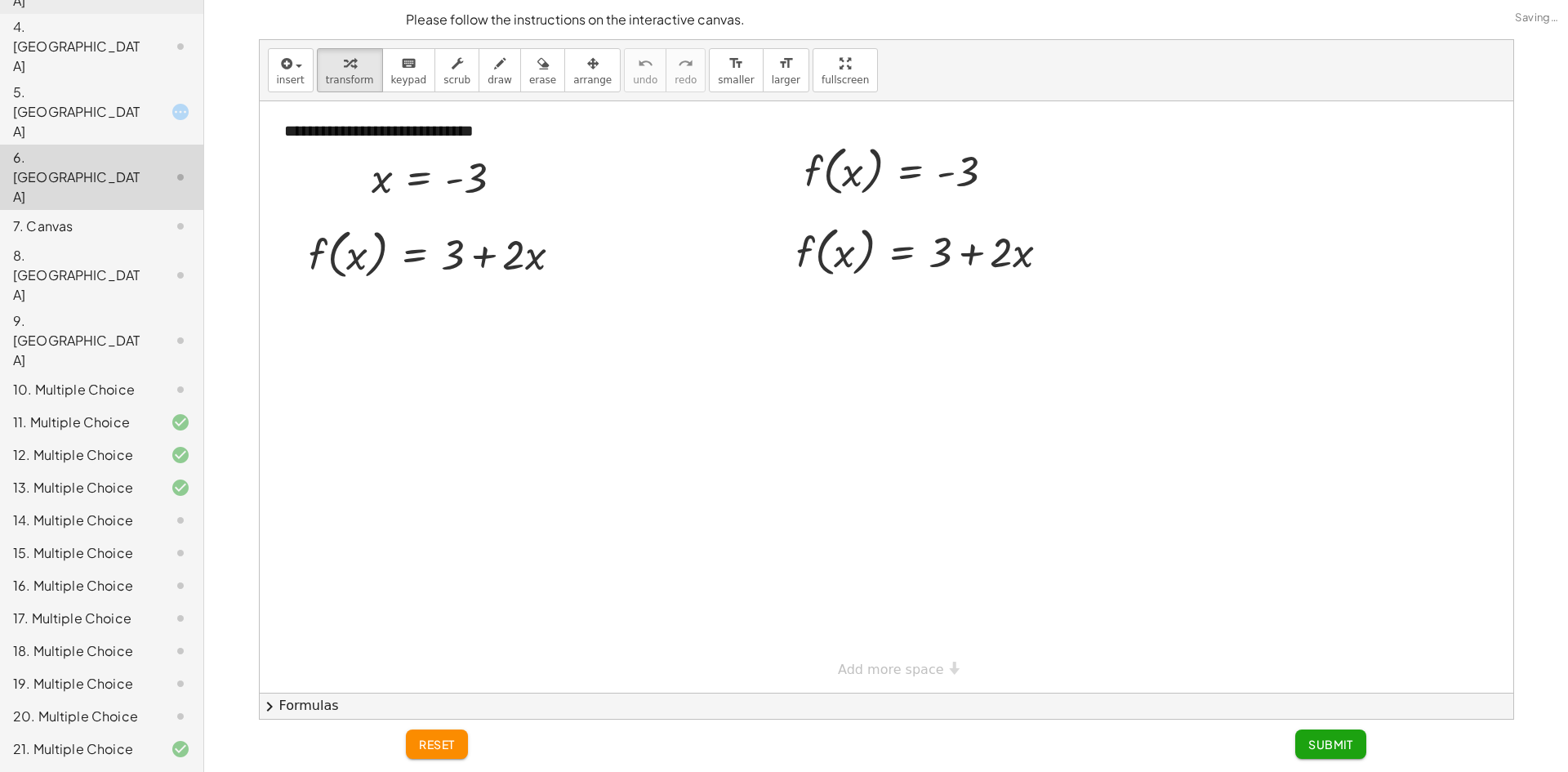
drag, startPoint x: 146, startPoint y: 125, endPoint x: 148, endPoint y: 238, distance: 113.0
click at [146, 373] on div "8. [GEOGRAPHIC_DATA]" at bounding box center [101, 389] width 203 height 33
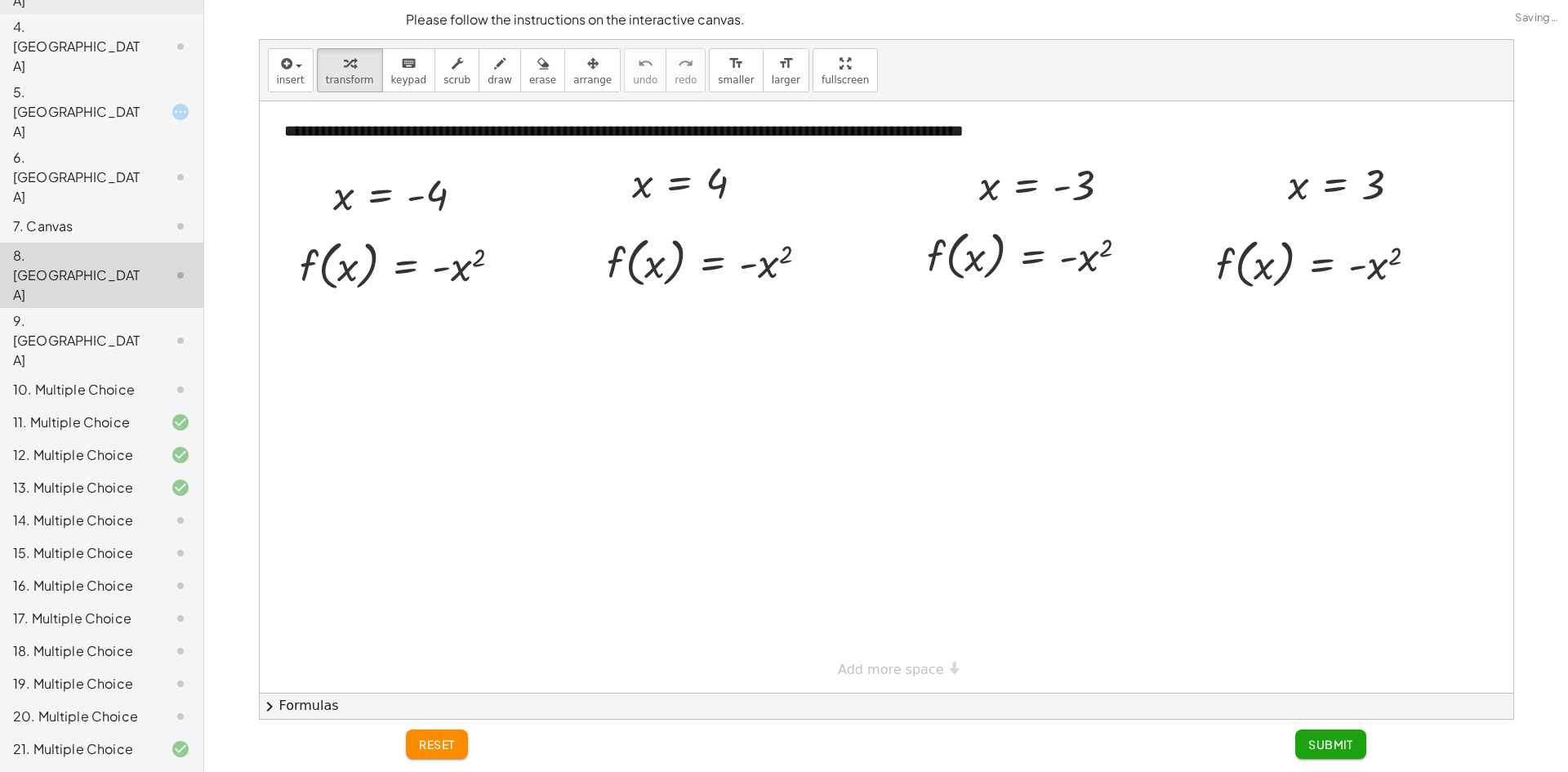
click at [151, 412] on div at bounding box center [167, 422] width 46 height 20
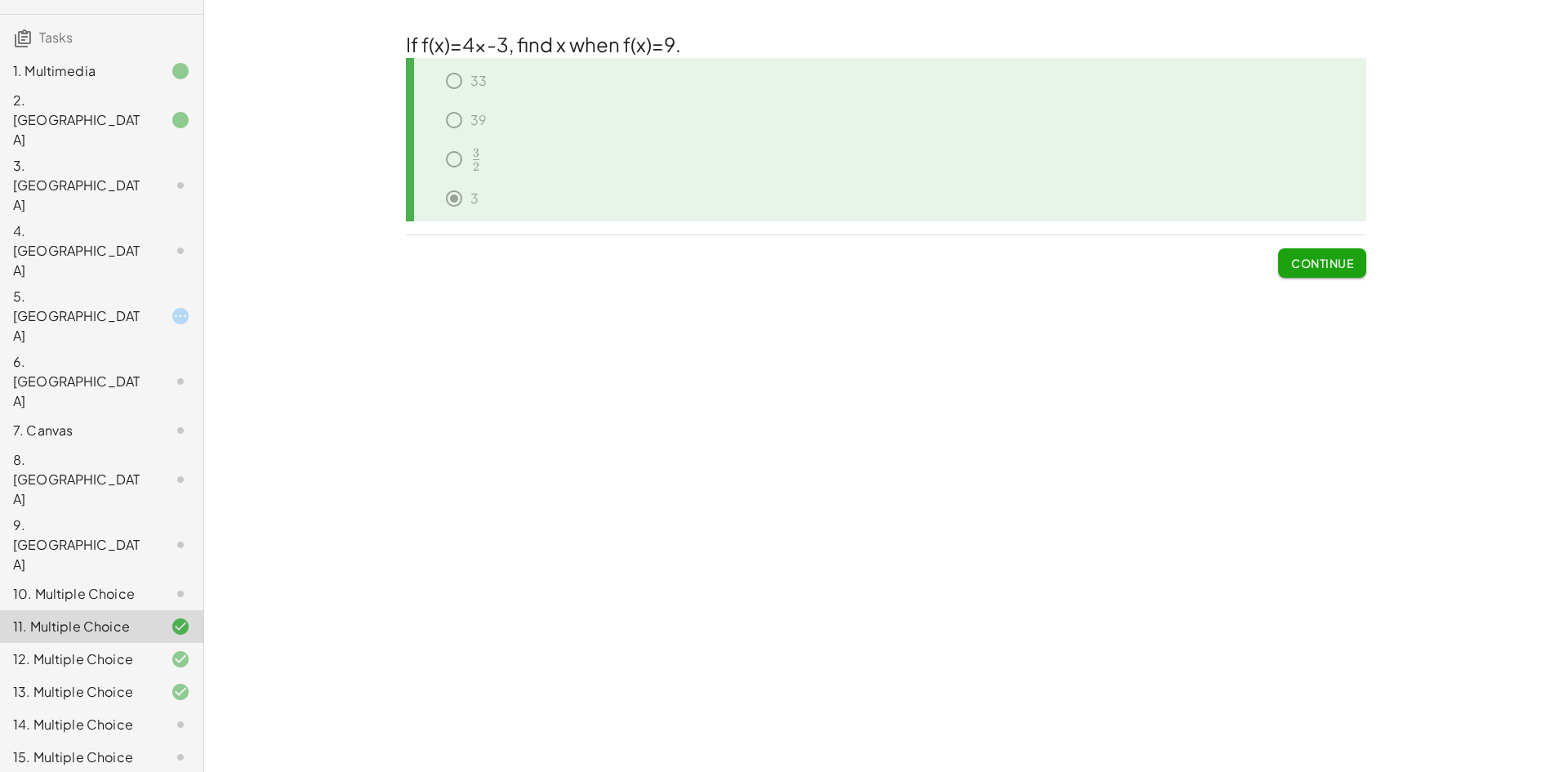
scroll to position [0, 0]
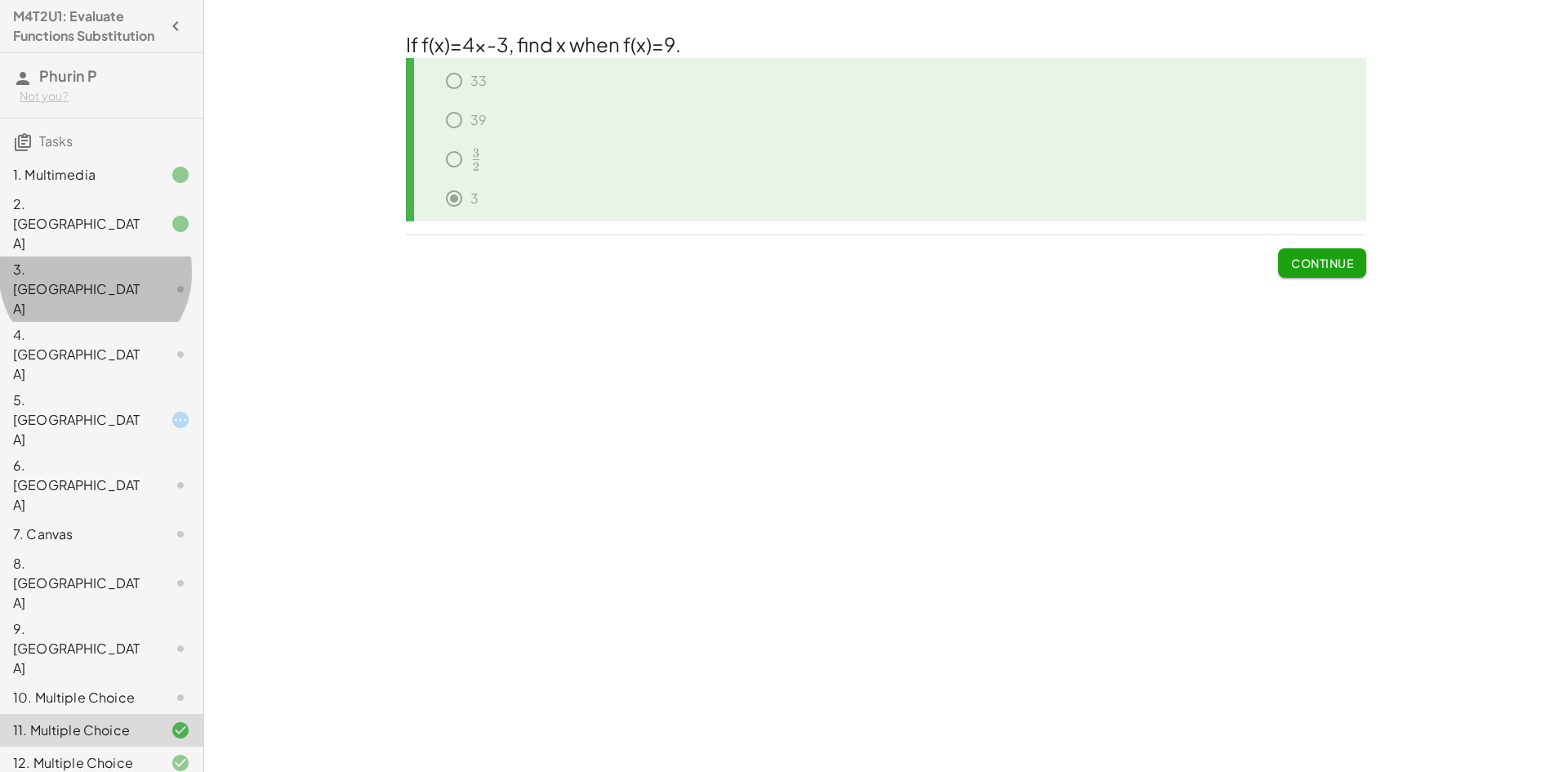
click at [157, 279] on div at bounding box center [167, 289] width 46 height 20
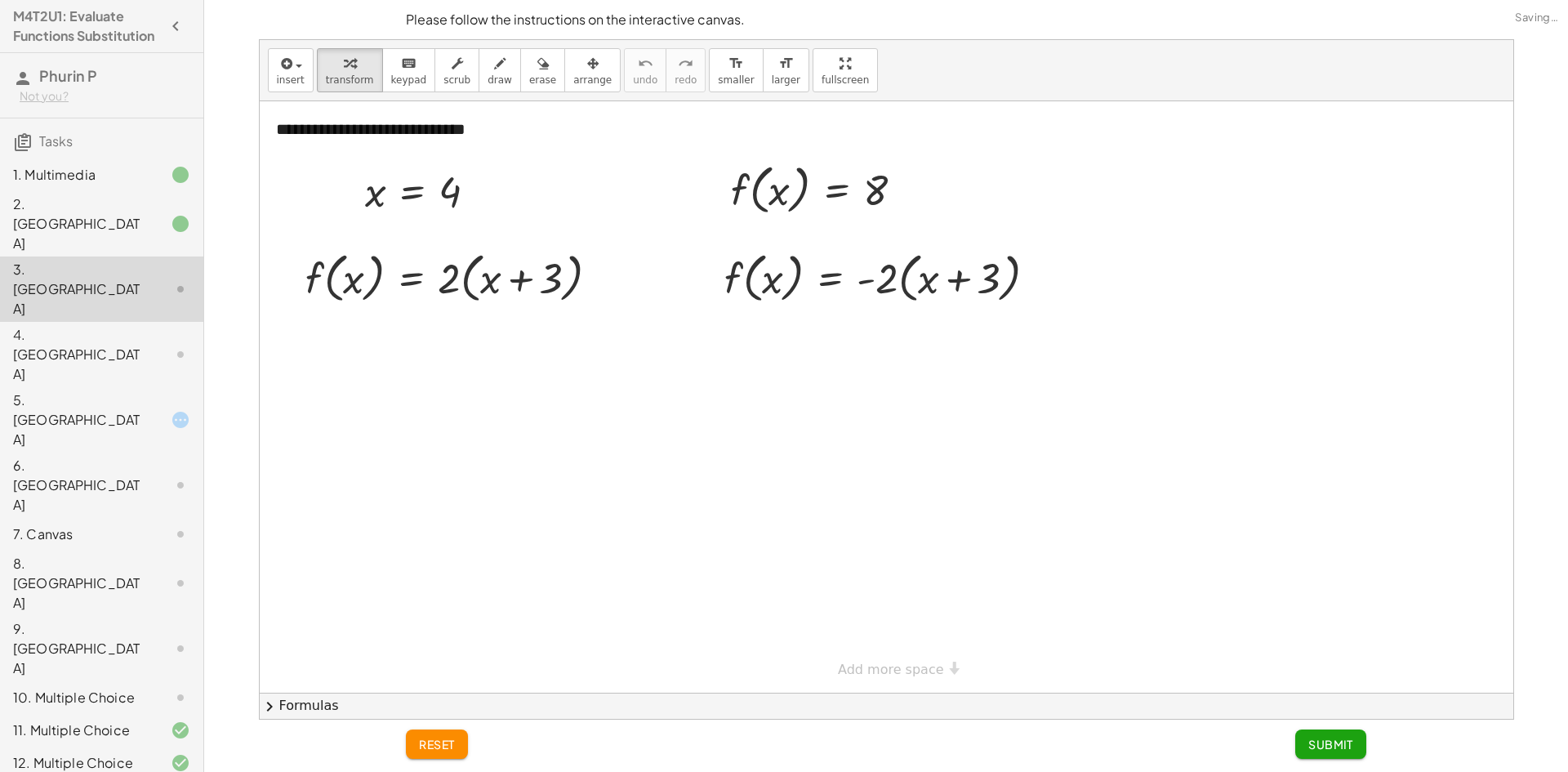
scroll to position [308, 0]
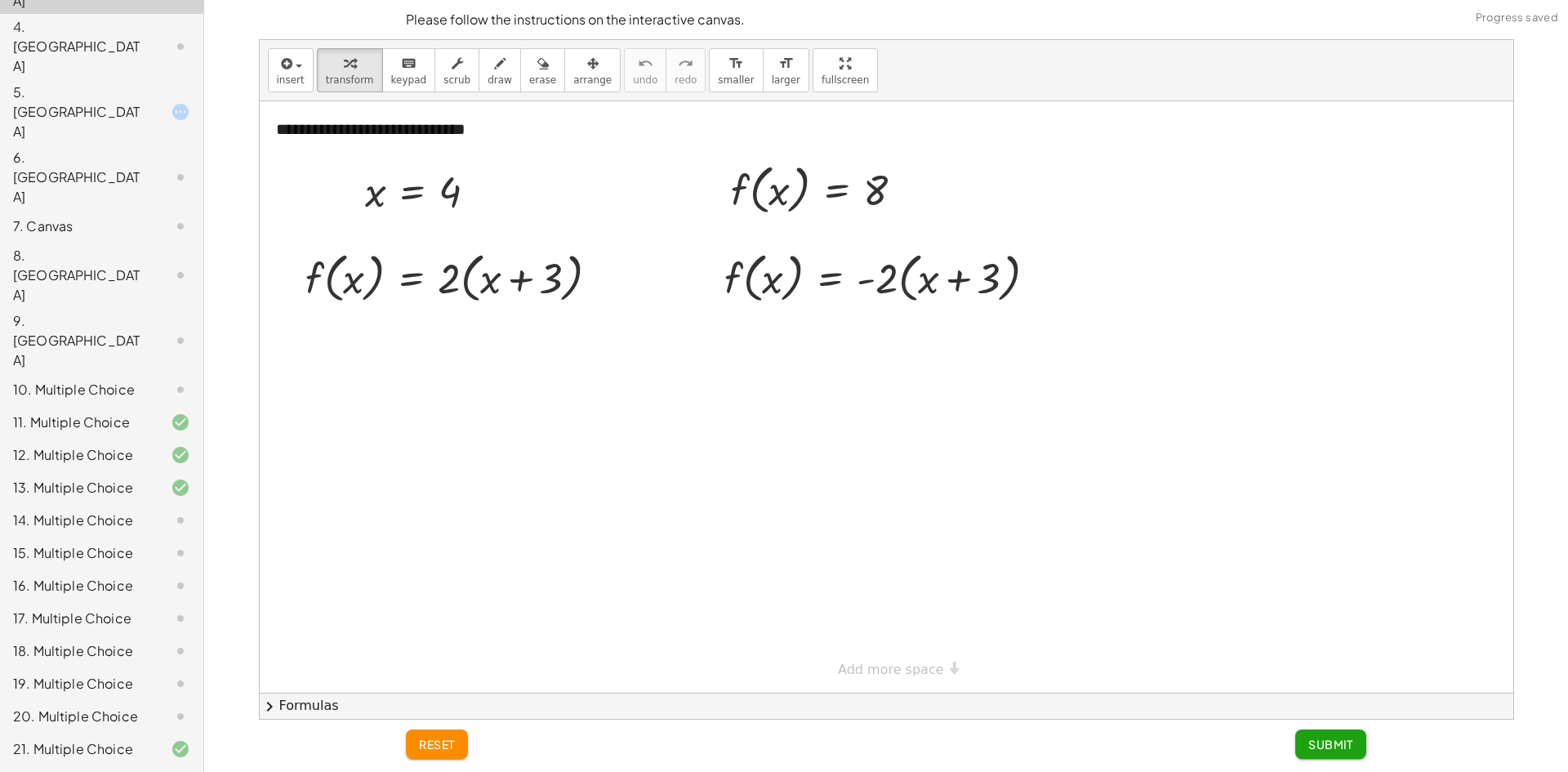
click at [156, 478] on div at bounding box center [167, 488] width 46 height 20
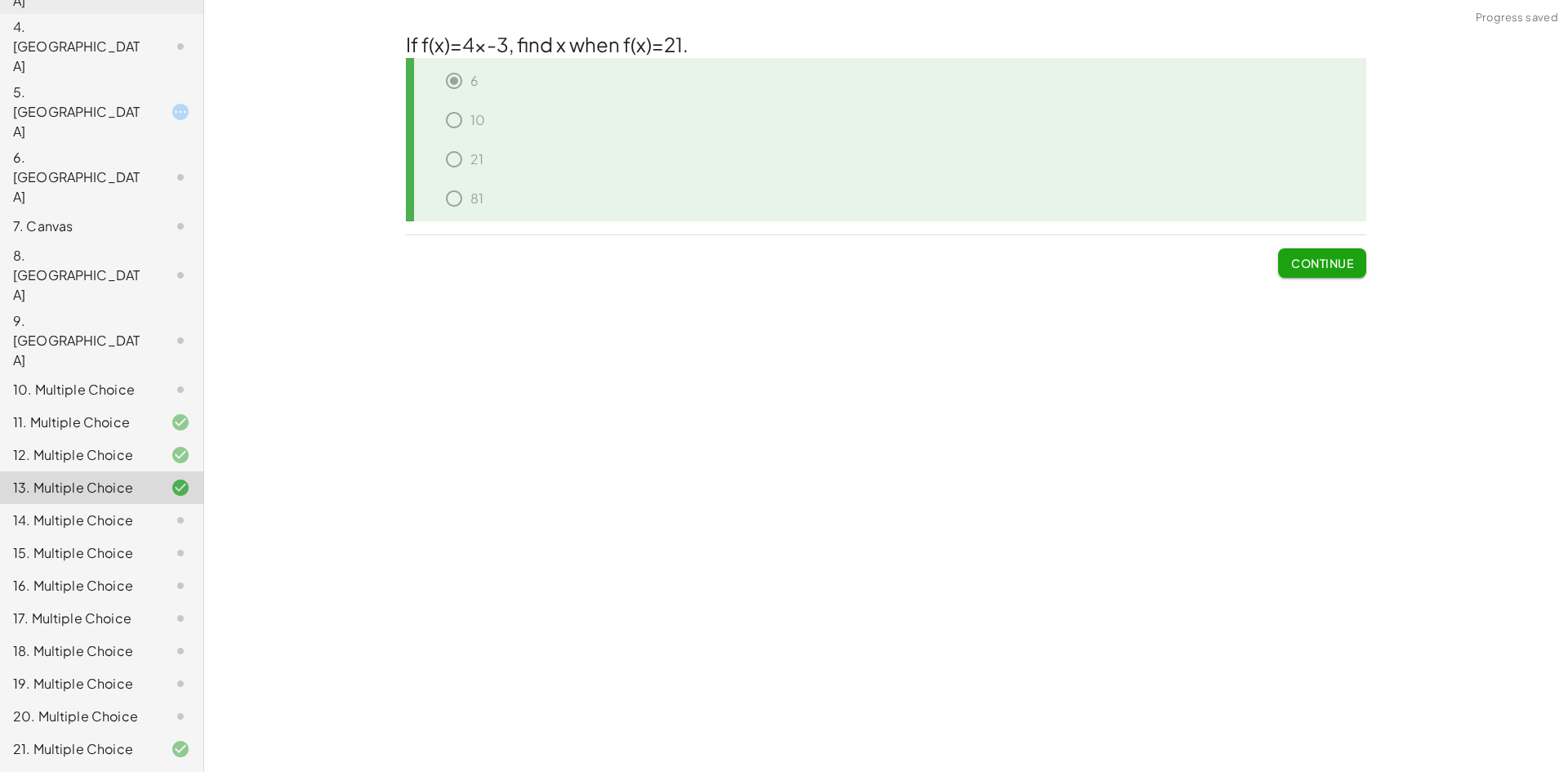
click at [95, 511] on div "14. Multiple Choice" at bounding box center [79, 521] width 131 height 20
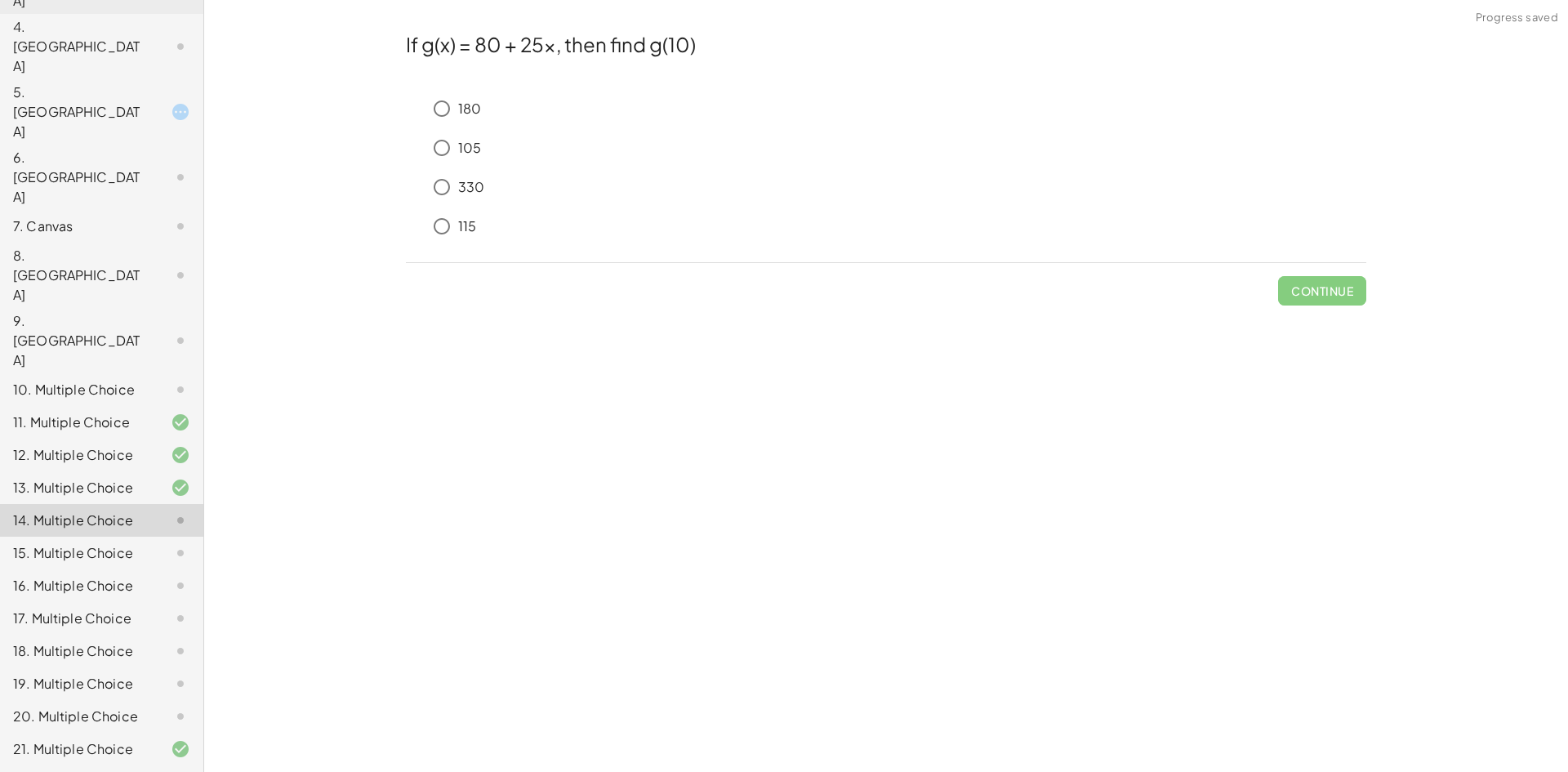
click at [499, 121] on div "180" at bounding box center [896, 108] width 941 height 33
click at [491, 110] on div "180" at bounding box center [896, 108] width 941 height 33
click at [471, 110] on p "180" at bounding box center [470, 108] width 23 height 19
click at [1318, 290] on span "Check" at bounding box center [1331, 291] width 42 height 14
click at [1335, 295] on span "Check" at bounding box center [1331, 291] width 42 height 14
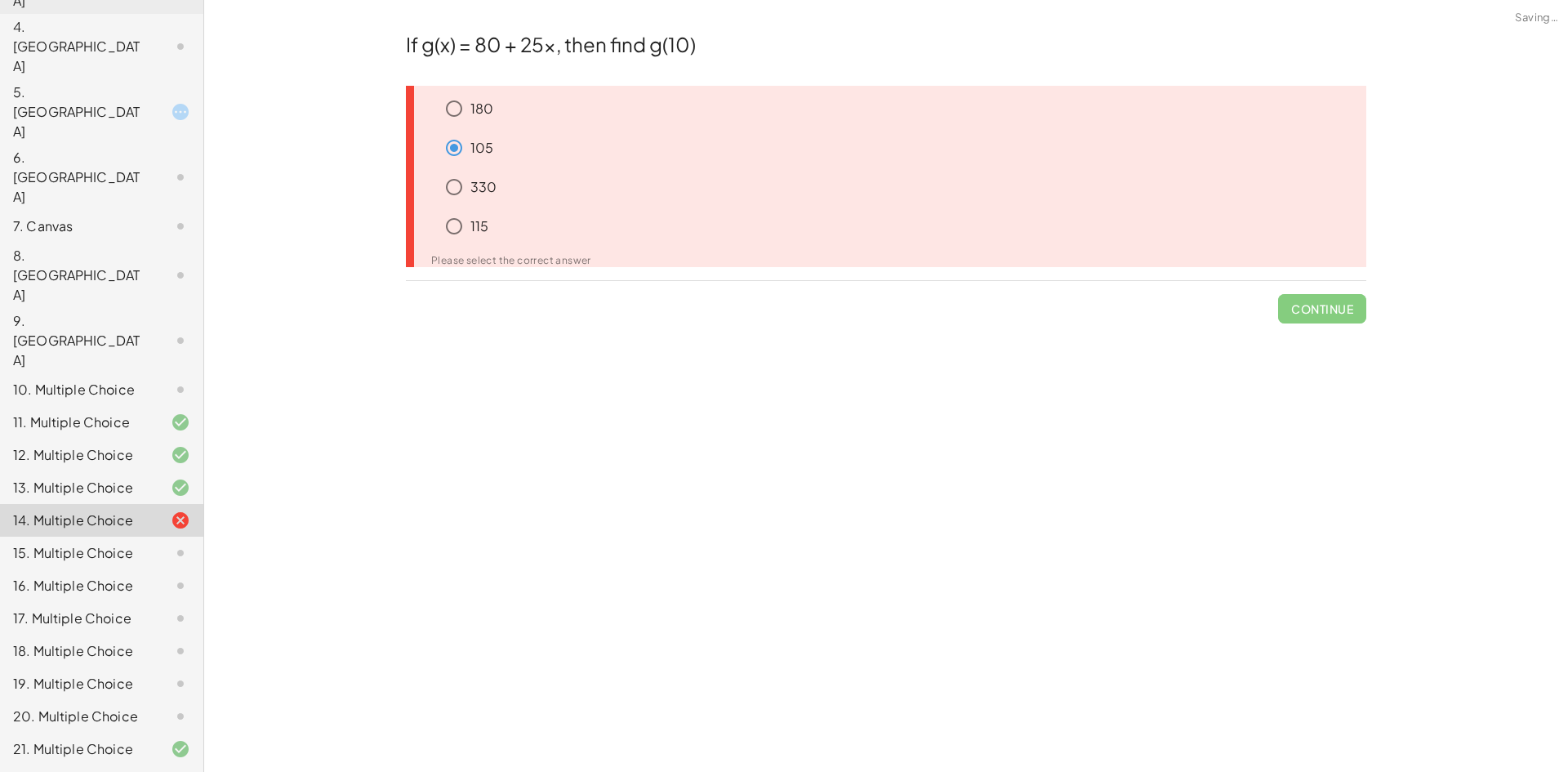
click at [507, 183] on div "330" at bounding box center [902, 187] width 928 height 33
click at [490, 183] on p "330" at bounding box center [483, 187] width 26 height 19
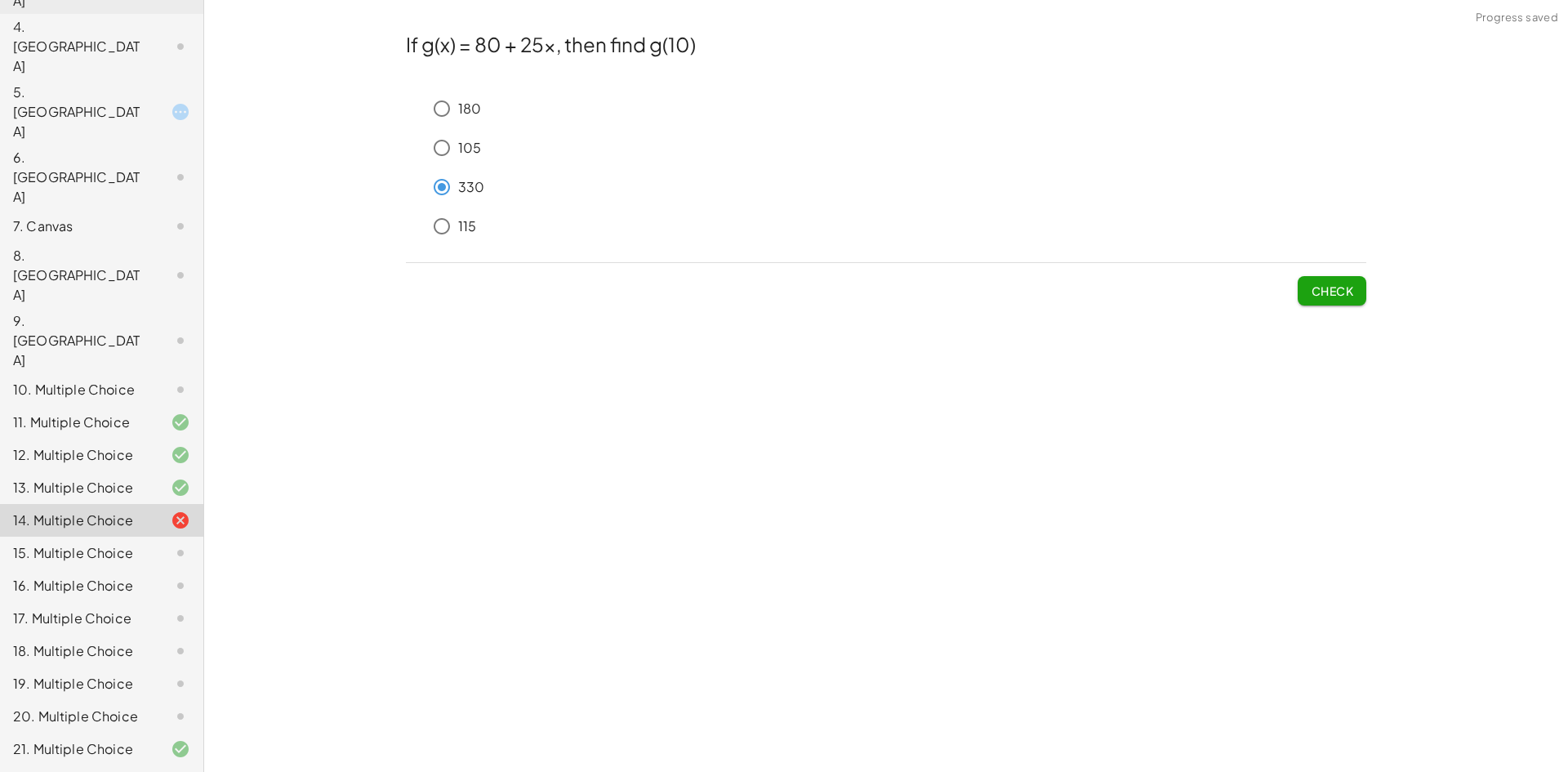
click at [1343, 295] on span "Check" at bounding box center [1331, 291] width 42 height 14
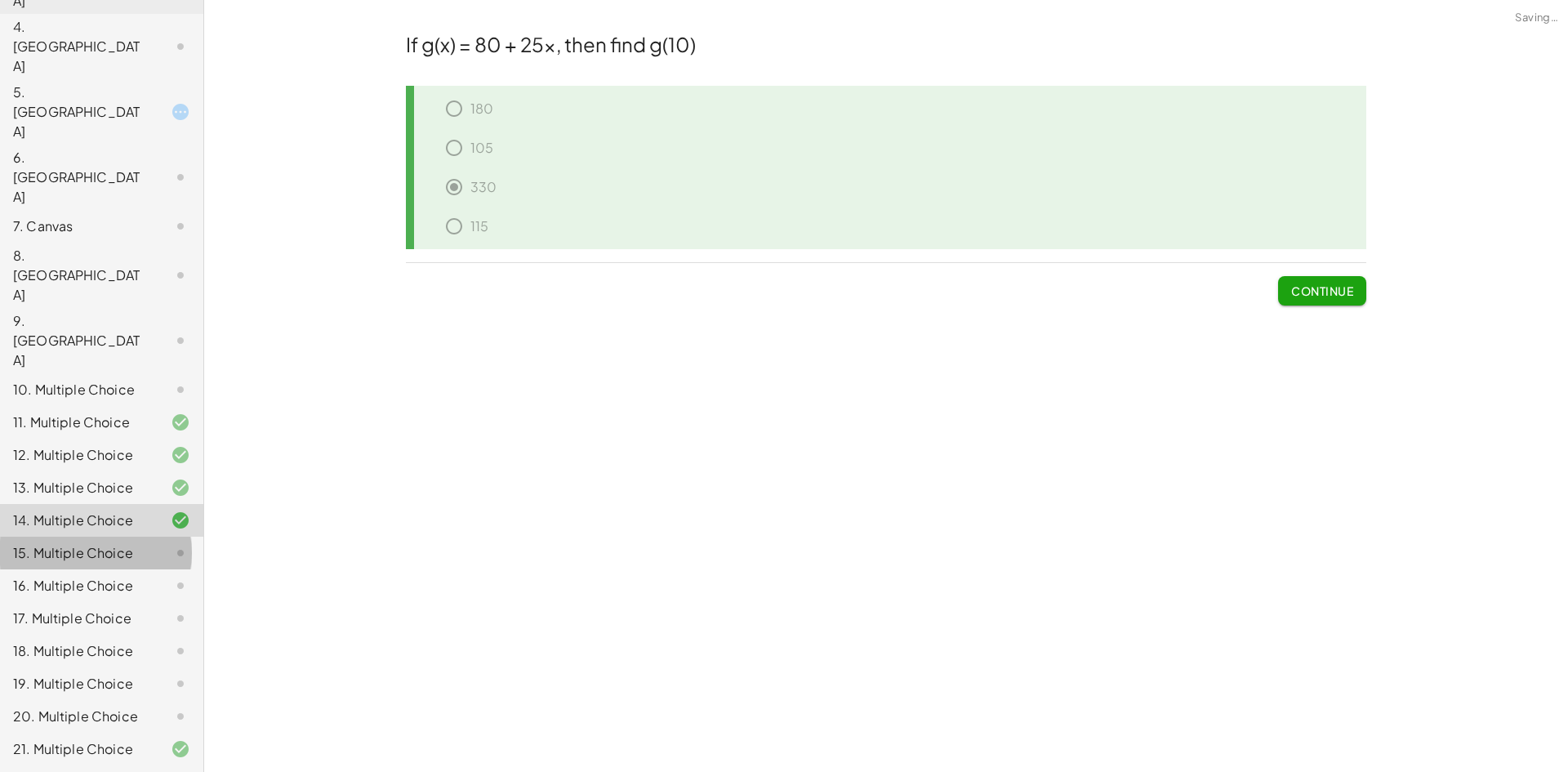
click at [130, 543] on div "15. Multiple Choice" at bounding box center [79, 553] width 131 height 20
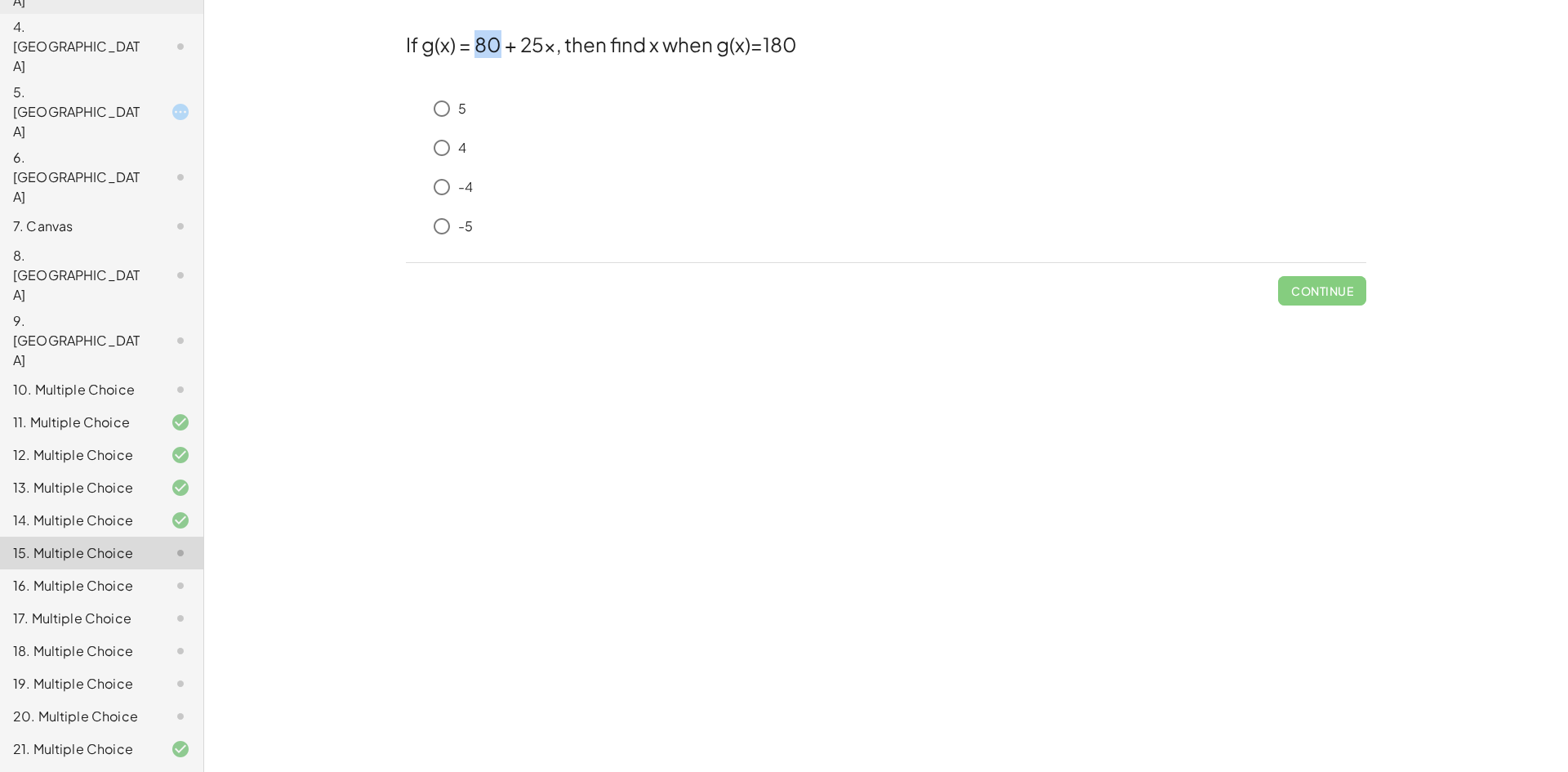
drag, startPoint x: 475, startPoint y: 42, endPoint x: 496, endPoint y: 40, distance: 21.1
click at [496, 40] on h2 "If g(x) = 80 + 25x, then find x when g(x)=180" at bounding box center [886, 44] width 961 height 28
click at [509, 45] on h2 "If g(x) = 80 + 25x, then find x when g(x)=180" at bounding box center [886, 44] width 961 height 28
click at [1327, 282] on button "Check" at bounding box center [1332, 291] width 69 height 30
